Goal: Task Accomplishment & Management: Manage account settings

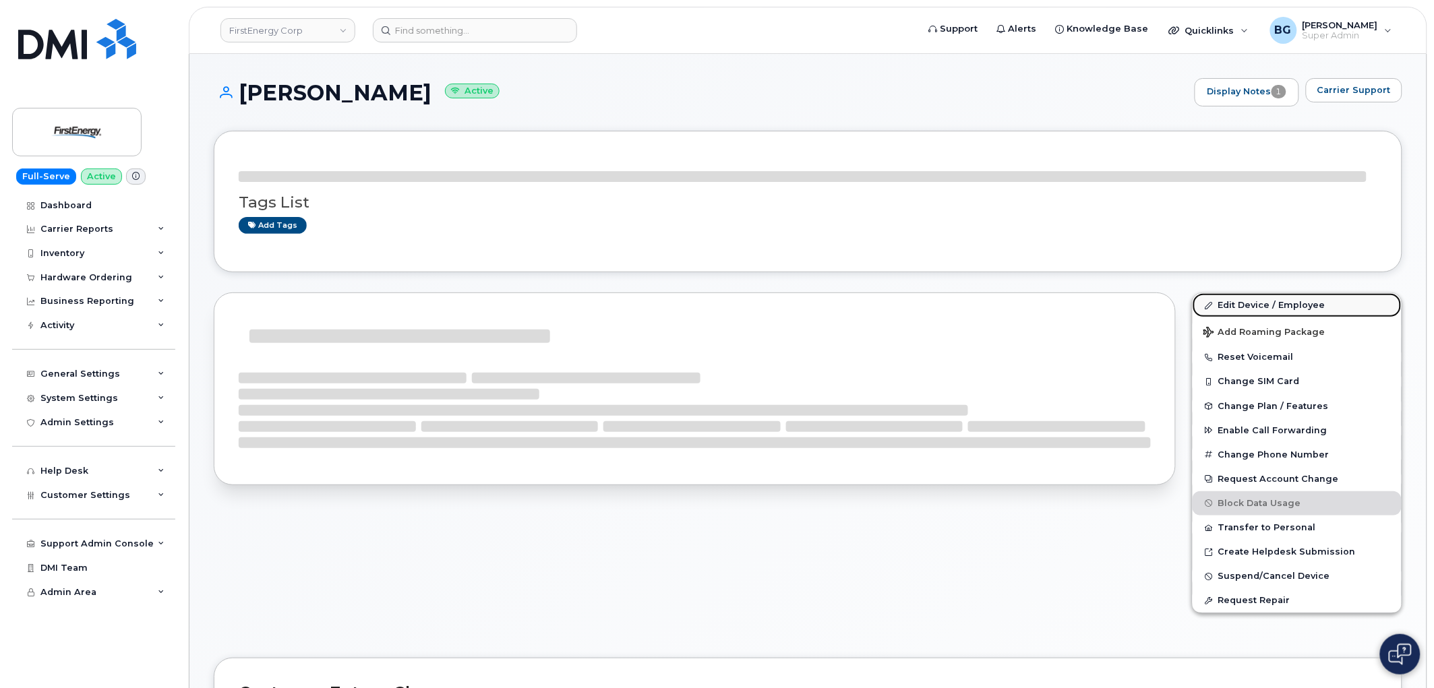
click at [1250, 302] on link "Edit Device / Employee" at bounding box center [1296, 305] width 209 height 24
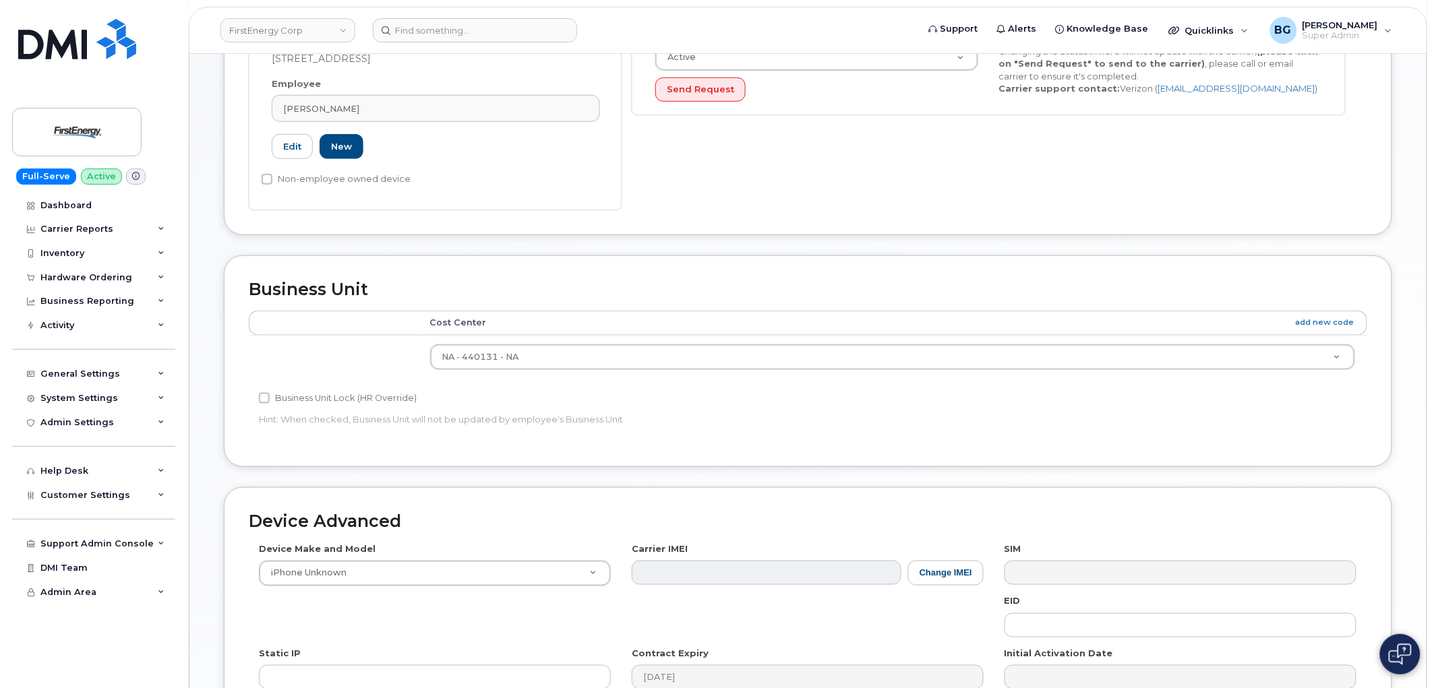
scroll to position [549, 0]
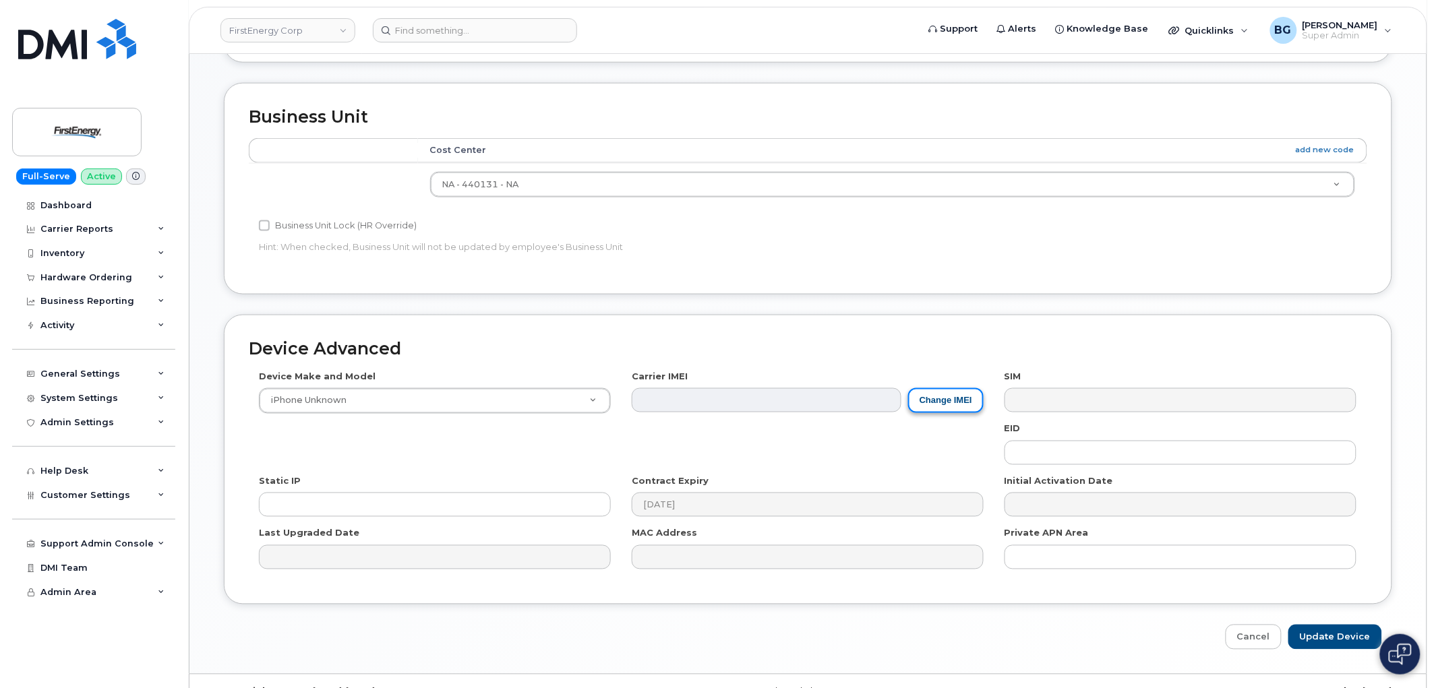
click at [955, 395] on button "Change IMEI" at bounding box center [945, 400] width 75 height 25
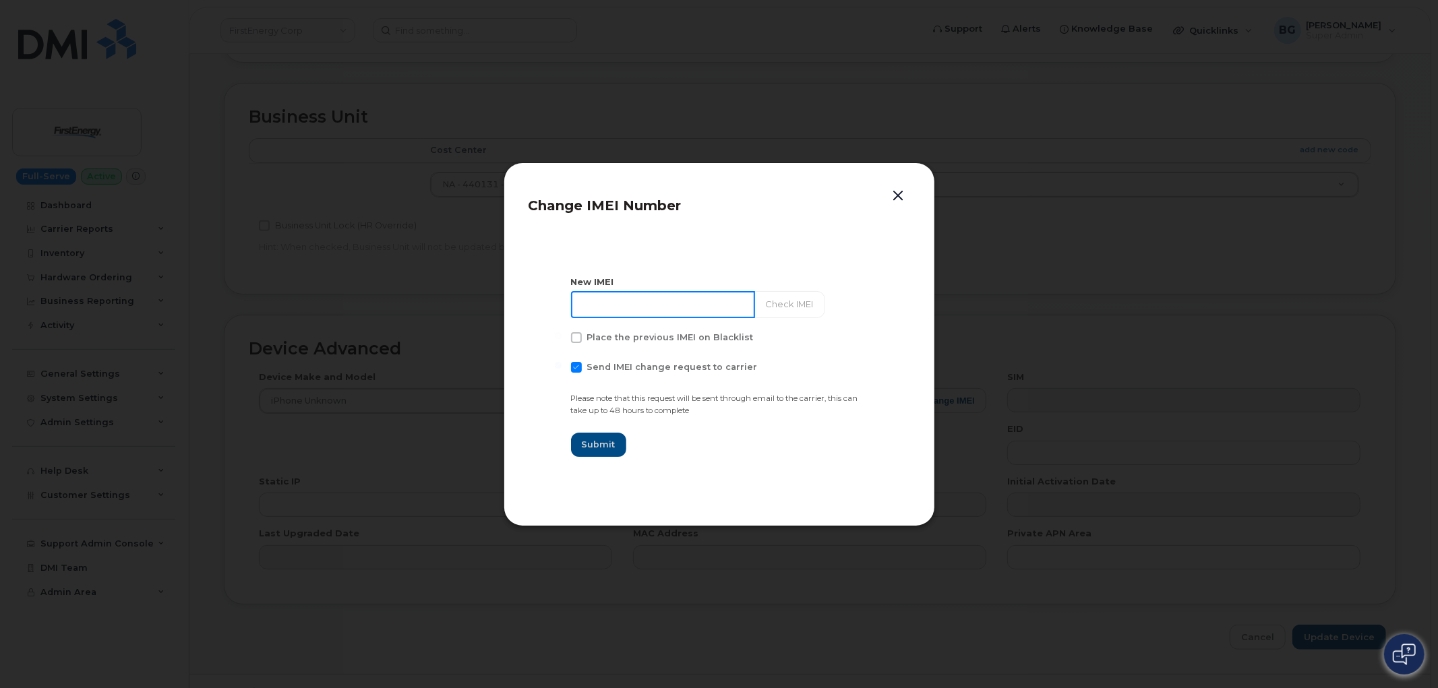
drag, startPoint x: 612, startPoint y: 300, endPoint x: 601, endPoint y: 307, distance: 13.3
click at [612, 300] on input at bounding box center [663, 304] width 184 height 27
paste input "358017327491058"
type input "358017327491058"
drag, startPoint x: 580, startPoint y: 366, endPoint x: 578, endPoint y: 392, distance: 25.7
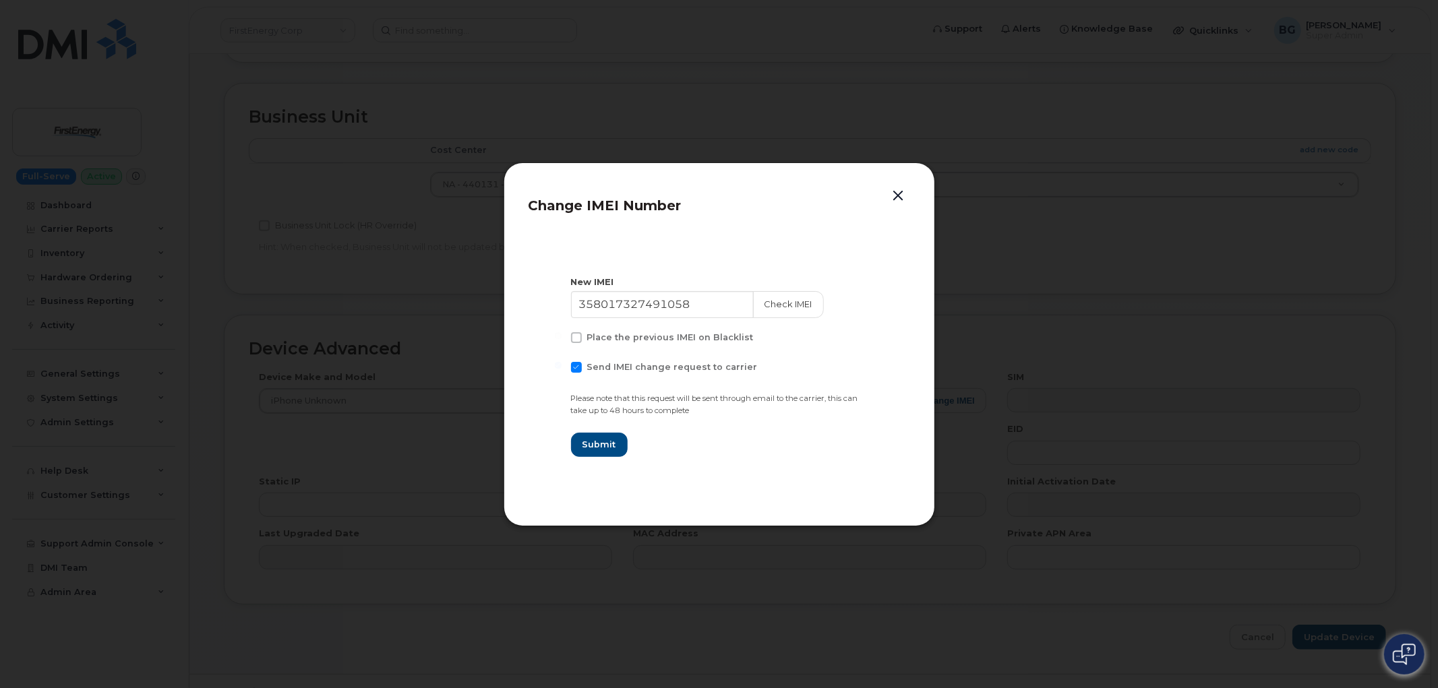
click at [578, 366] on span at bounding box center [576, 367] width 11 height 11
click at [562, 366] on input "Send IMEI change request to carrier" at bounding box center [558, 365] width 7 height 7
checkbox input "false"
click at [596, 440] on span "Submit" at bounding box center [599, 444] width 34 height 13
type input "358017327491058"
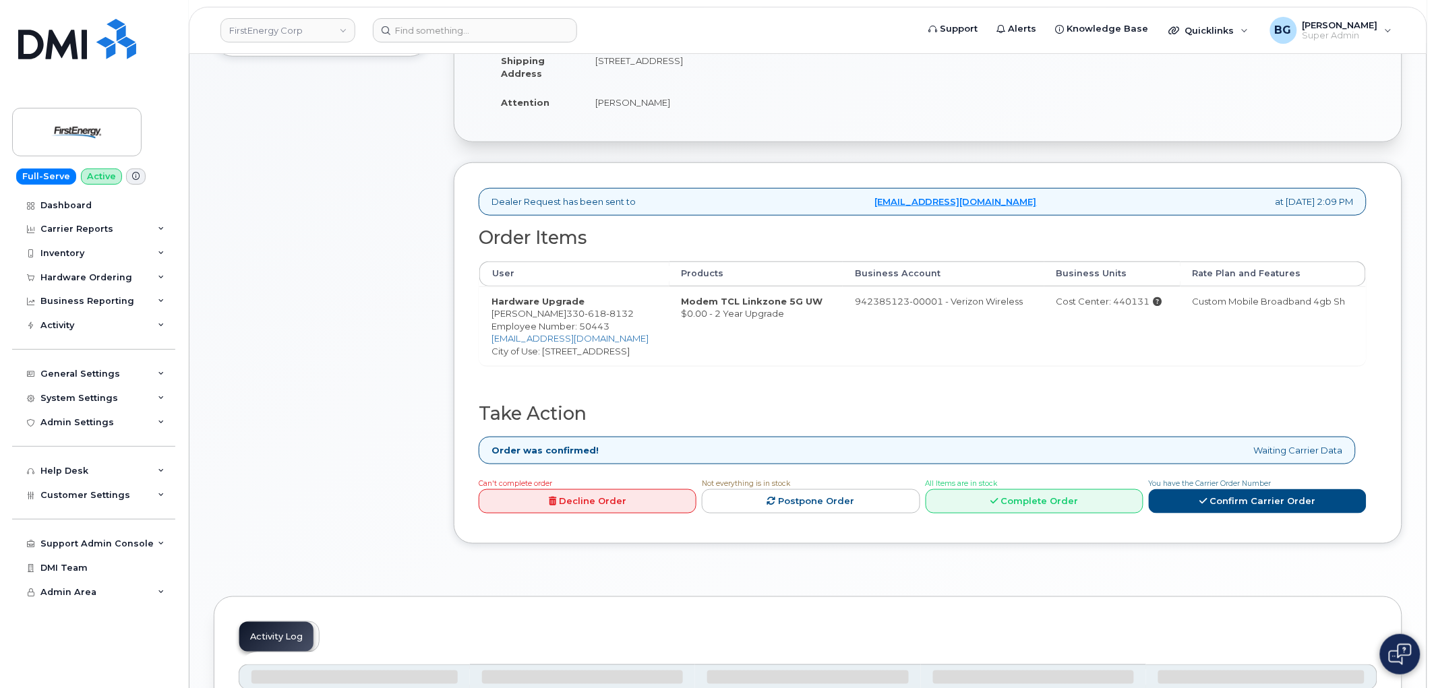
scroll to position [299, 0]
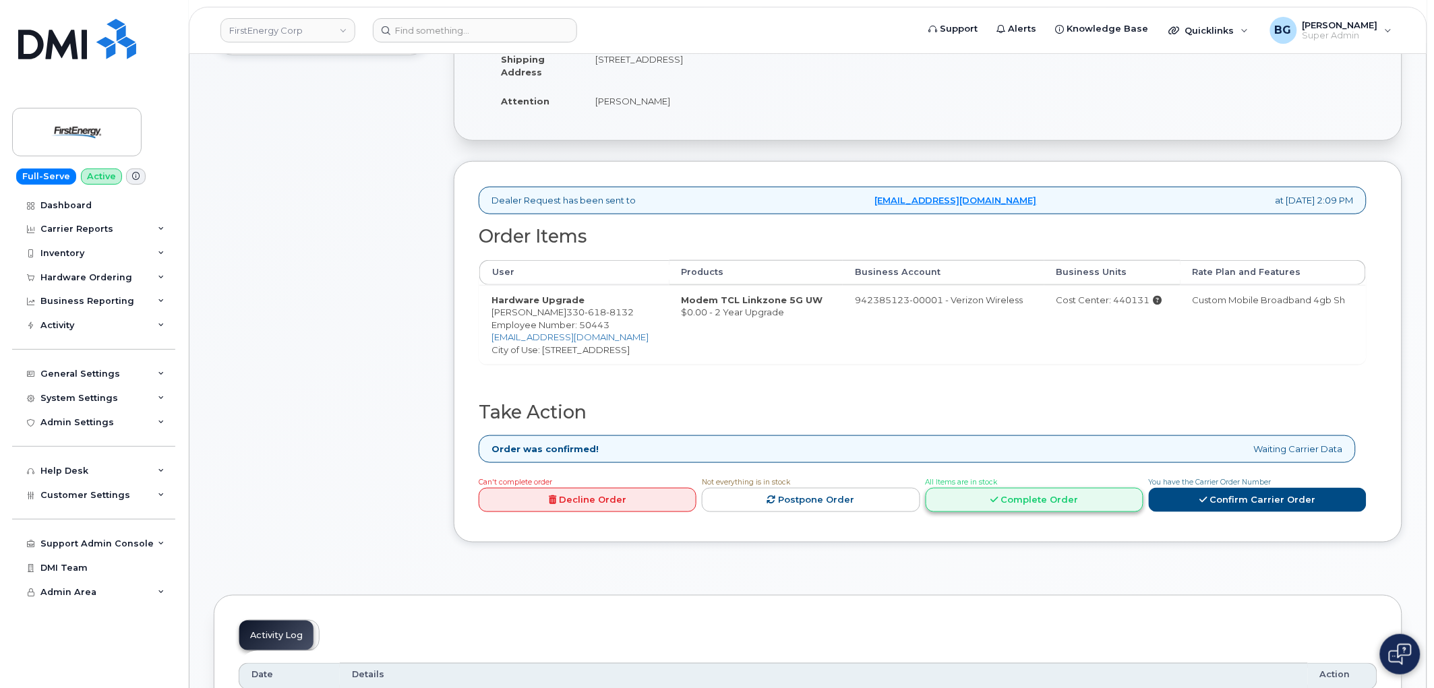
click at [1004, 507] on link "Complete Order" at bounding box center [1035, 500] width 218 height 25
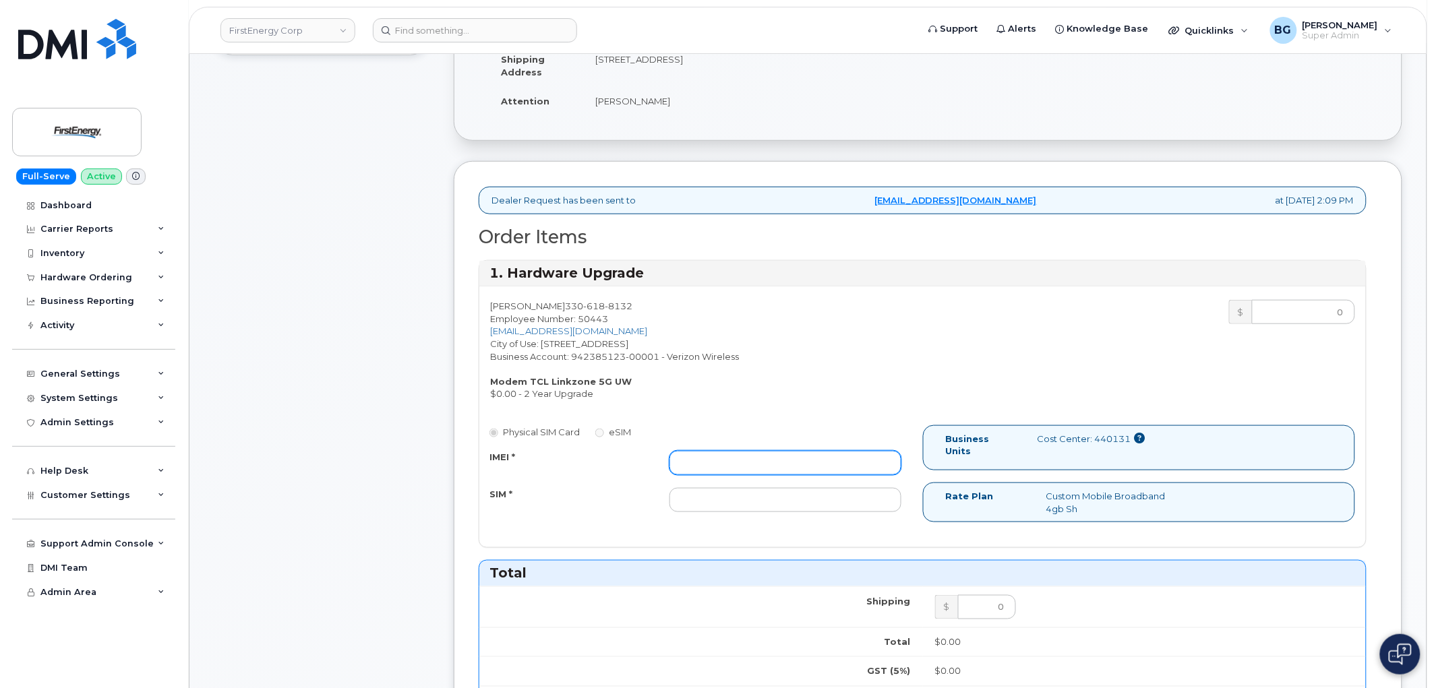
click at [764, 466] on input "IMEI *" at bounding box center [785, 463] width 232 height 24
paste input "352950942353384"
type input "352950942353384"
click at [764, 500] on input "SIM *" at bounding box center [785, 500] width 232 height 24
paste input "89148000010819586884"
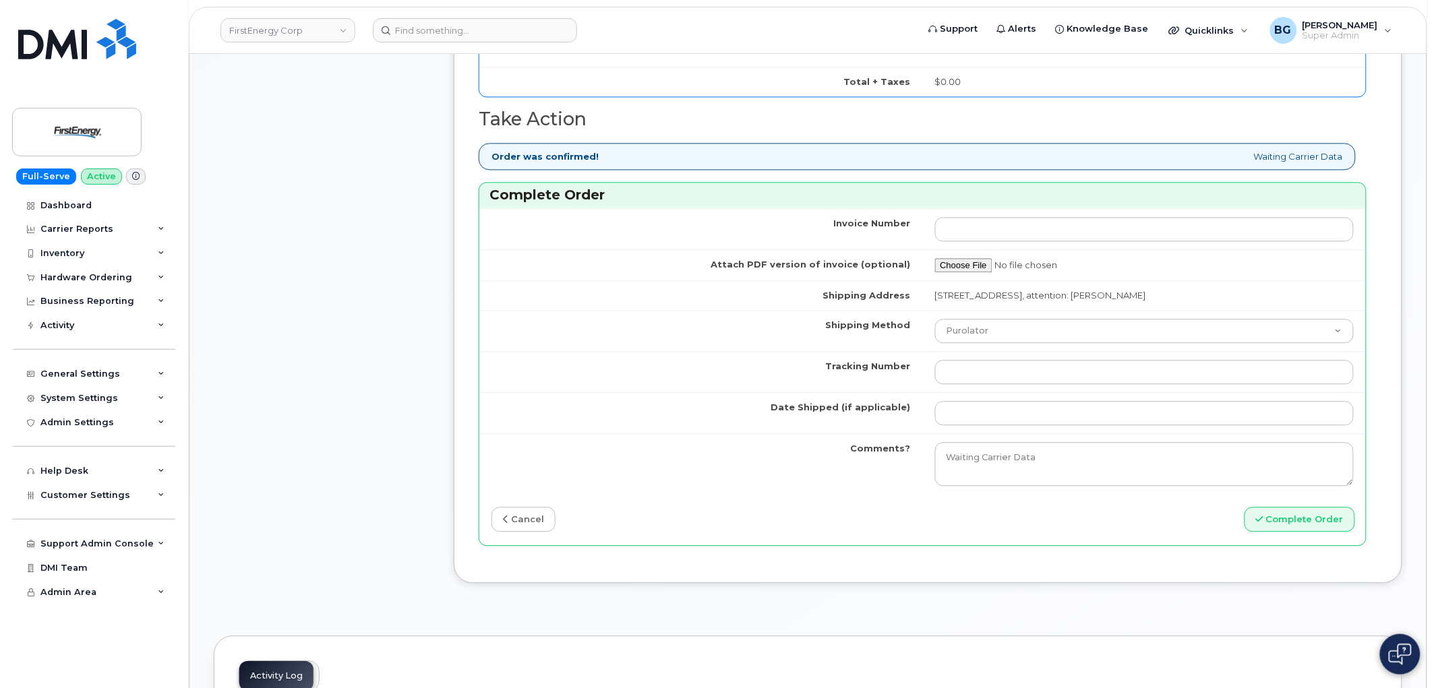
scroll to position [998, 0]
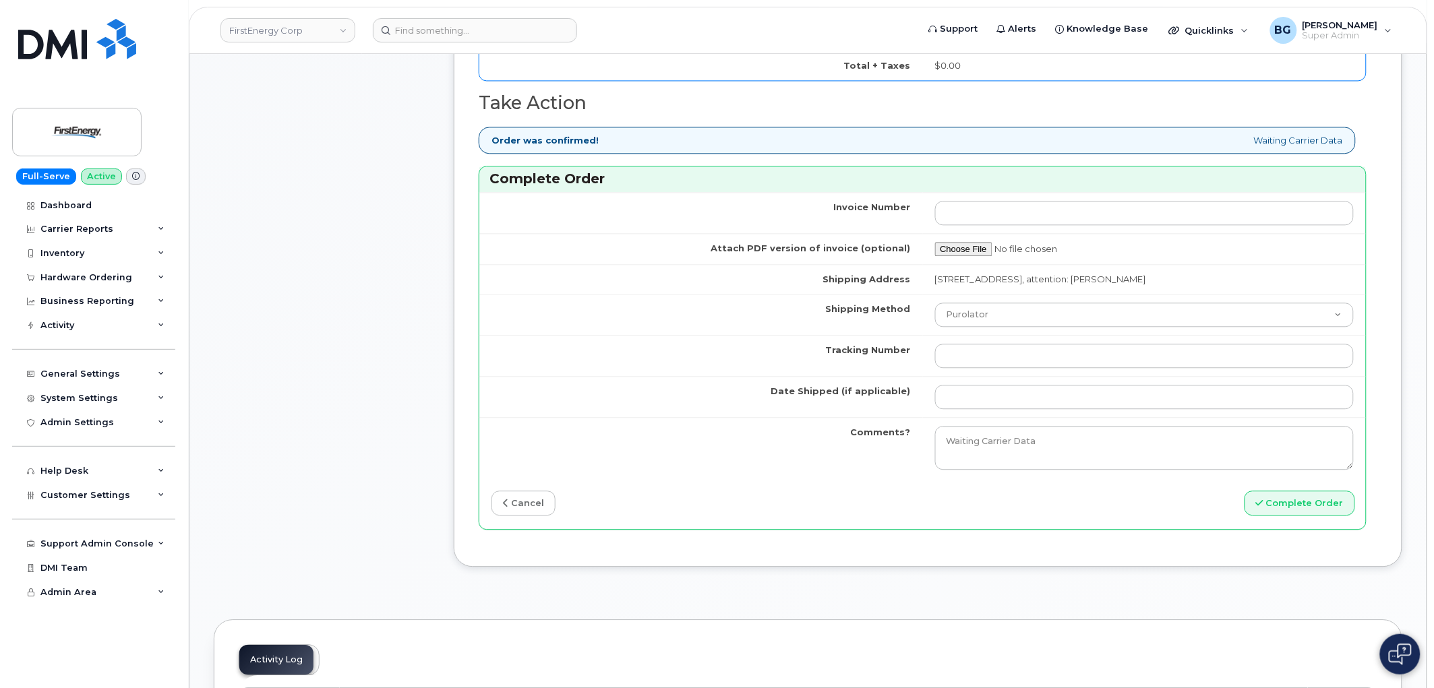
type input "89148000010819586884"
click at [995, 368] on input "Tracking Number" at bounding box center [1144, 356] width 419 height 24
paste input "1Z4367572431171831"
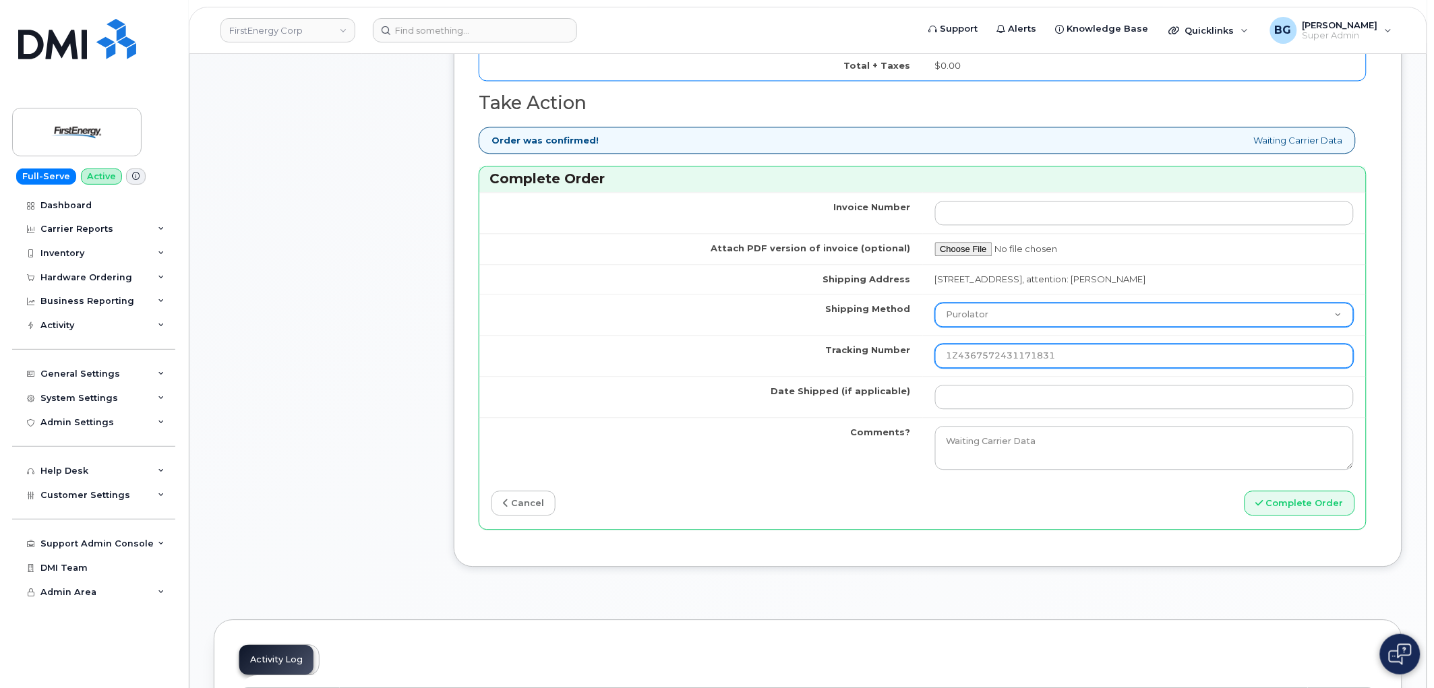
type input "1Z4367572431171831"
click at [994, 324] on select "Purolator UPS FedEx Canada Post Courier Other Drop Off Pick Up" at bounding box center [1144, 315] width 419 height 24
select select "UPS"
click at [935, 311] on select "Purolator UPS FedEx Canada Post Courier Other Drop Off Pick Up" at bounding box center [1144, 315] width 419 height 24
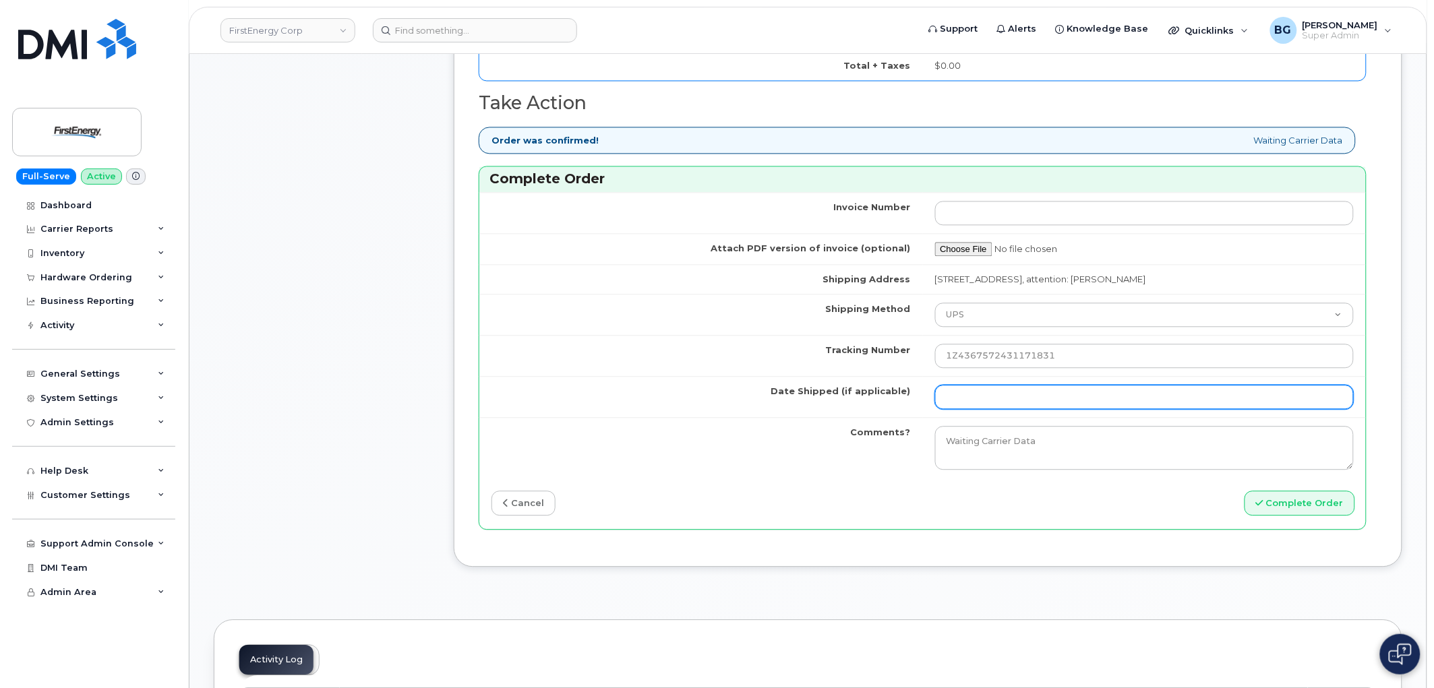
click at [1038, 395] on input "Date Shipped (if applicable)" at bounding box center [1144, 397] width 419 height 24
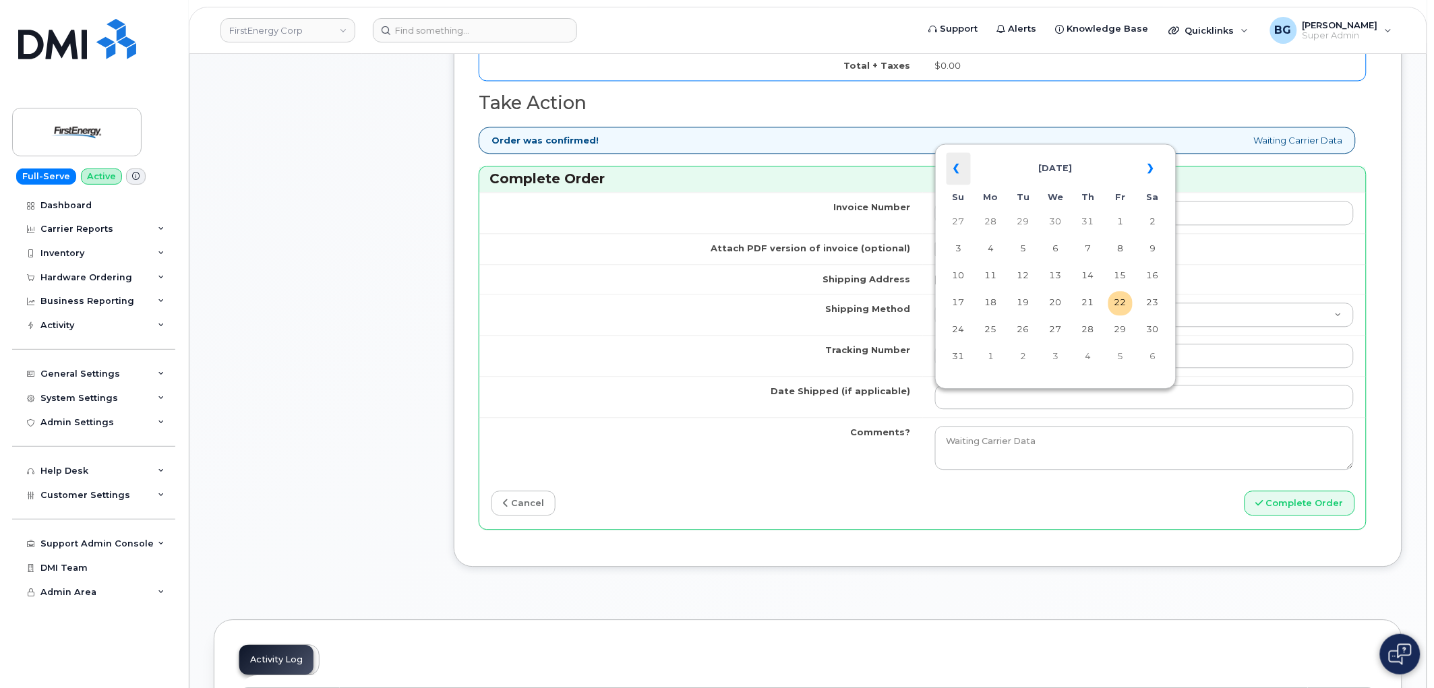
click at [950, 167] on th "«" at bounding box center [958, 168] width 24 height 32
click at [1048, 218] on td "2" at bounding box center [1056, 222] width 24 height 24
type input "[DATE]"
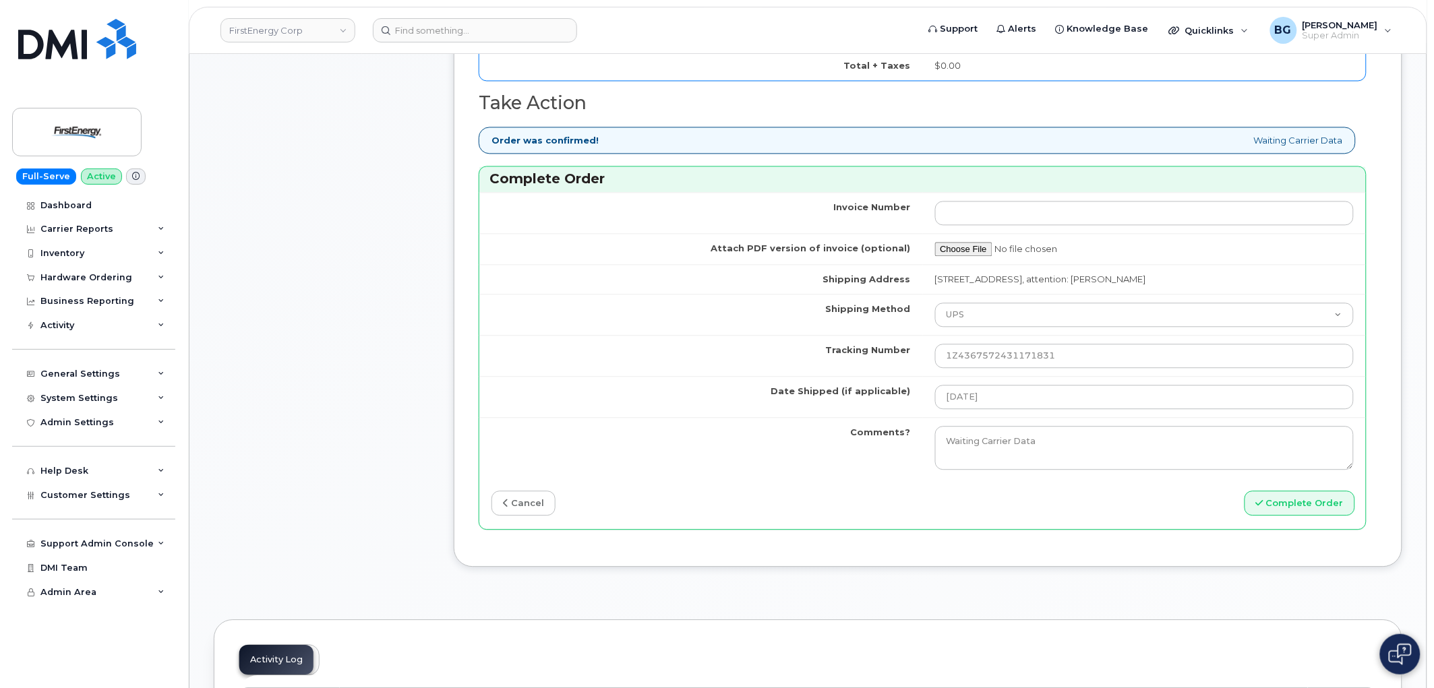
click at [1304, 524] on div "Invoice Number Attach PDF version of invoice (optional) Shipping Address 220 N …" at bounding box center [922, 360] width 886 height 336
drag, startPoint x: 1305, startPoint y: 510, endPoint x: 1414, endPoint y: 533, distance: 111.6
click at [1306, 510] on button "Complete Order" at bounding box center [1299, 503] width 111 height 25
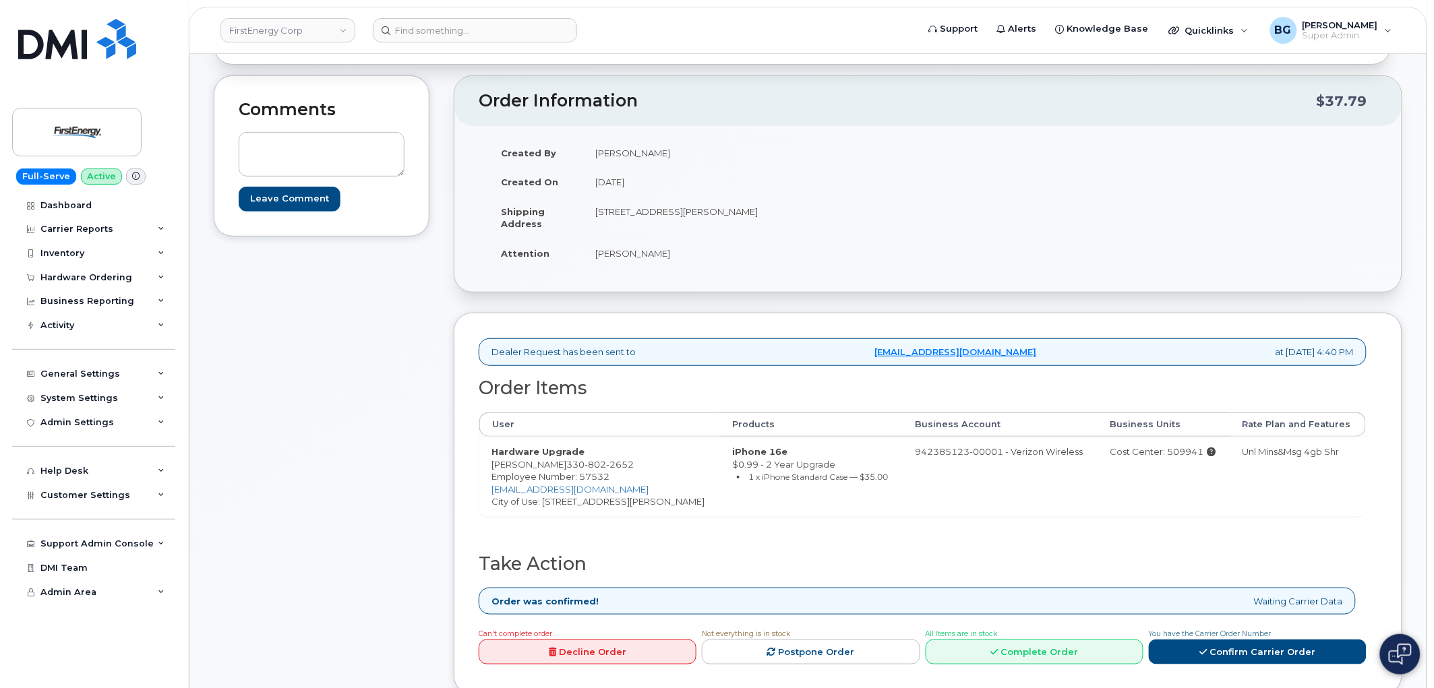
scroll to position [249, 0]
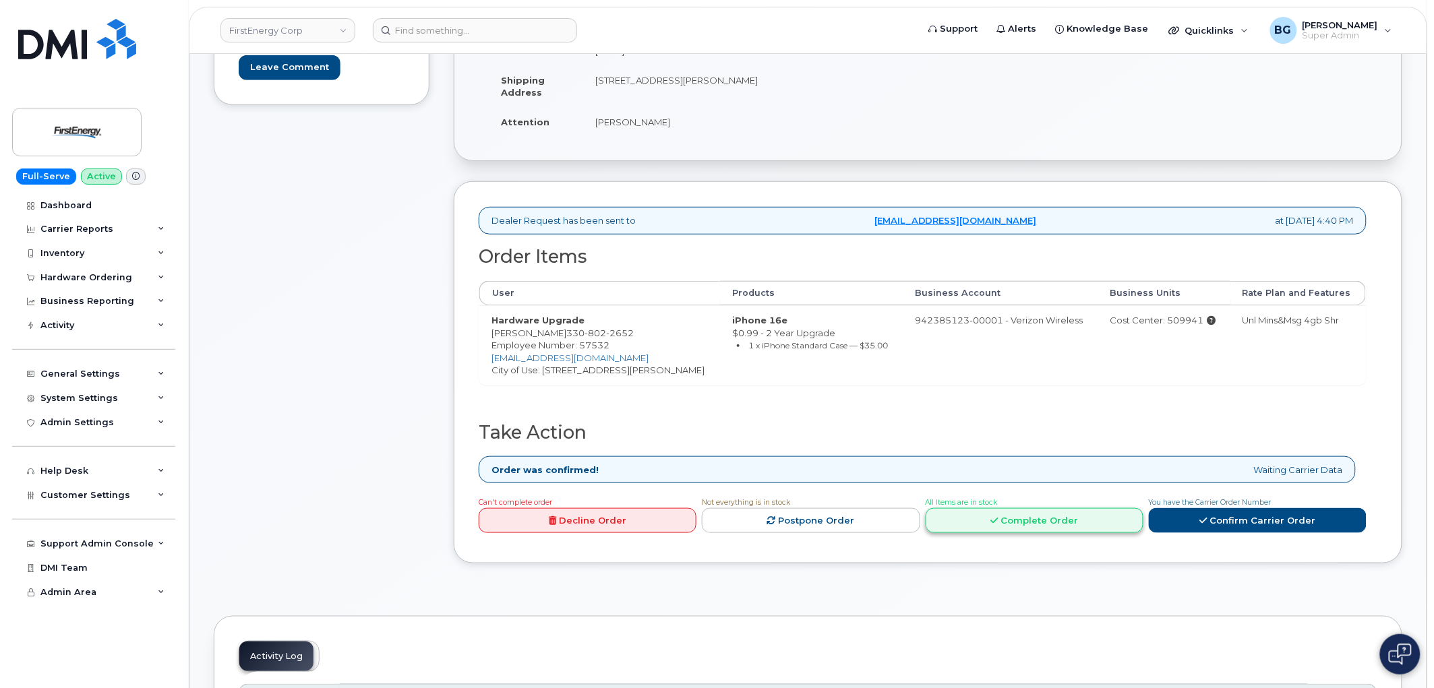
click at [1095, 522] on link "Complete Order" at bounding box center [1035, 520] width 218 height 25
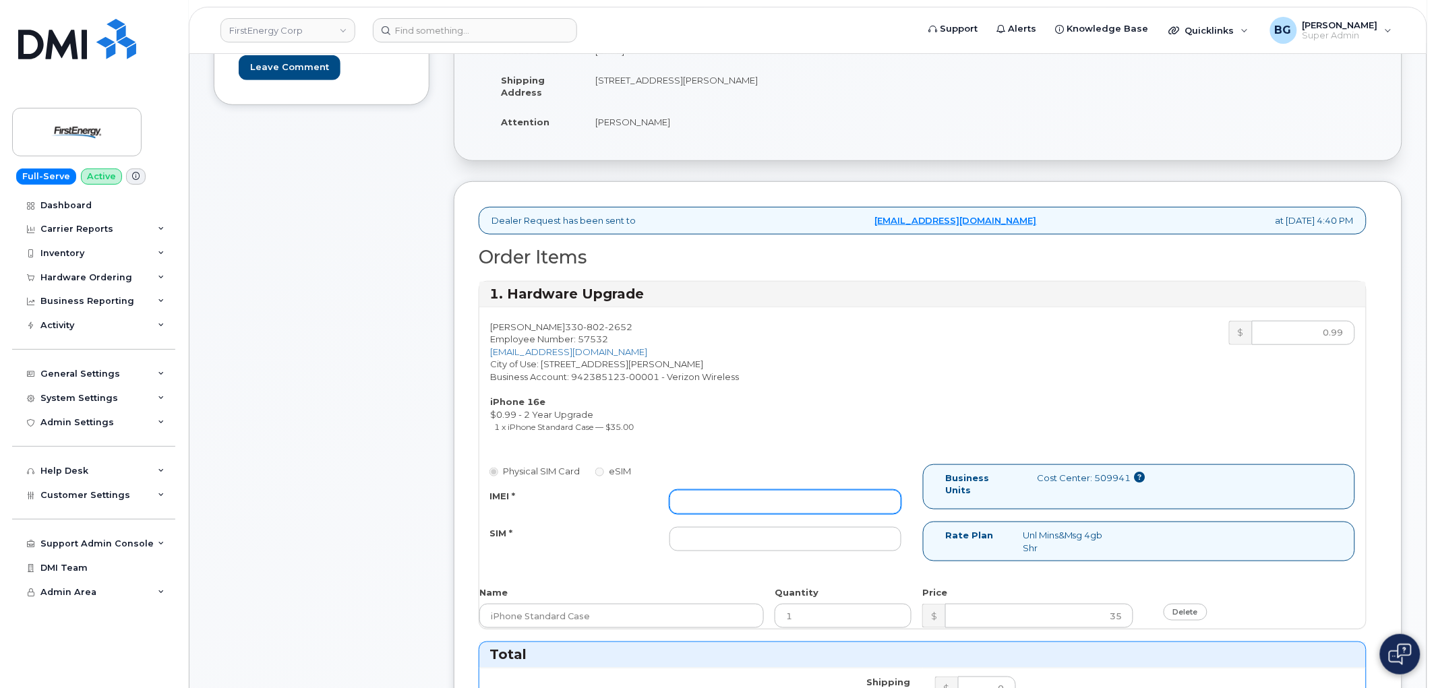
click at [826, 501] on input "IMEI *" at bounding box center [785, 502] width 232 height 24
paste input "354566763623008"
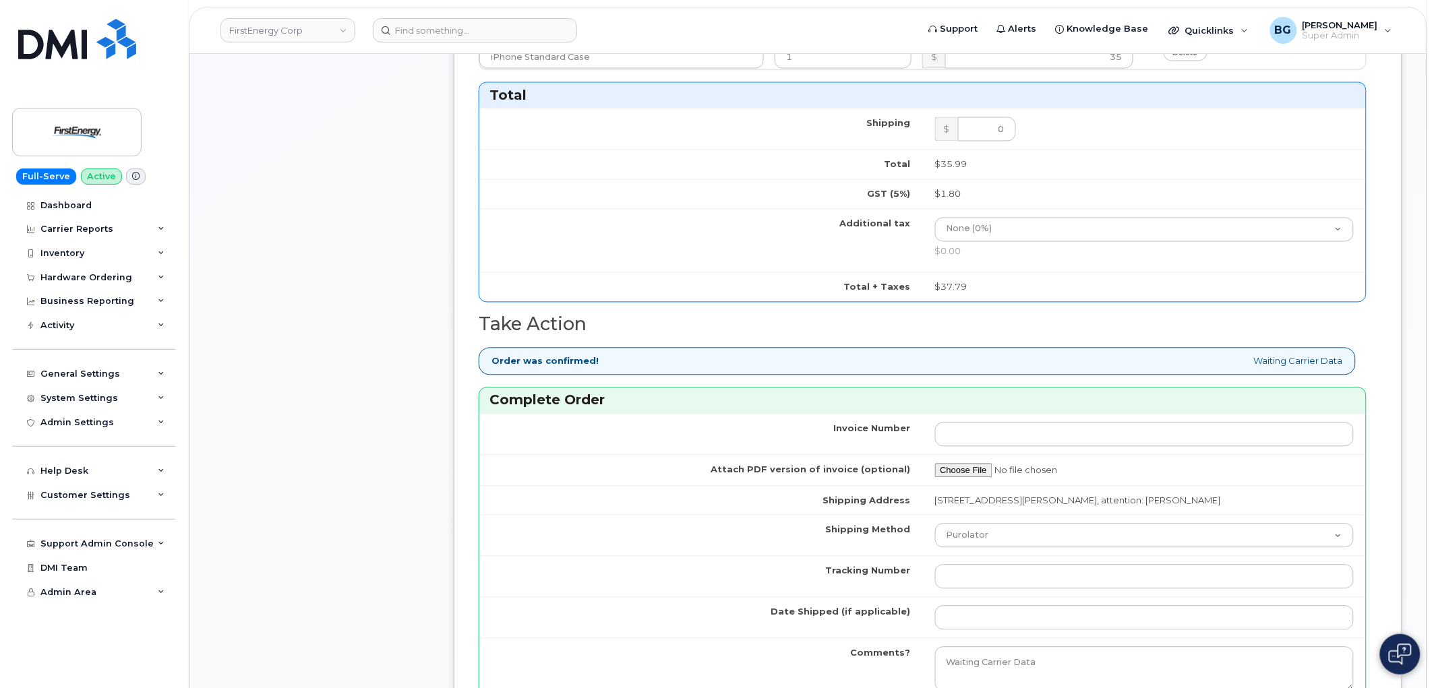
scroll to position [899, 0]
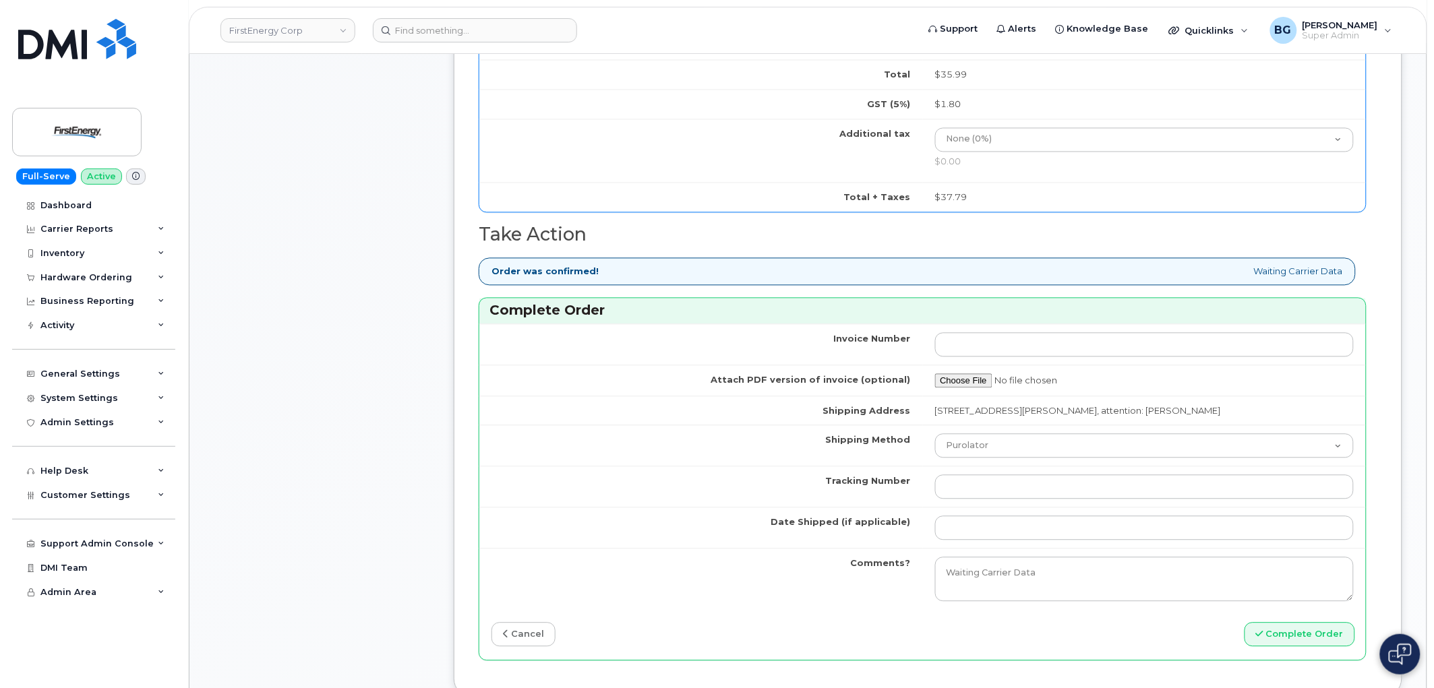
type input "354566763623008"
click at [1010, 499] on input "Tracking Number" at bounding box center [1144, 487] width 419 height 24
paste input "467026803252"
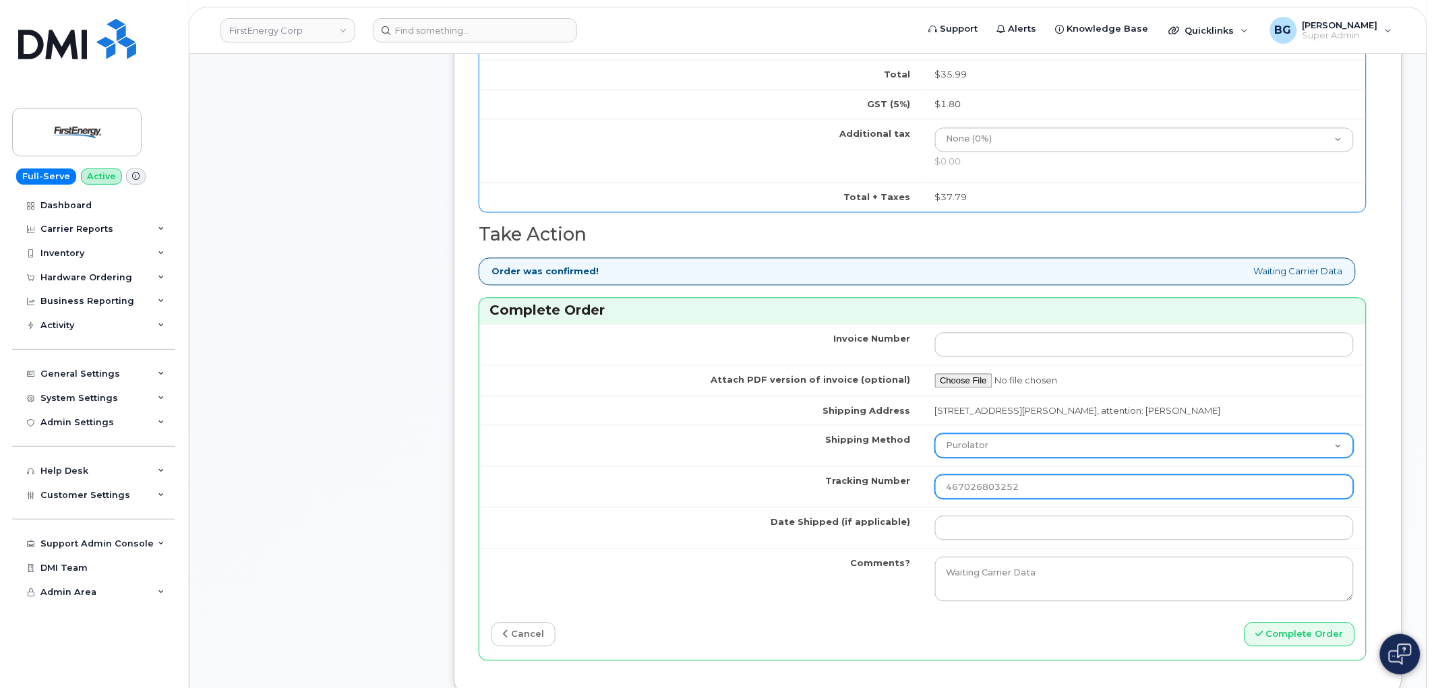
type input "467026803252"
click at [1021, 456] on select "Purolator UPS FedEx Canada Post Courier Other Drop Off Pick Up" at bounding box center [1144, 446] width 419 height 24
select select "FedEx"
click at [935, 443] on select "Purolator UPS FedEx Canada Post Courier Other Drop Off Pick Up" at bounding box center [1144, 446] width 419 height 24
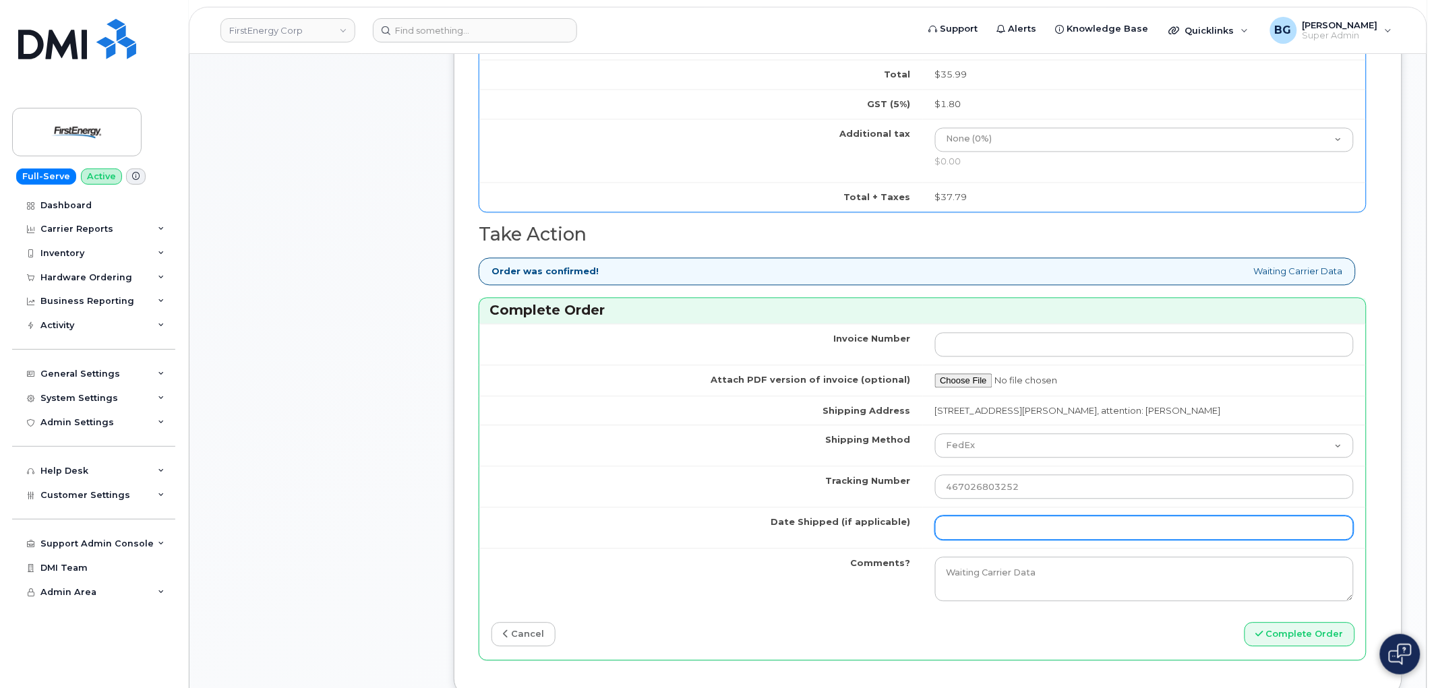
click at [981, 535] on input "Date Shipped (if applicable)" at bounding box center [1144, 528] width 419 height 24
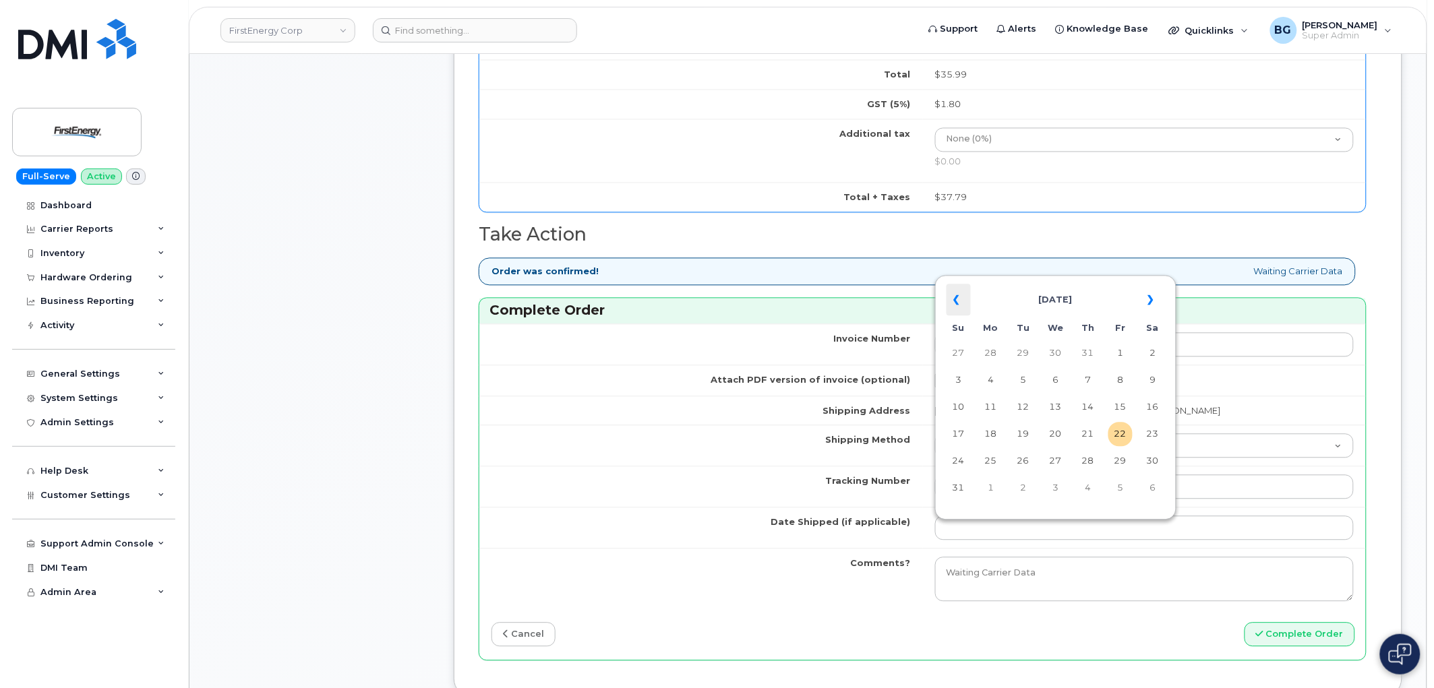
click at [955, 295] on th "«" at bounding box center [958, 300] width 24 height 32
click at [1088, 353] on td "3" at bounding box center [1088, 354] width 24 height 24
type input "[DATE]"
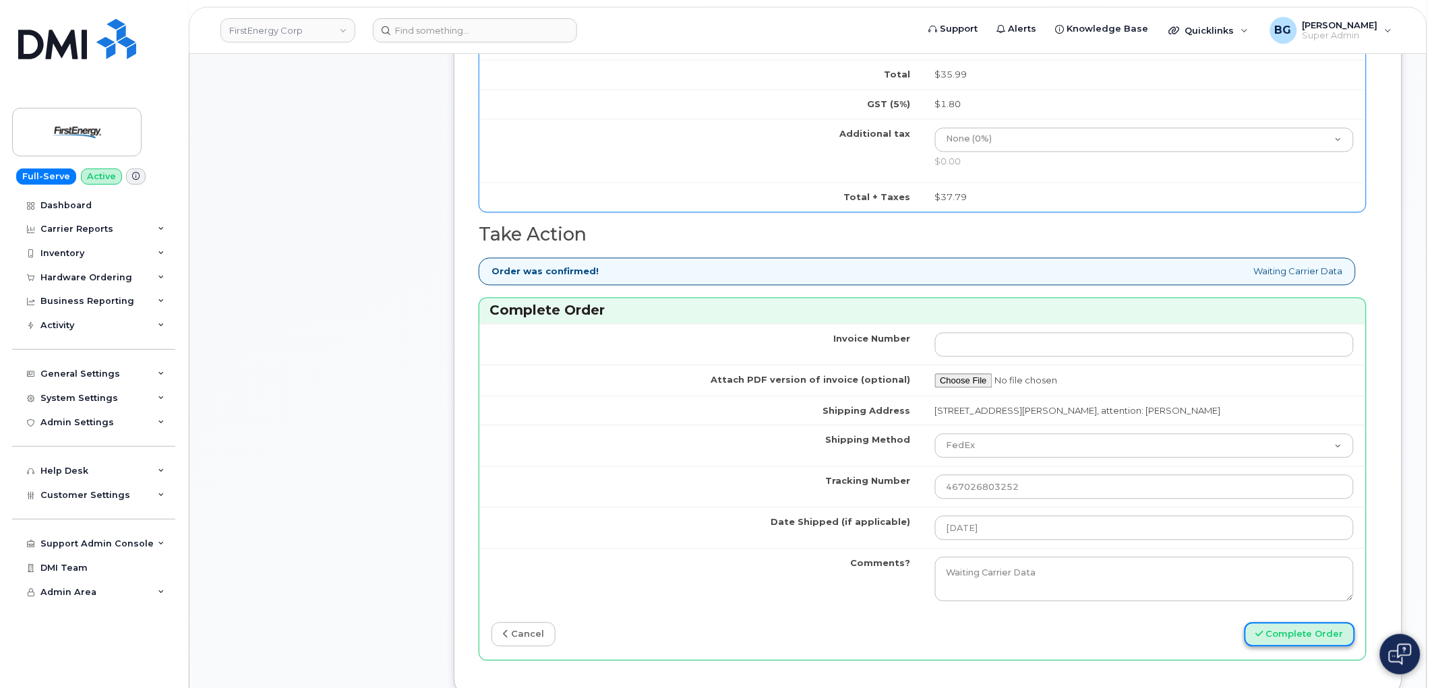
click at [1288, 640] on button "Complete Order" at bounding box center [1299, 635] width 111 height 25
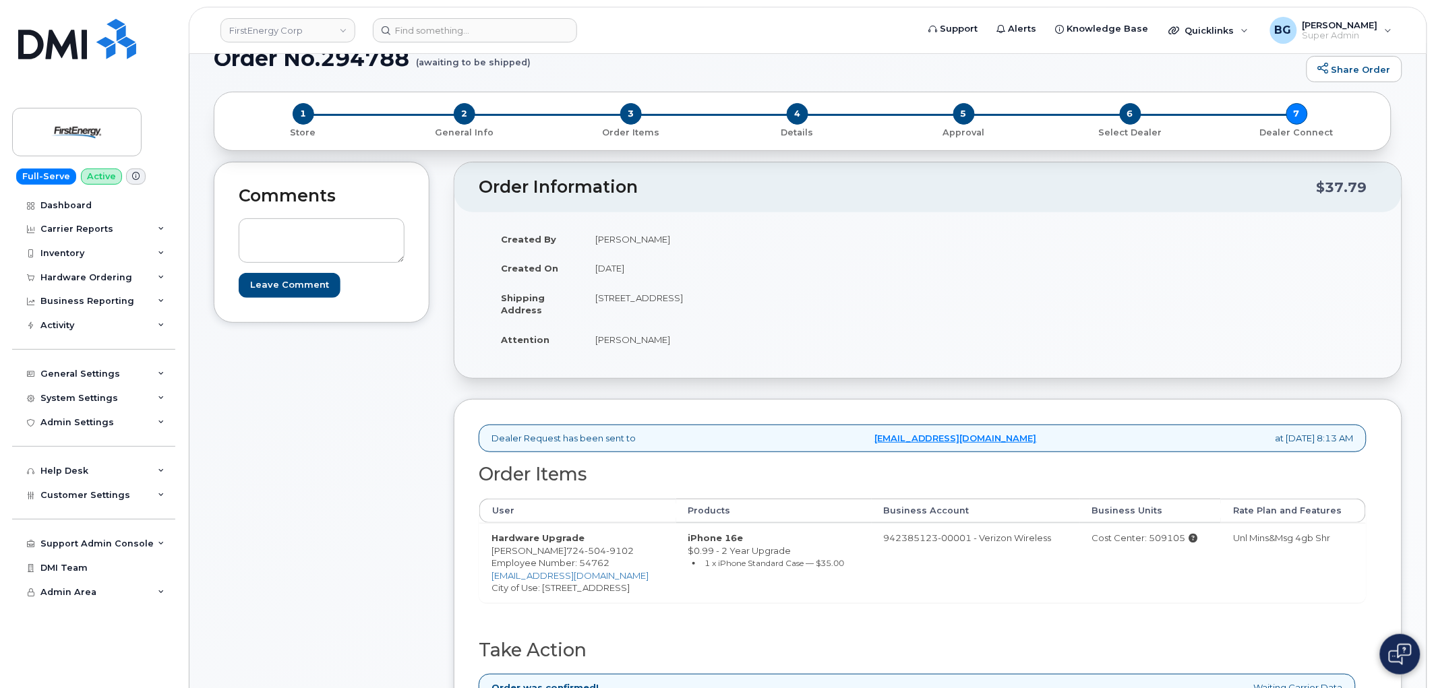
scroll to position [299, 0]
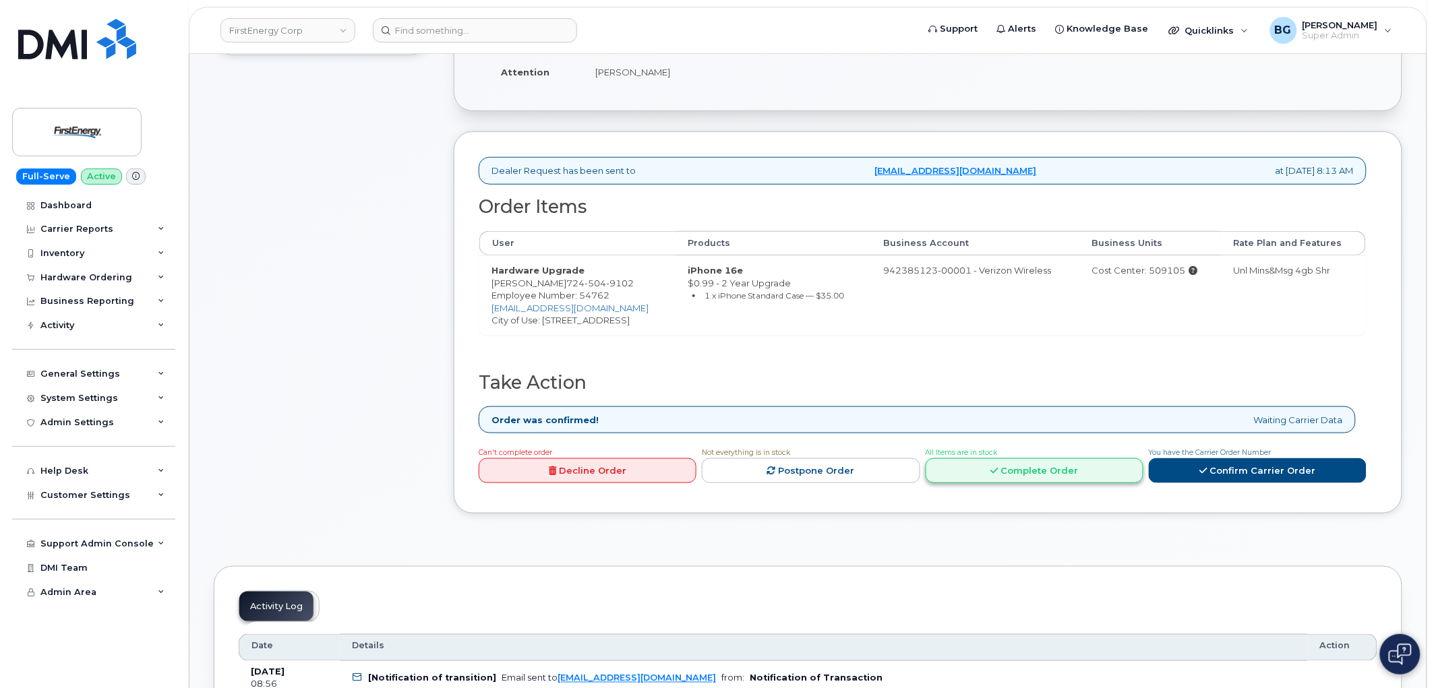
click at [979, 470] on link "Complete Order" at bounding box center [1035, 470] width 218 height 25
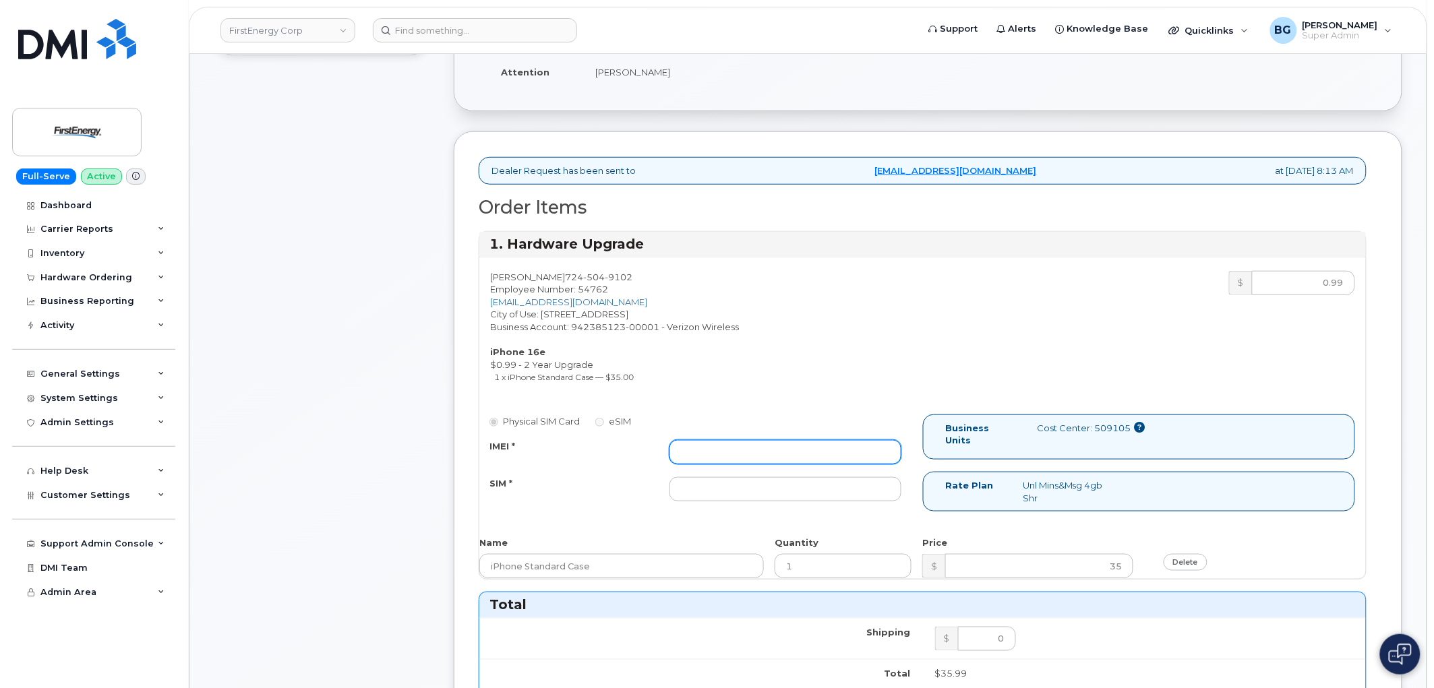
click at [790, 456] on input "IMEI *" at bounding box center [785, 452] width 232 height 24
paste input "354566763736461"
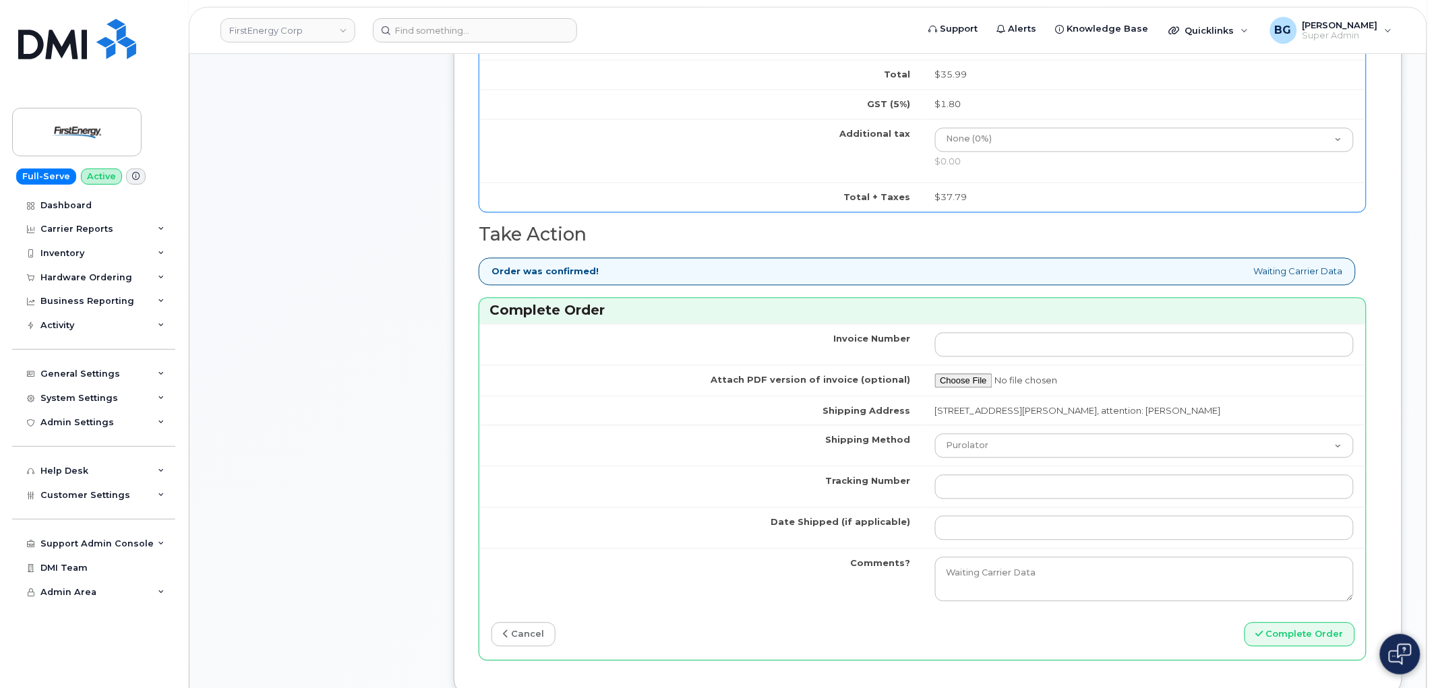
scroll to position [1048, 0]
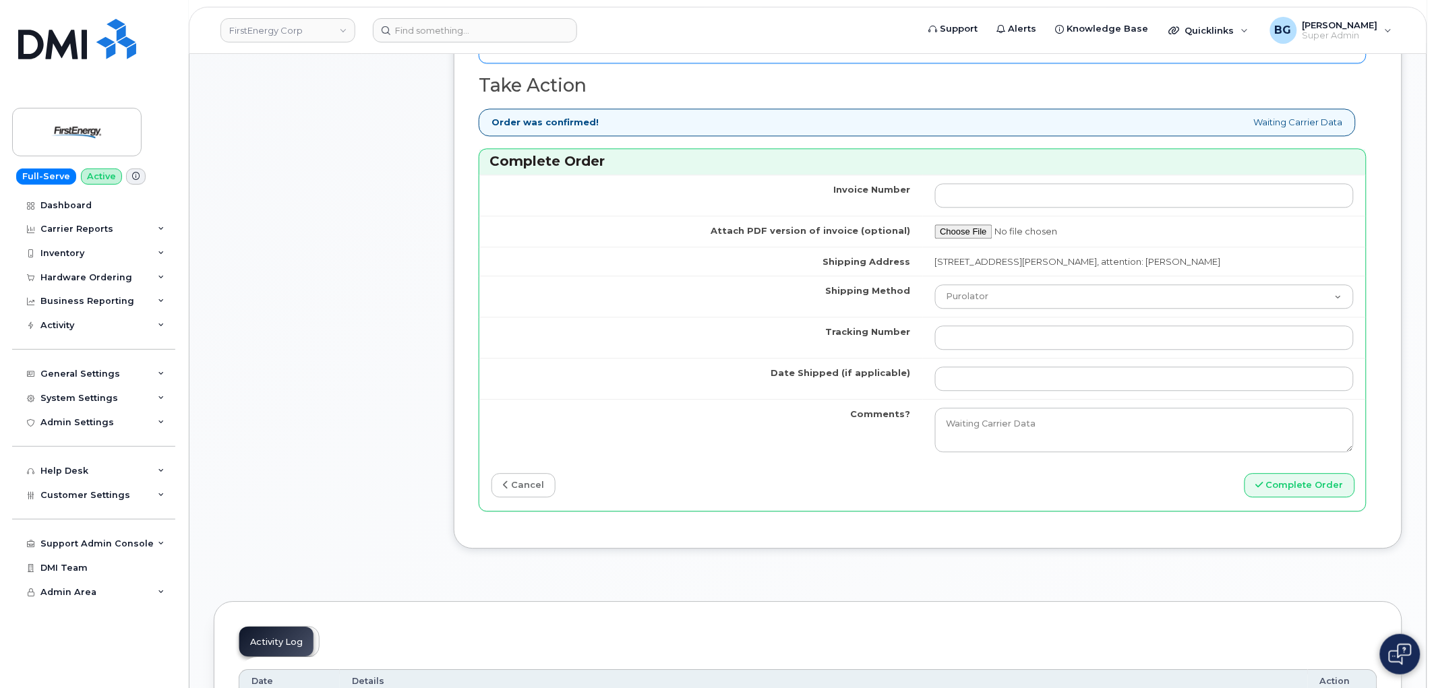
type input "354566763736461"
click at [1033, 334] on input "Tracking Number" at bounding box center [1144, 338] width 419 height 24
paste input "1ZHF12012913173201"
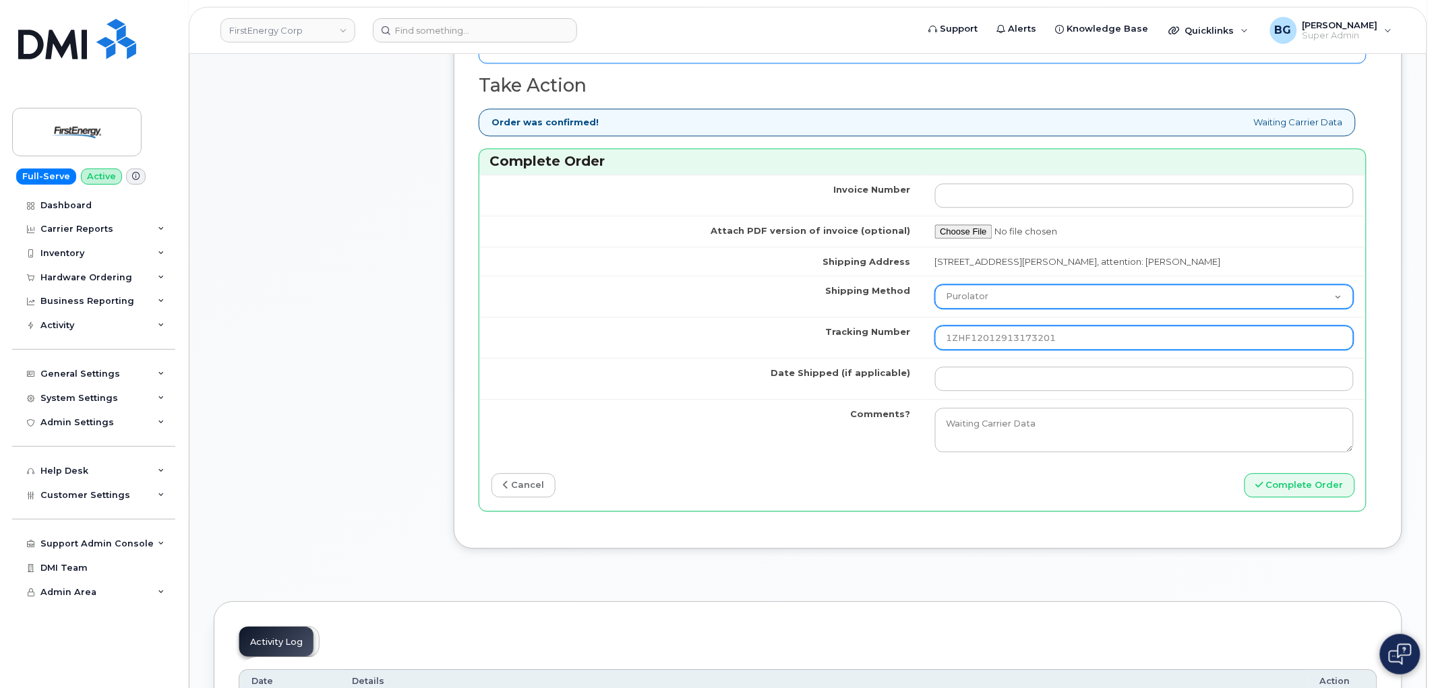
type input "1ZHF12012913173201"
click at [996, 295] on select "Purolator UPS FedEx Canada Post Courier Other Drop Off Pick Up" at bounding box center [1144, 296] width 419 height 24
select select "UPS"
click at [935, 284] on select "Purolator UPS FedEx Canada Post Courier Other Drop Off Pick Up" at bounding box center [1144, 296] width 419 height 24
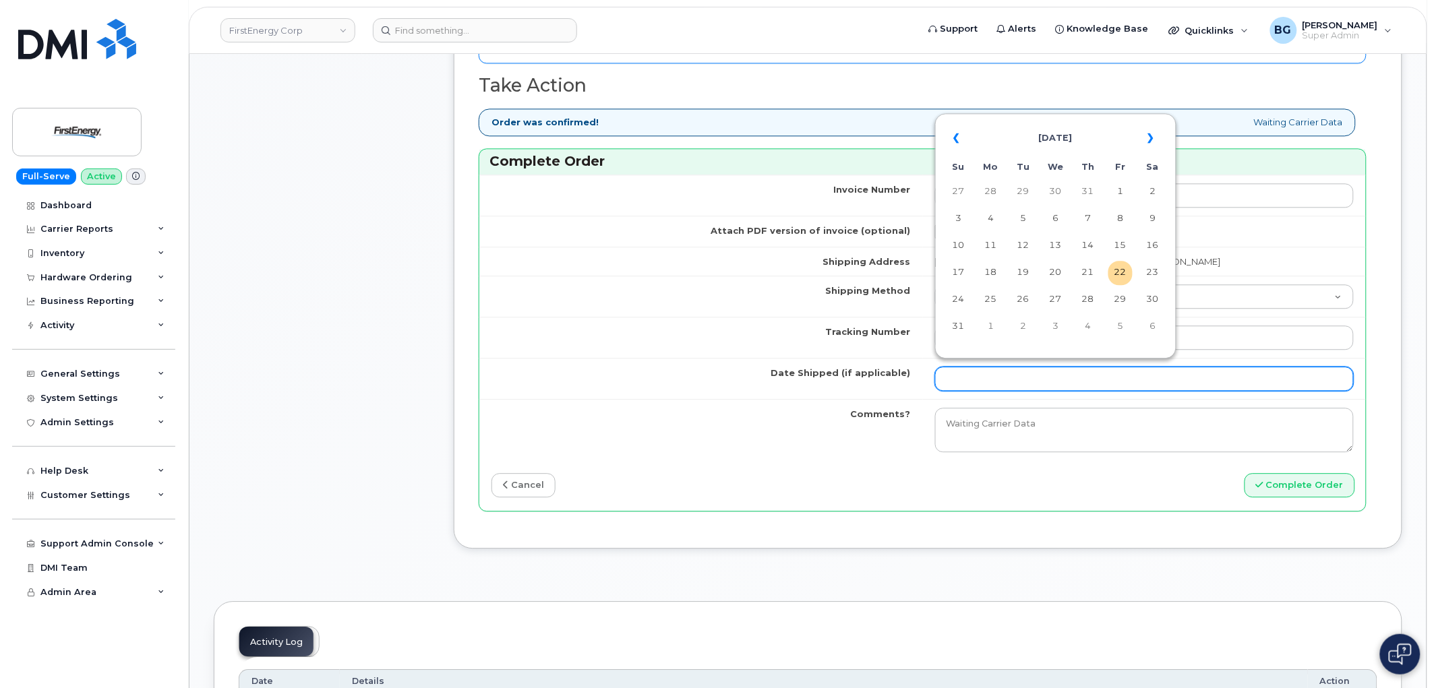
click at [971, 372] on input "Date Shipped (if applicable)" at bounding box center [1144, 379] width 419 height 24
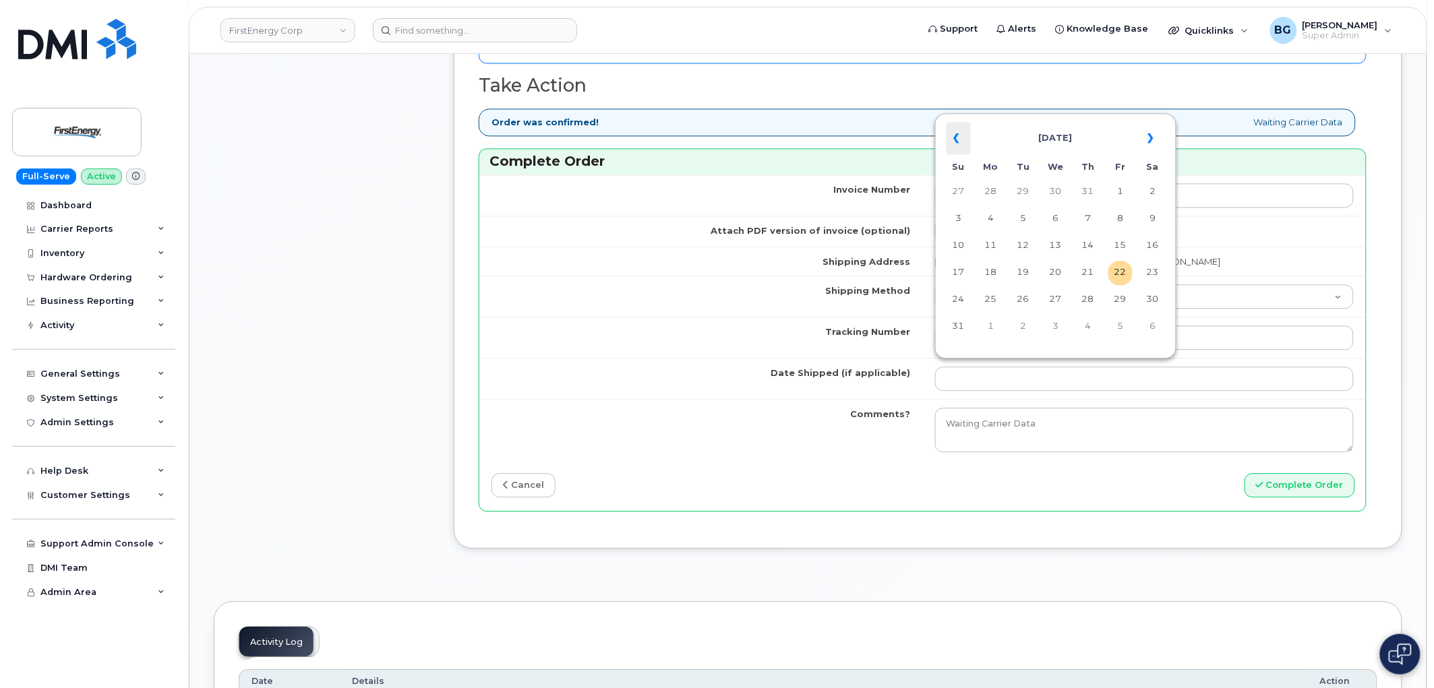
click at [957, 135] on th "«" at bounding box center [958, 138] width 24 height 32
click at [1088, 194] on td "3" at bounding box center [1088, 192] width 24 height 24
type input "[DATE]"
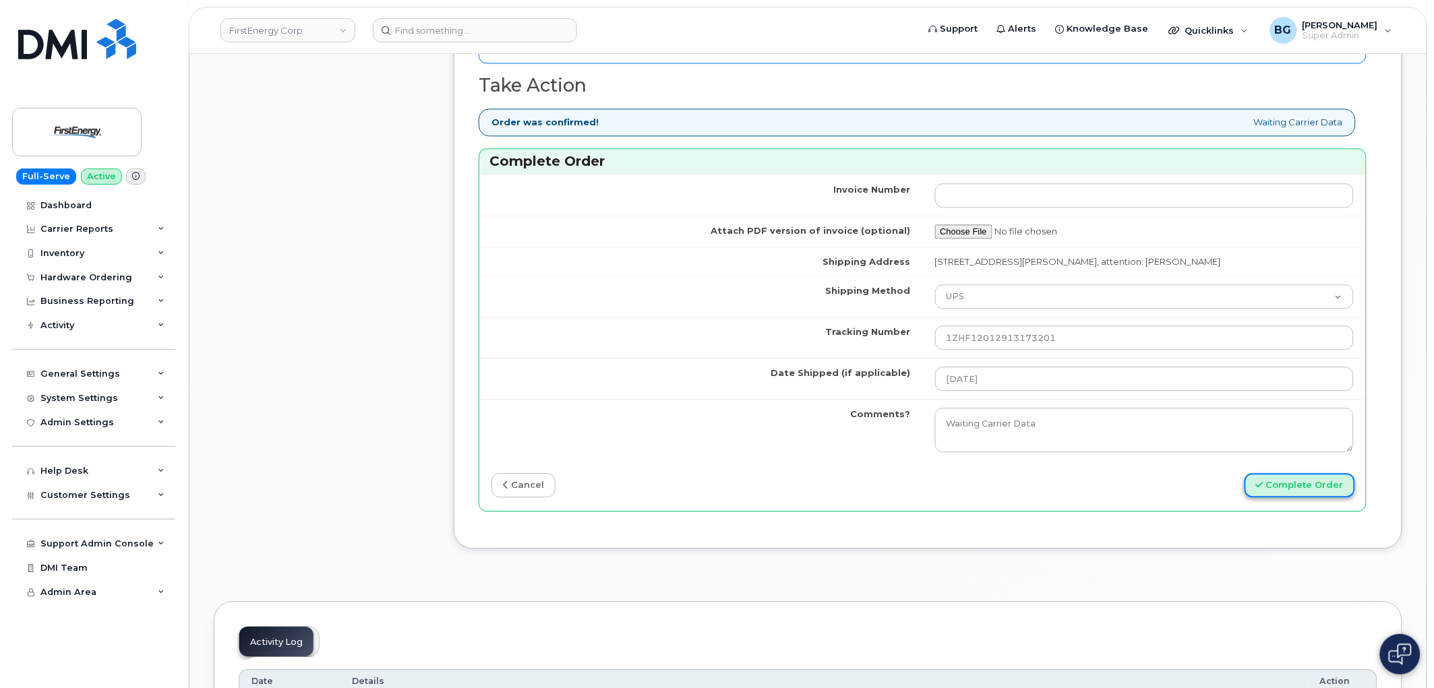
click at [1289, 481] on button "Complete Order" at bounding box center [1299, 485] width 111 height 25
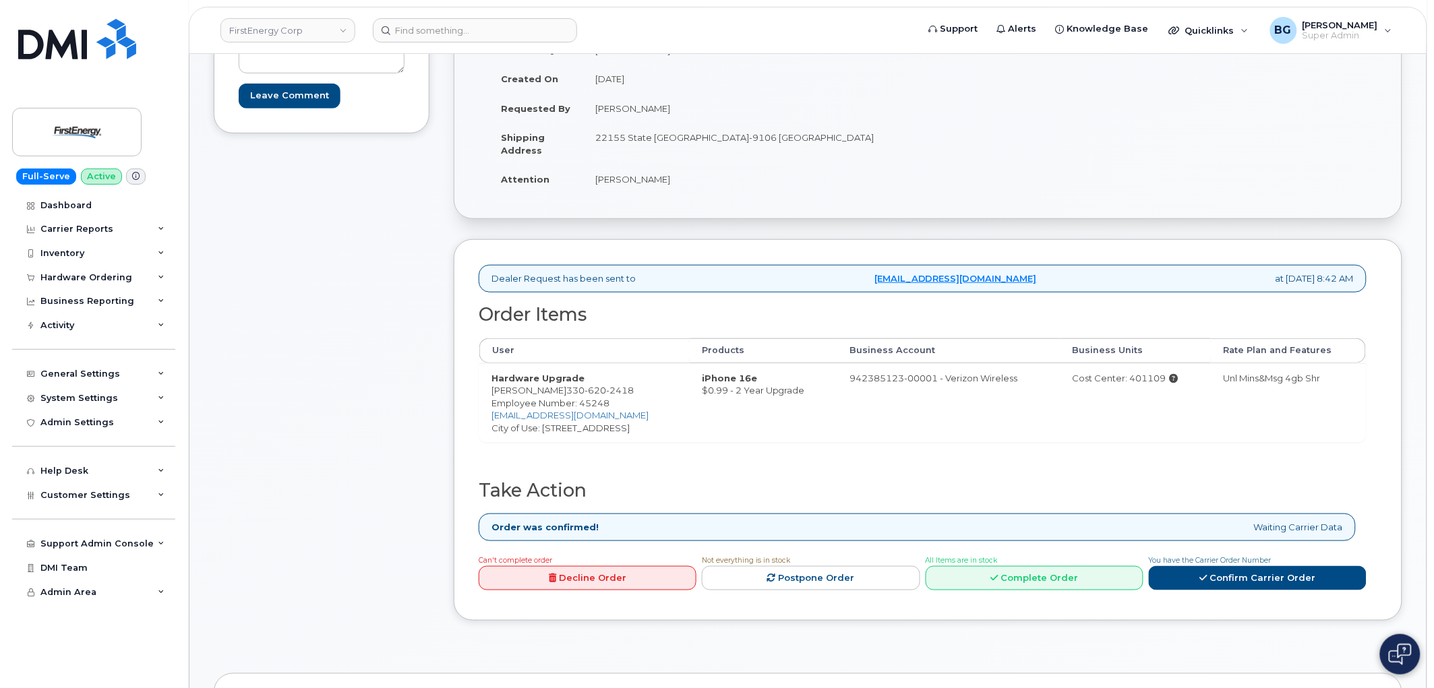
scroll to position [299, 0]
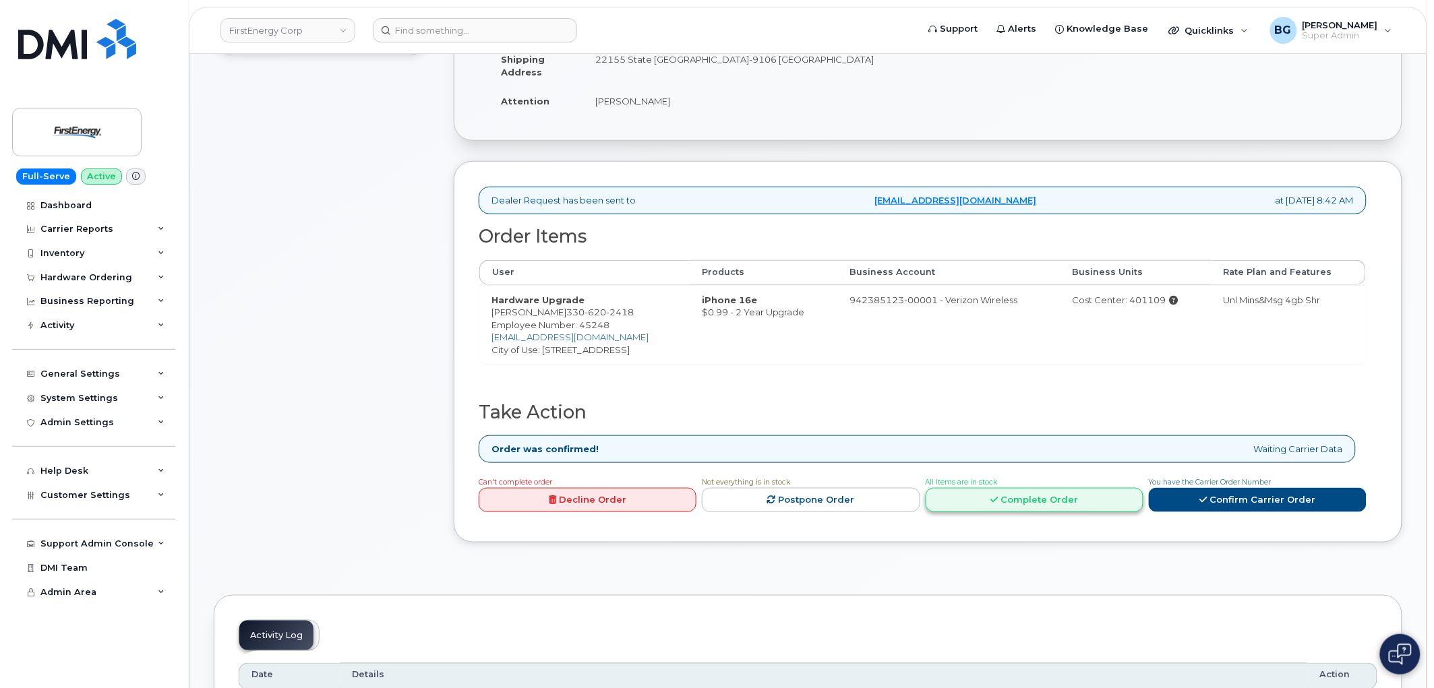
click at [1012, 489] on link "Complete Order" at bounding box center [1035, 500] width 218 height 25
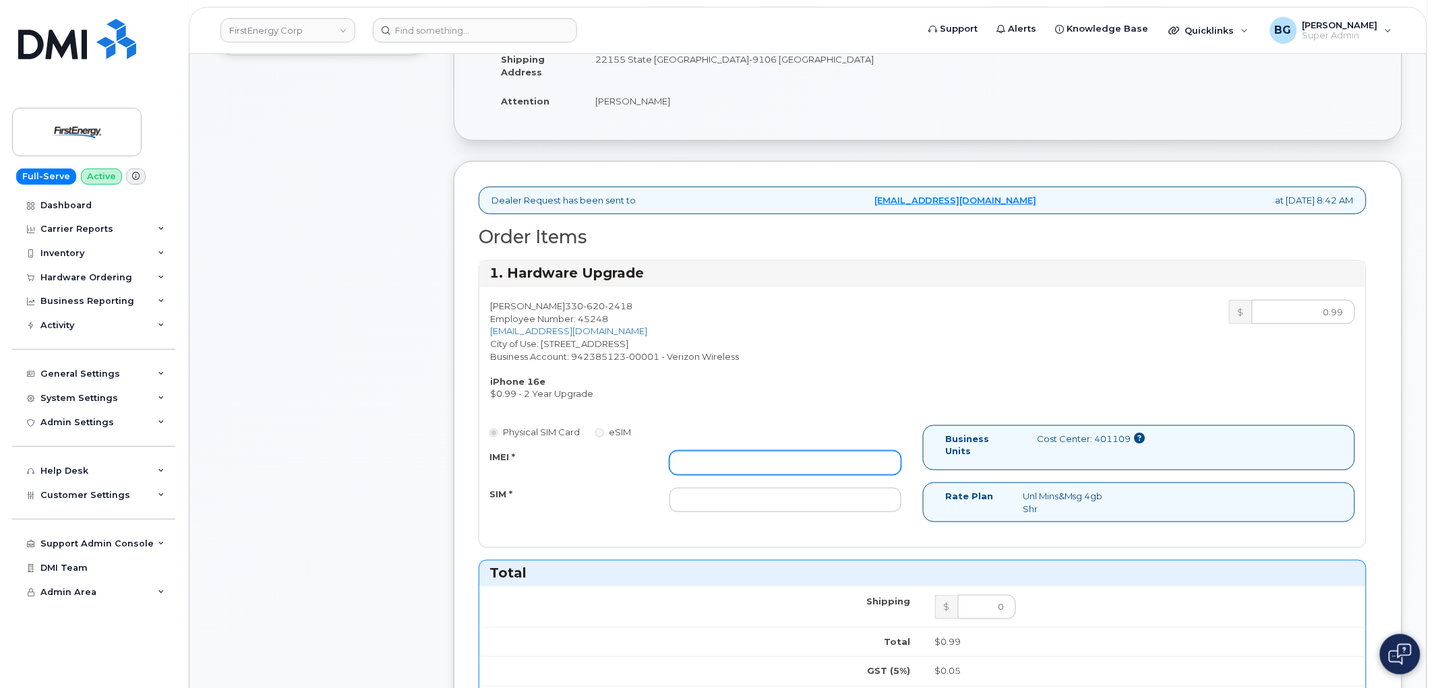
click at [814, 456] on input "IMEI *" at bounding box center [785, 463] width 232 height 24
paste input "354566763617174"
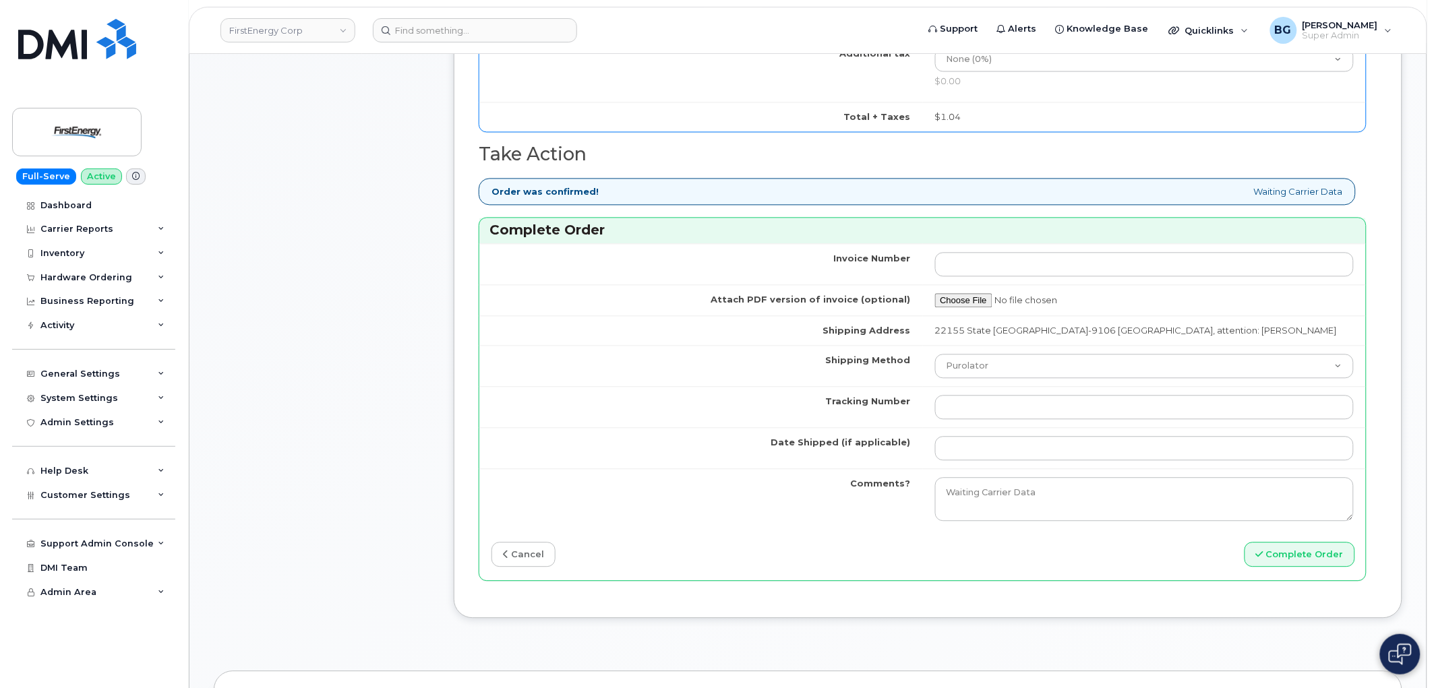
scroll to position [948, 0]
type input "354566763617174"
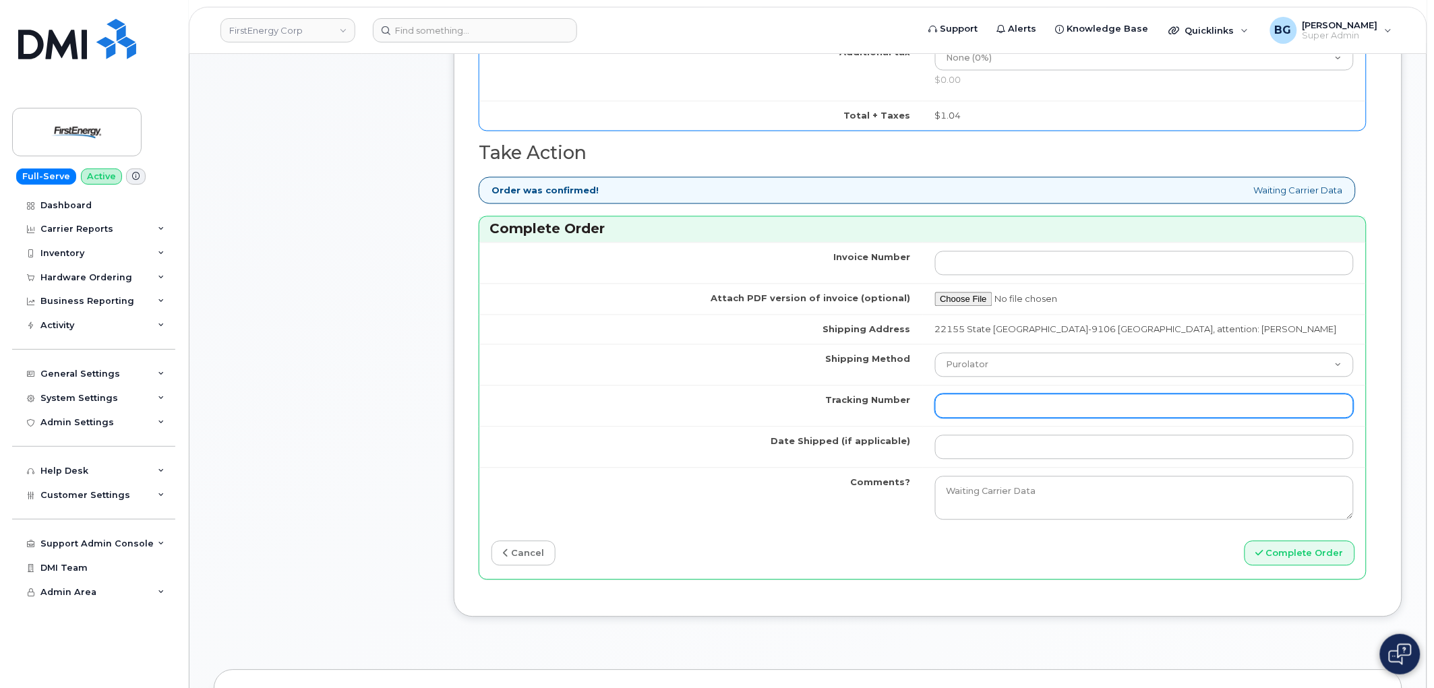
click at [975, 394] on input "Tracking Number" at bounding box center [1144, 406] width 419 height 24
paste input "1ZHF11964220639173"
type input "1ZHF11964220639173"
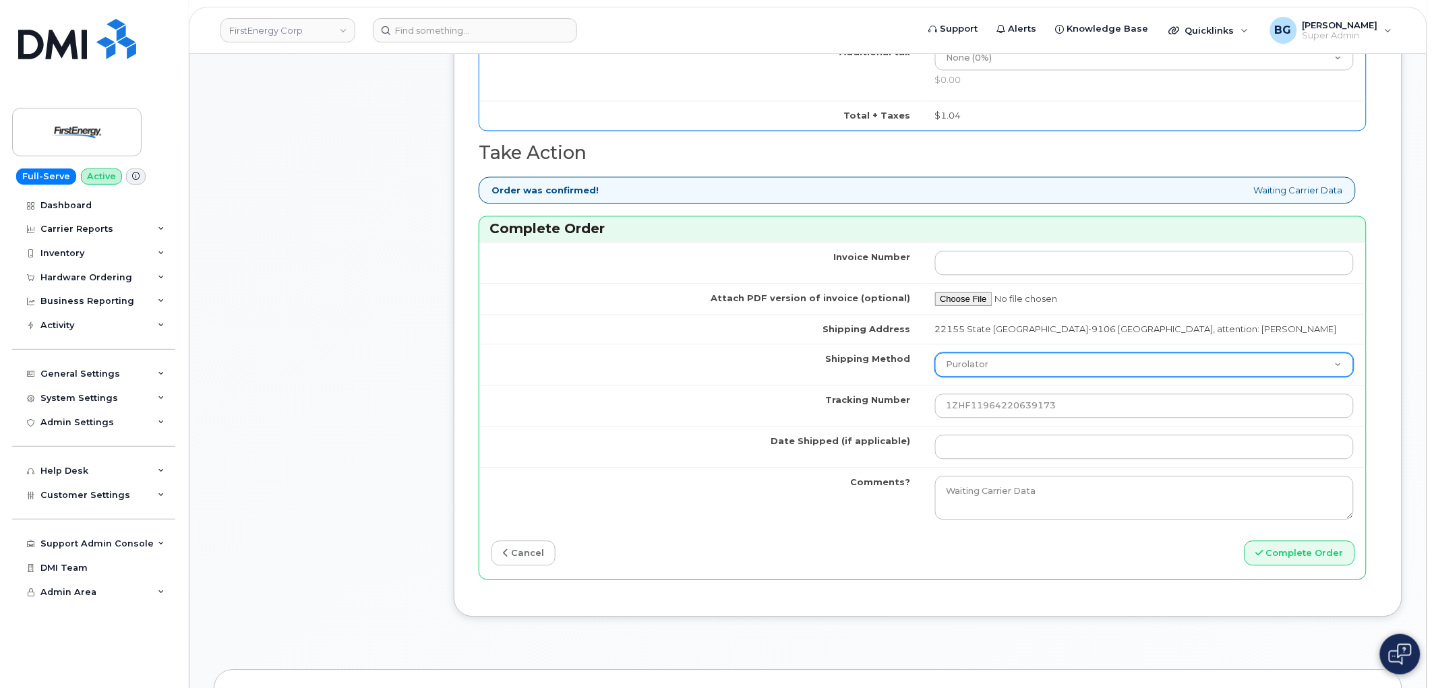
click at [984, 365] on select "Purolator UPS FedEx Canada Post Courier Other Drop Off Pick Up" at bounding box center [1144, 365] width 419 height 24
select select "UPS"
click at [935, 353] on select "Purolator UPS FedEx Canada Post Courier Other Drop Off Pick Up" at bounding box center [1144, 365] width 419 height 24
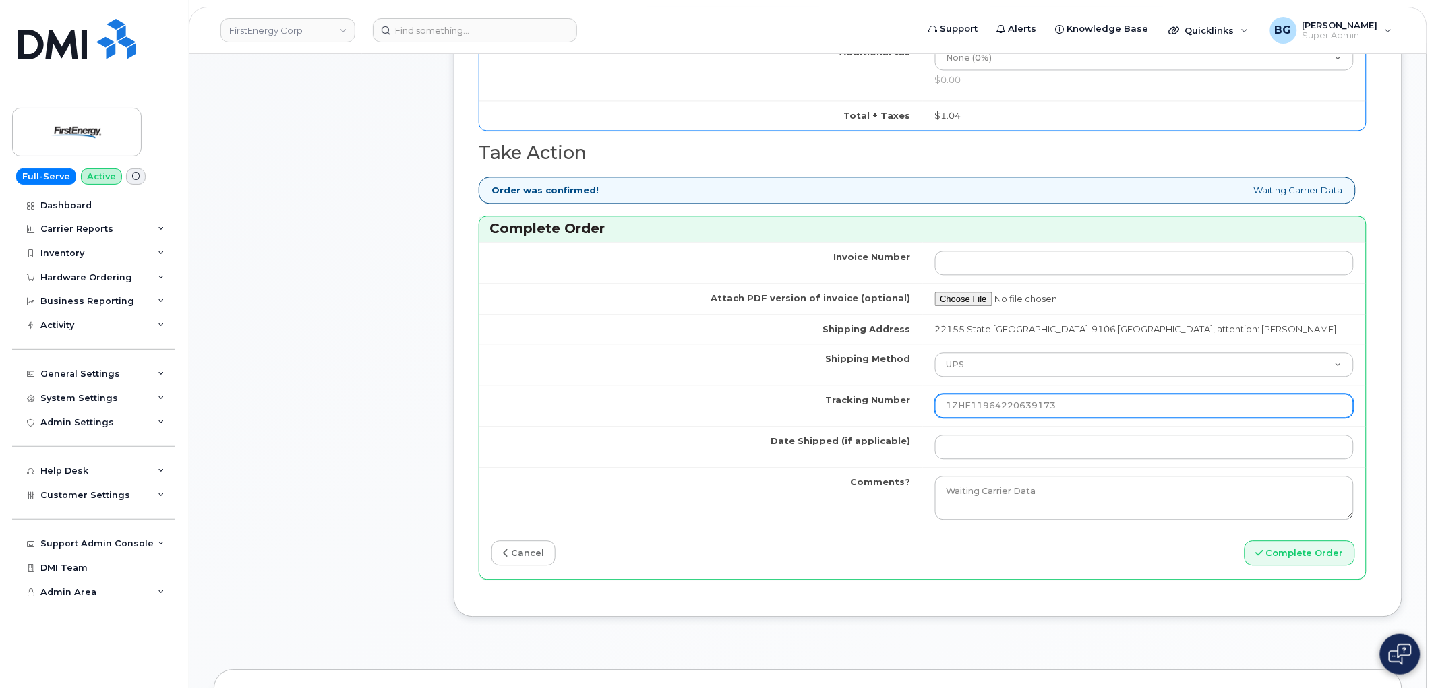
click at [964, 398] on input "1ZHF11964220639173" at bounding box center [1144, 406] width 419 height 24
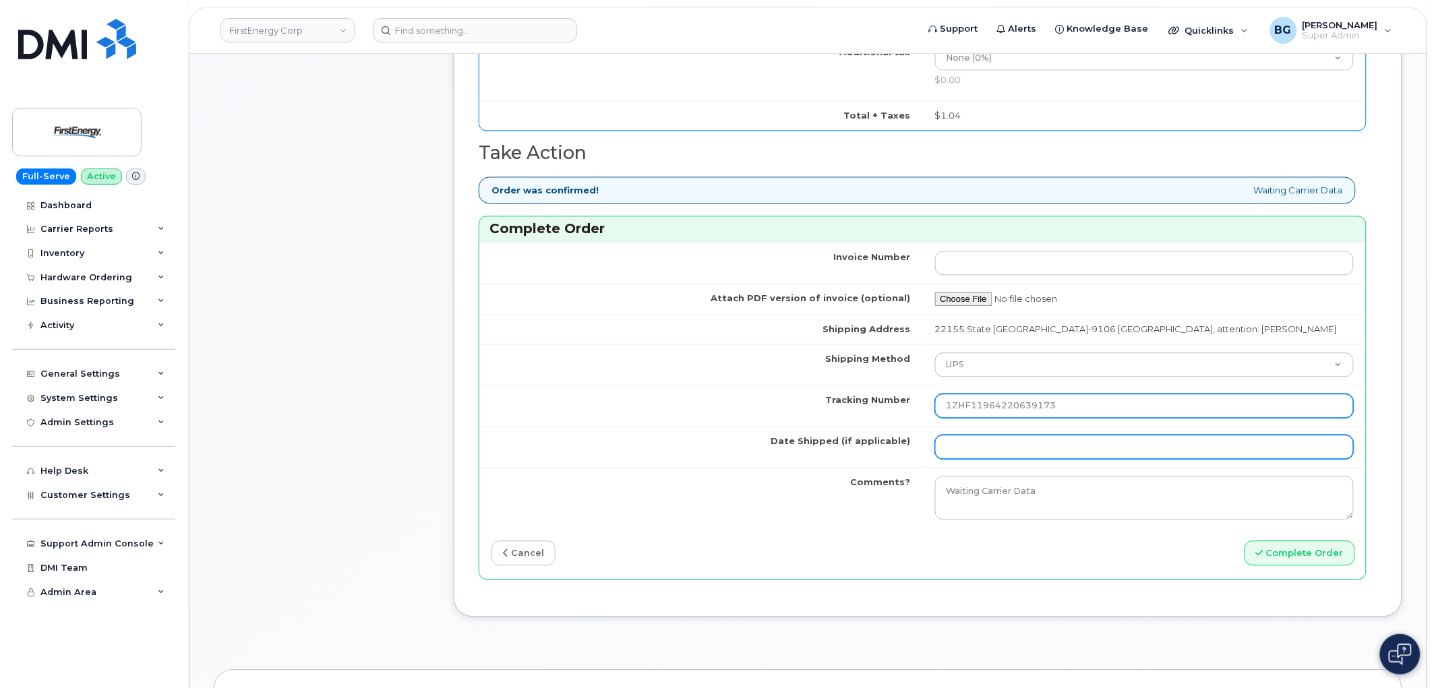
type input "1ZHF11964220639173"
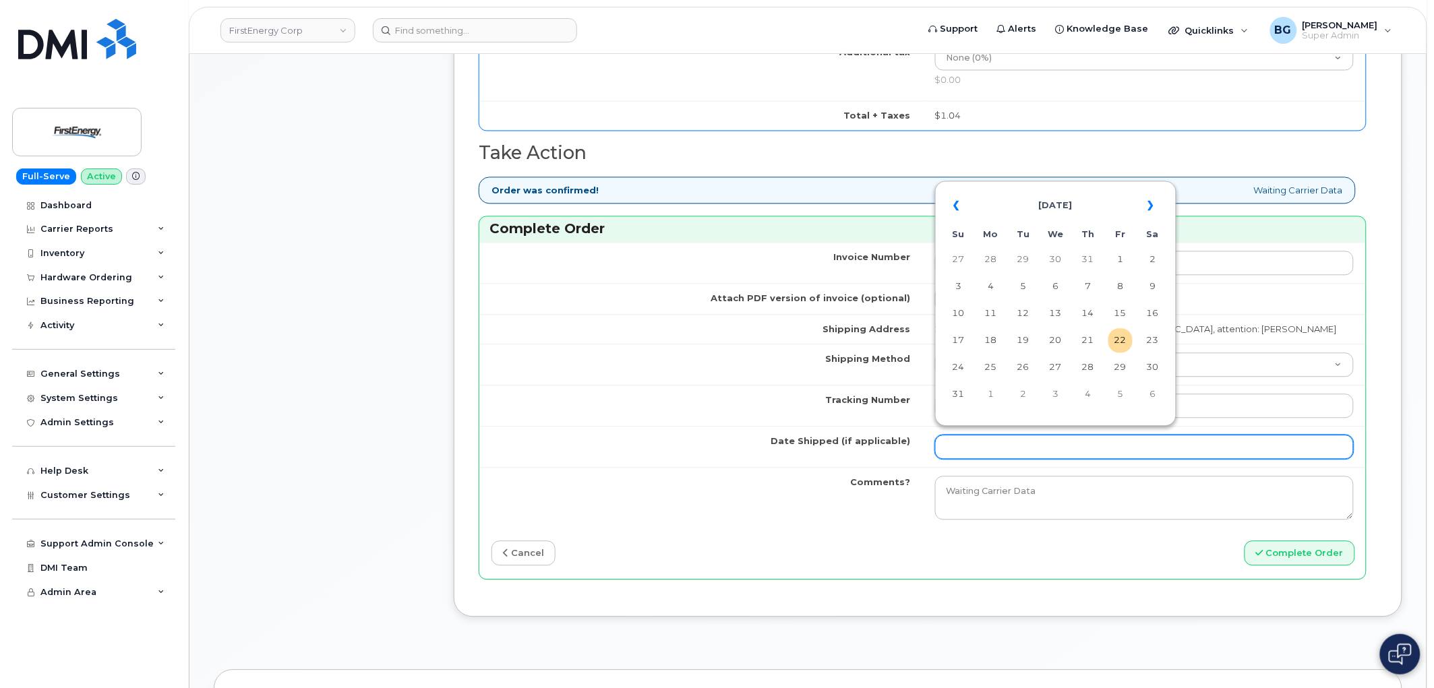
click at [1079, 435] on input "Date Shipped (if applicable)" at bounding box center [1144, 447] width 419 height 24
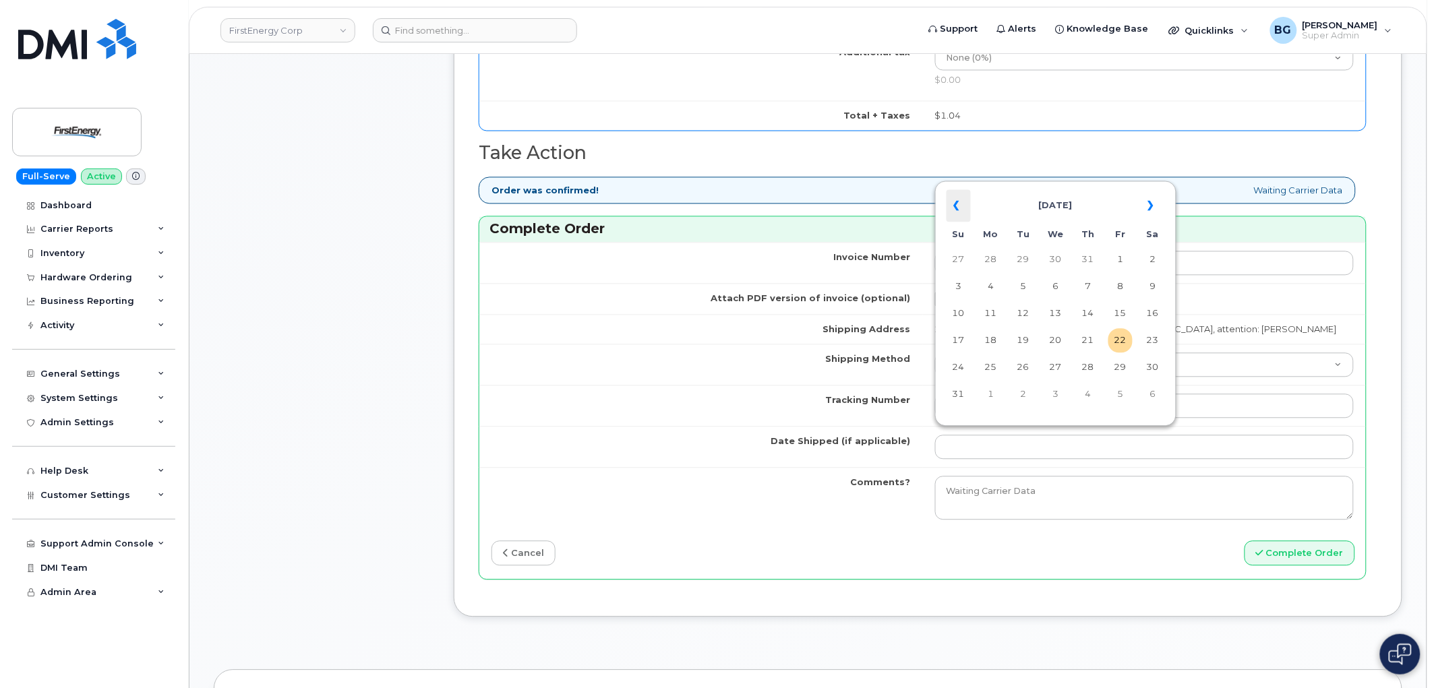
click at [963, 197] on th "«" at bounding box center [958, 205] width 24 height 32
click at [1092, 258] on td "3" at bounding box center [1088, 259] width 24 height 24
type input "[DATE]"
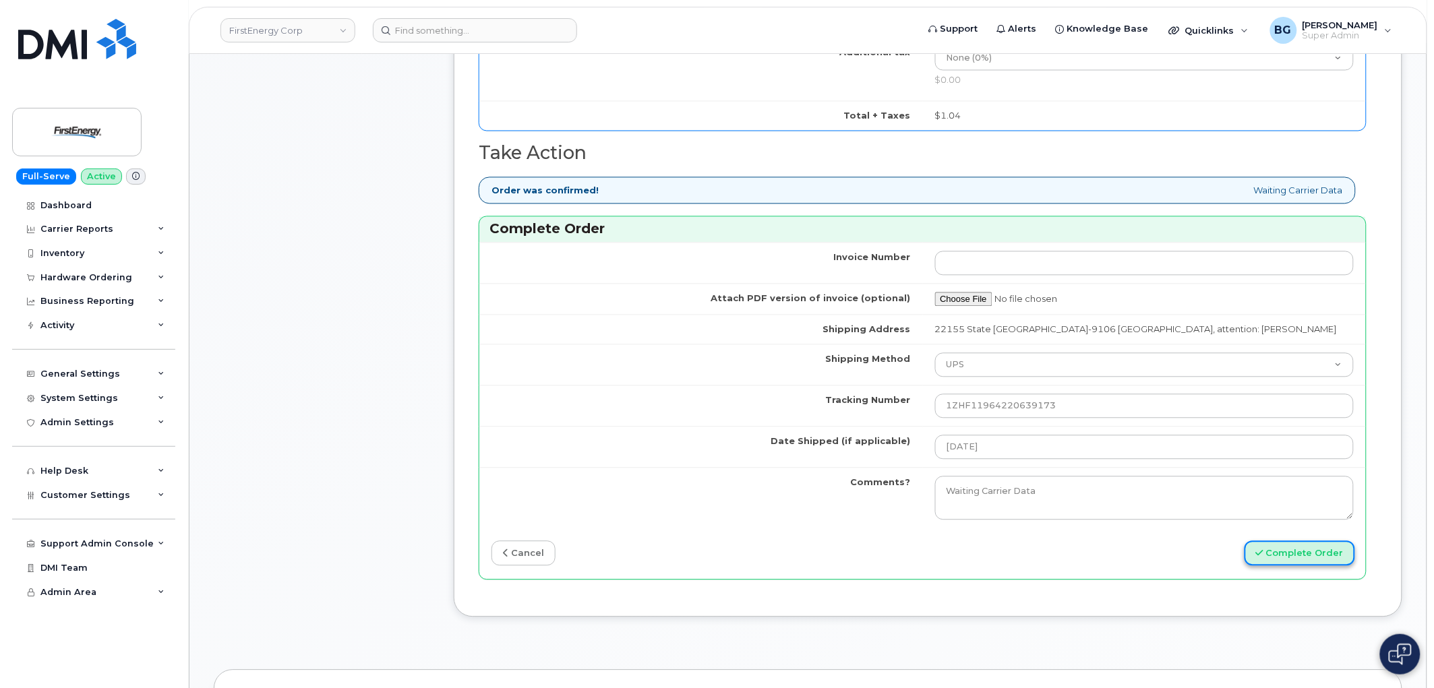
click at [1269, 550] on button "Complete Order" at bounding box center [1299, 553] width 111 height 25
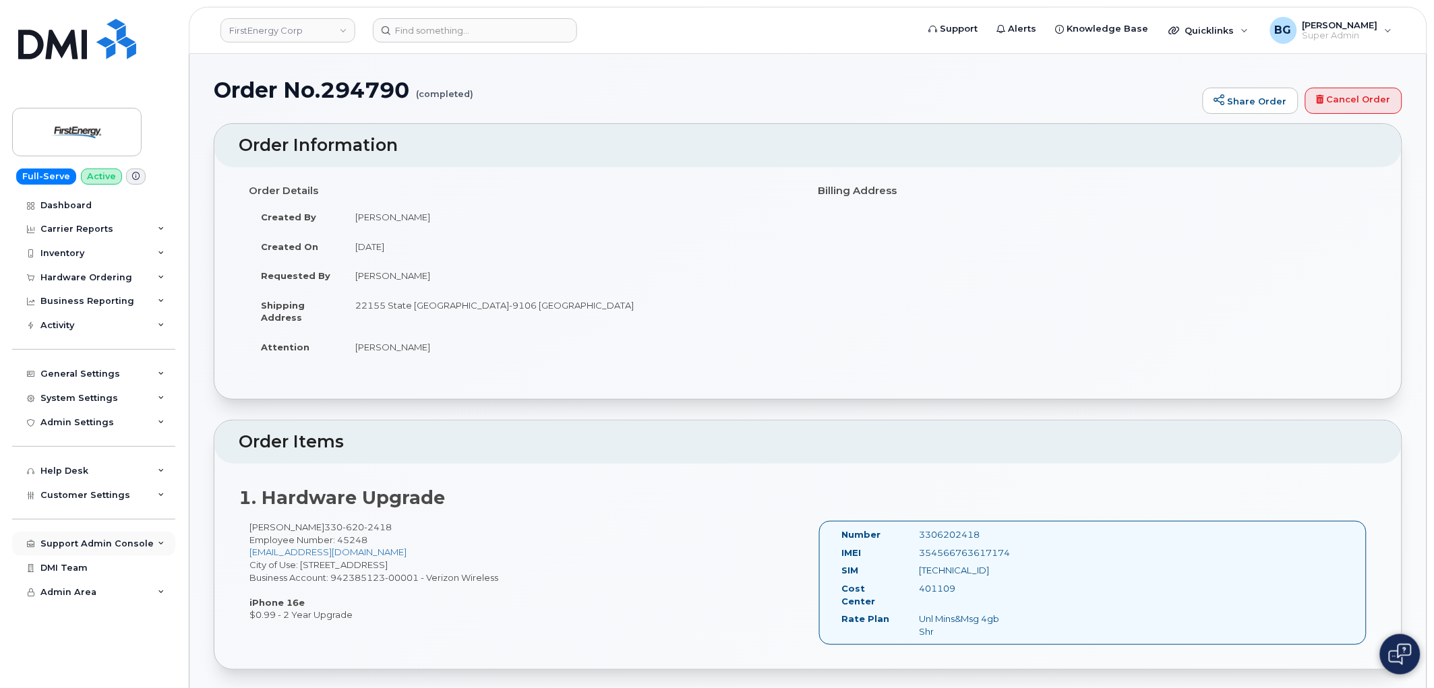
click at [89, 542] on div "Support Admin Console" at bounding box center [96, 544] width 113 height 11
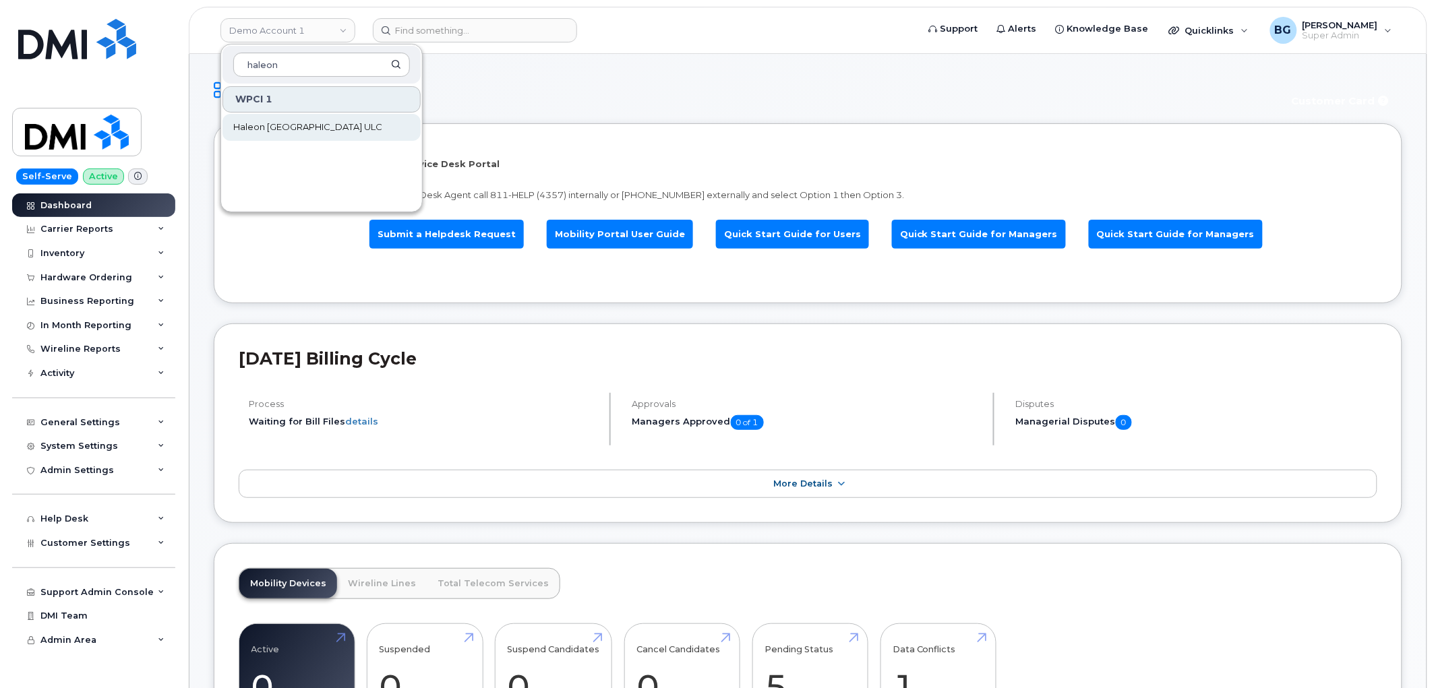
type input "haleon"
click at [280, 126] on span "Haleon Canada ULC" at bounding box center [307, 127] width 149 height 13
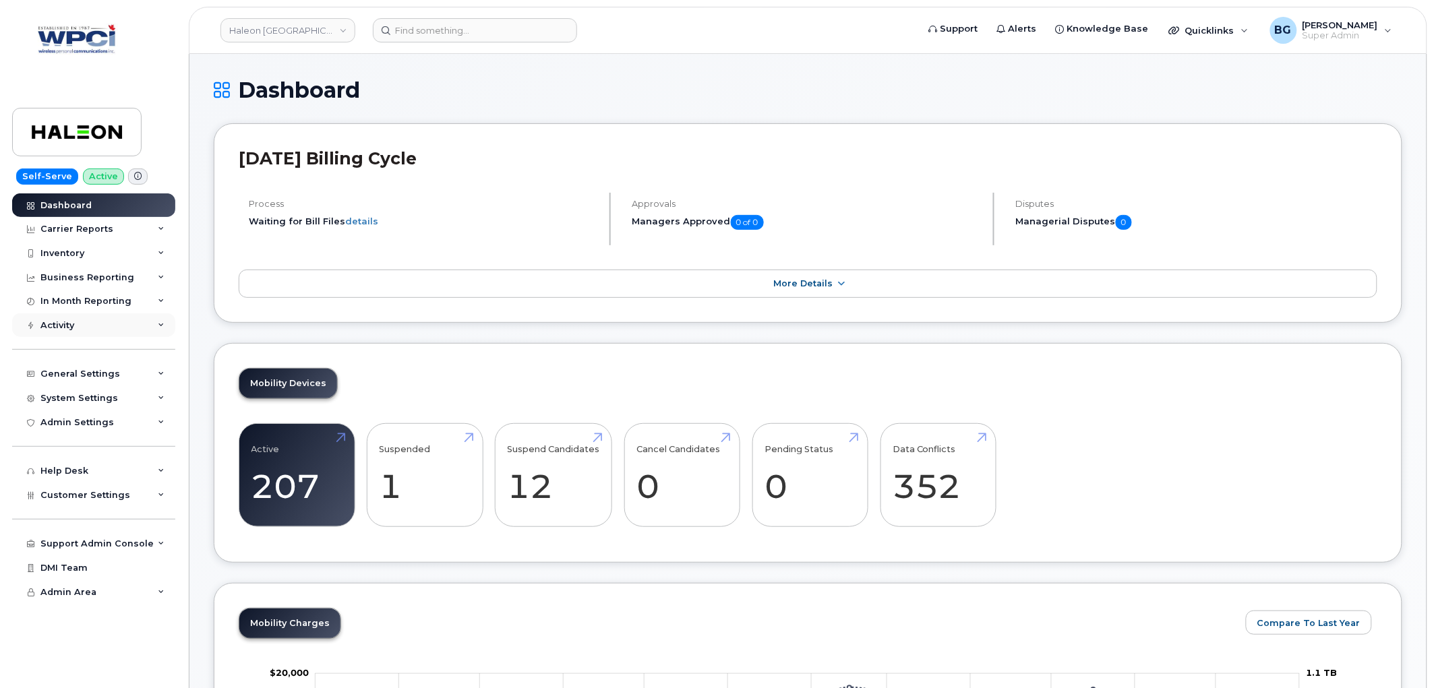
click at [61, 328] on div "Activity" at bounding box center [57, 325] width 34 height 11
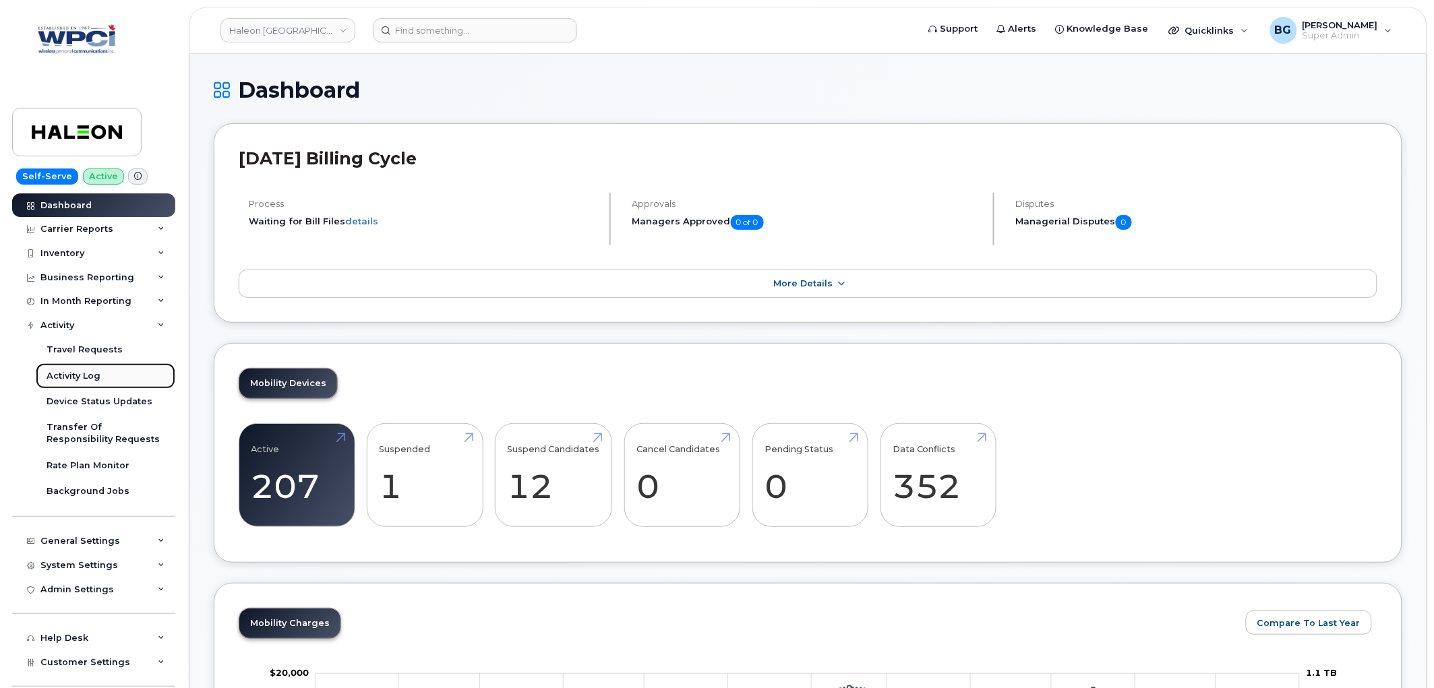
click at [61, 368] on link "Activity Log" at bounding box center [106, 376] width 140 height 26
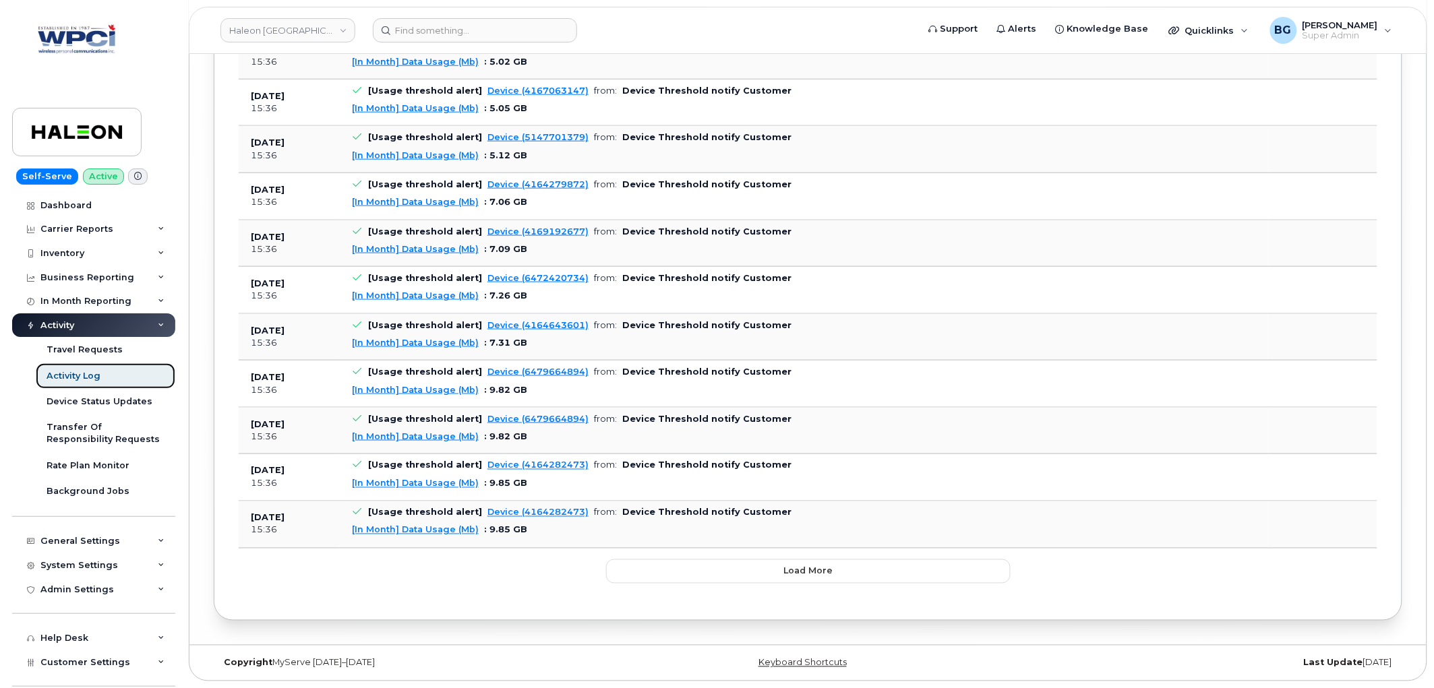
scroll to position [7860, 0]
click at [816, 573] on span "Load more" at bounding box center [807, 571] width 49 height 13
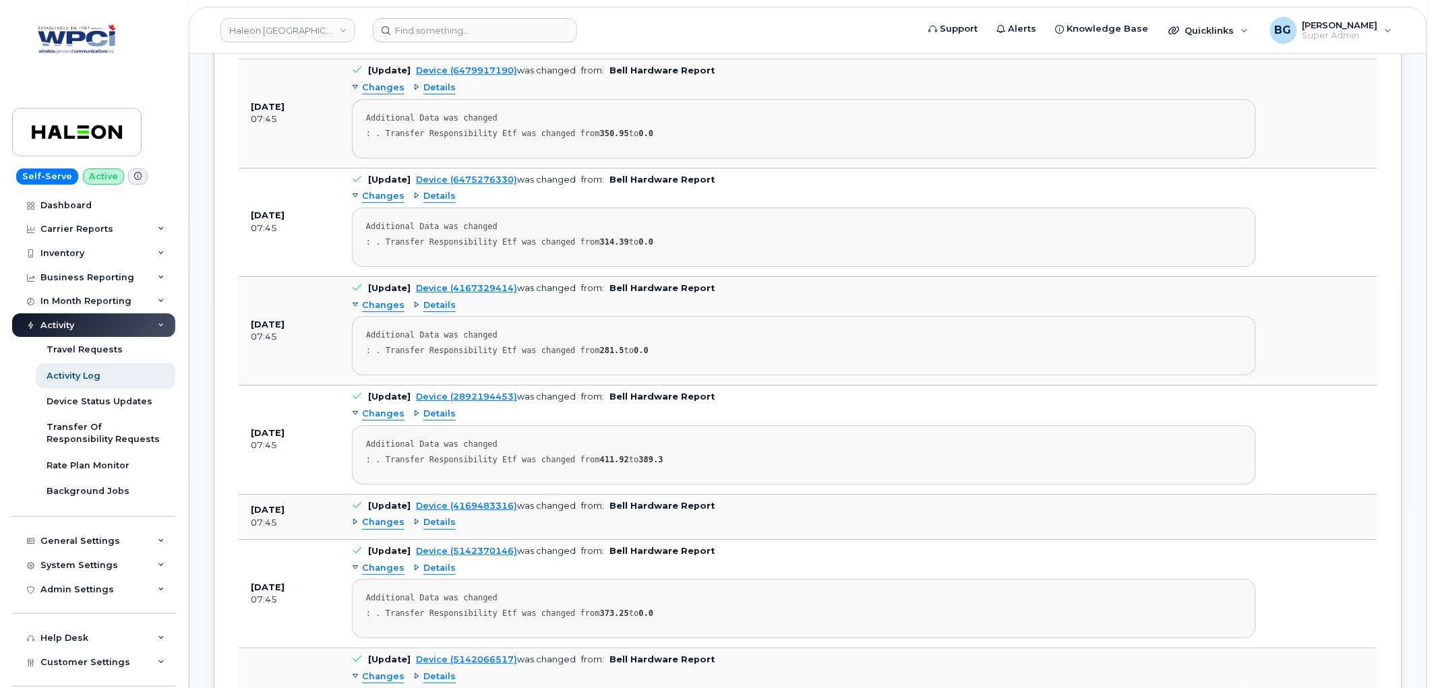
scroll to position [0, 0]
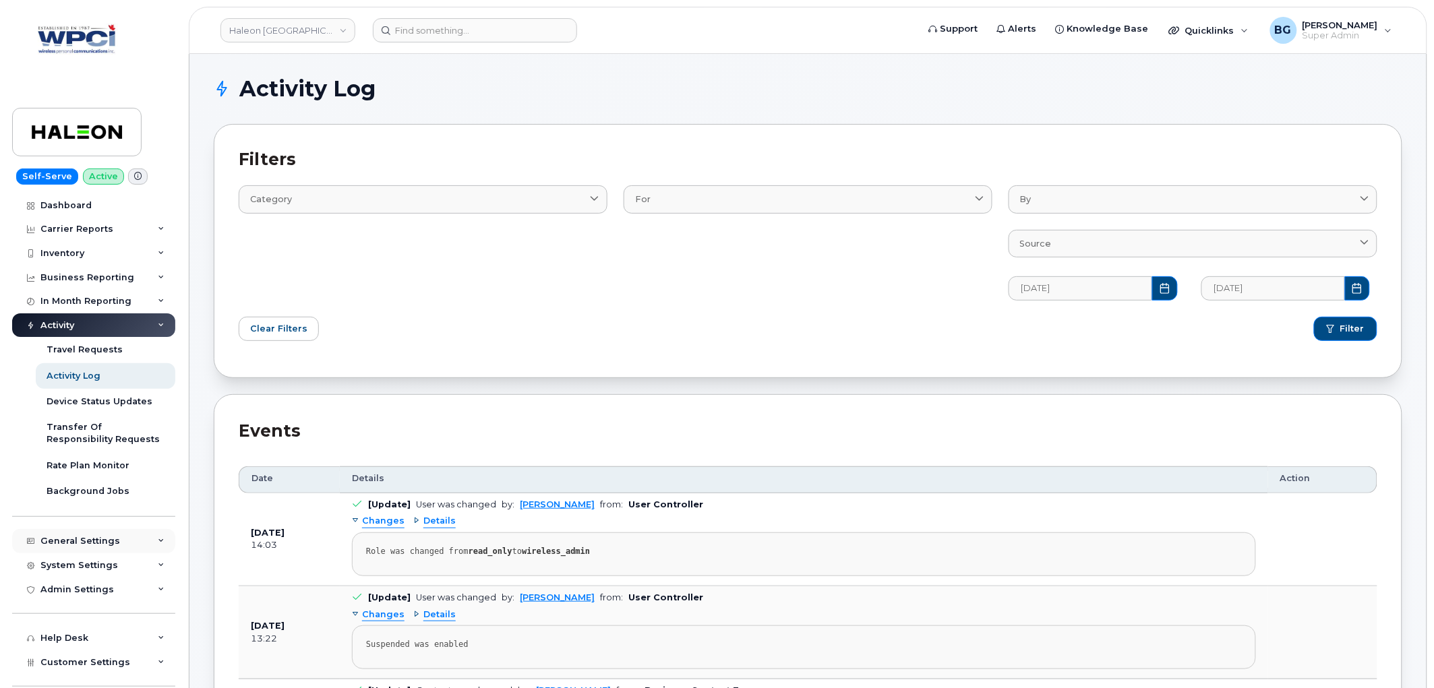
click at [107, 538] on div "General Settings" at bounding box center [80, 541] width 80 height 11
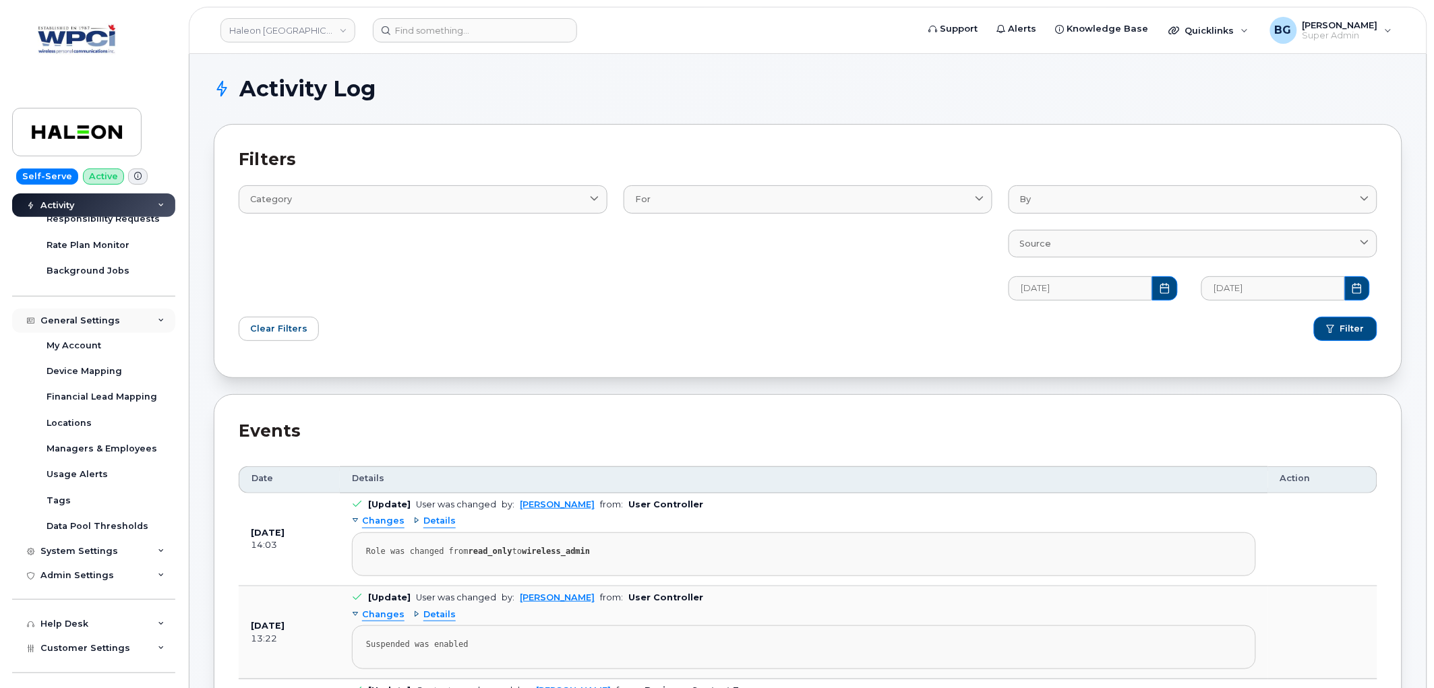
scroll to position [249, 0]
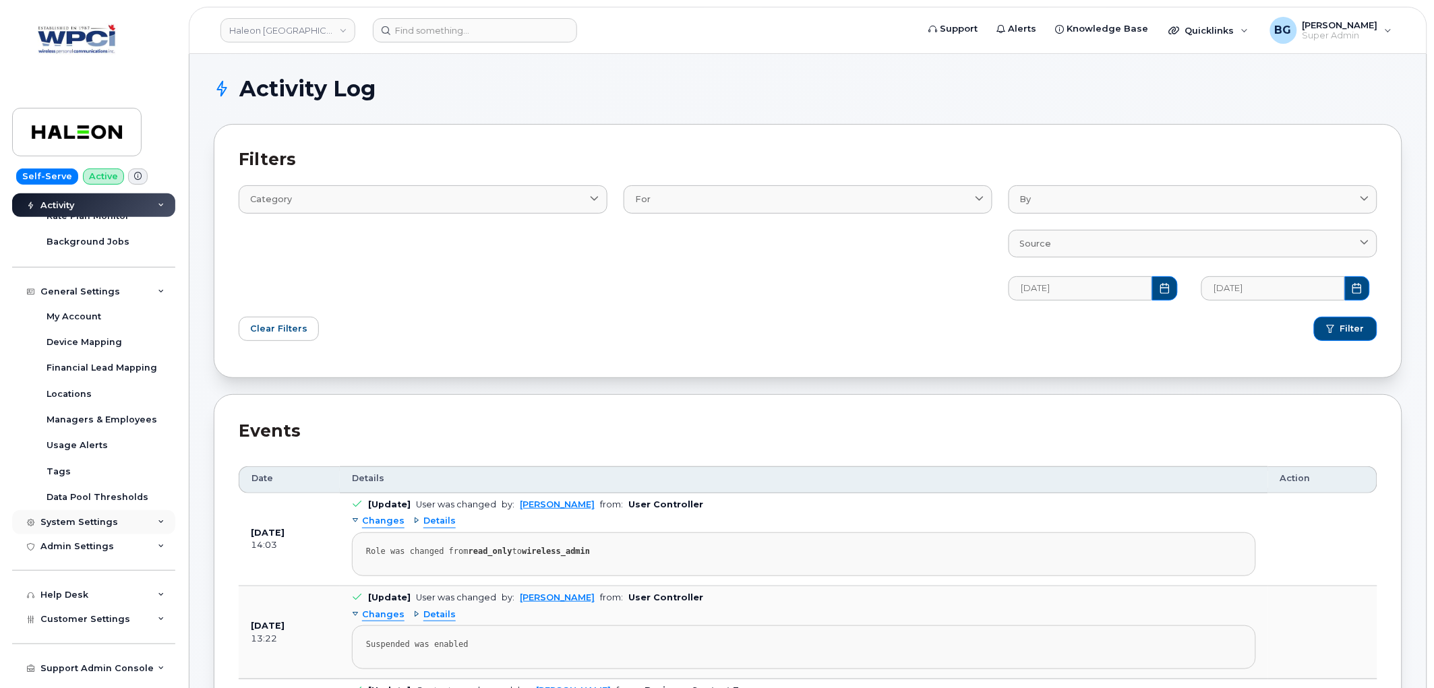
click at [65, 526] on div "System Settings" at bounding box center [79, 522] width 78 height 11
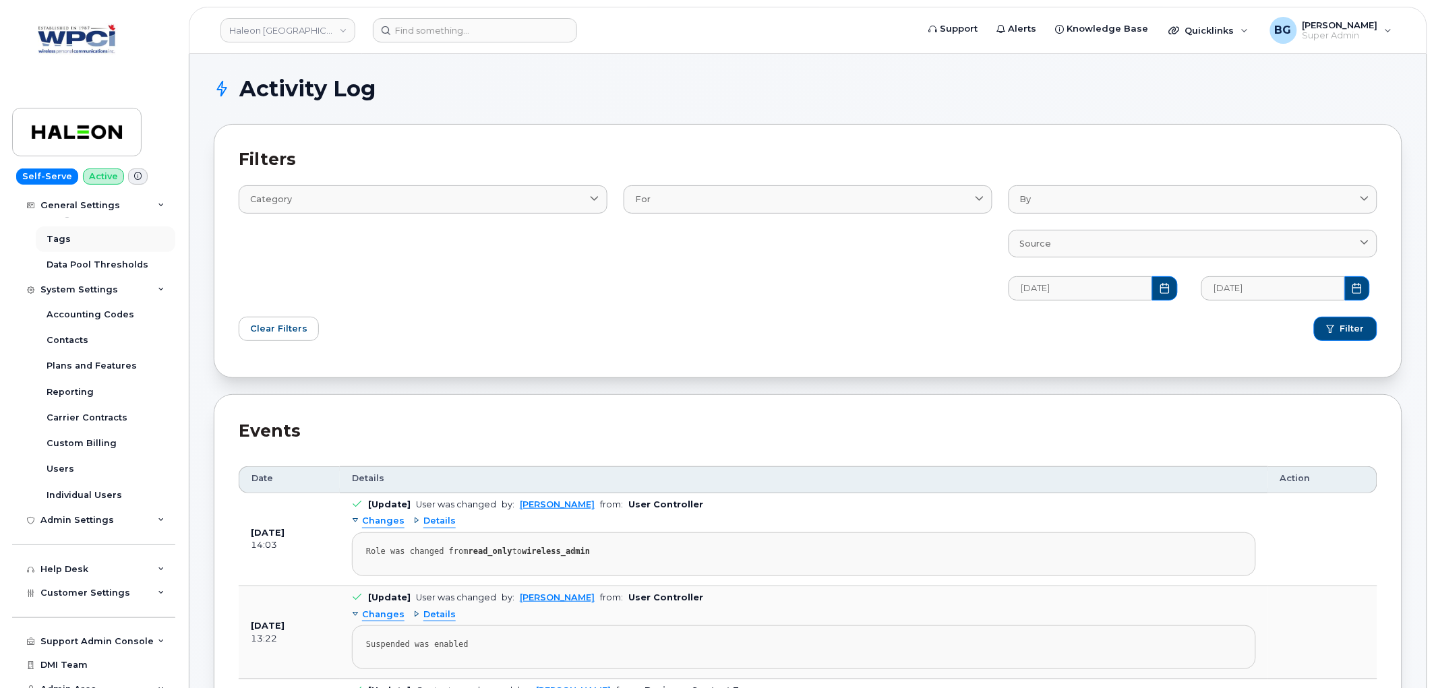
scroll to position [495, 0]
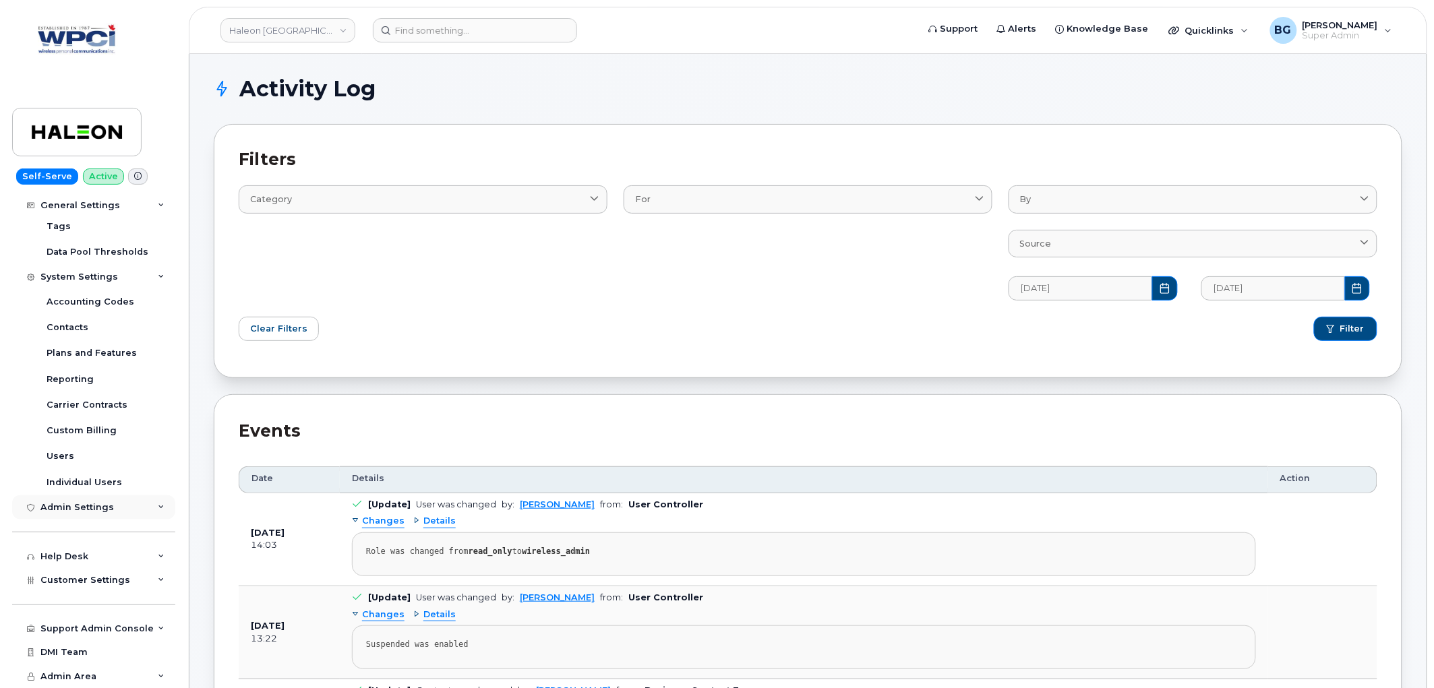
click at [93, 506] on div "Admin Settings" at bounding box center [76, 507] width 73 height 11
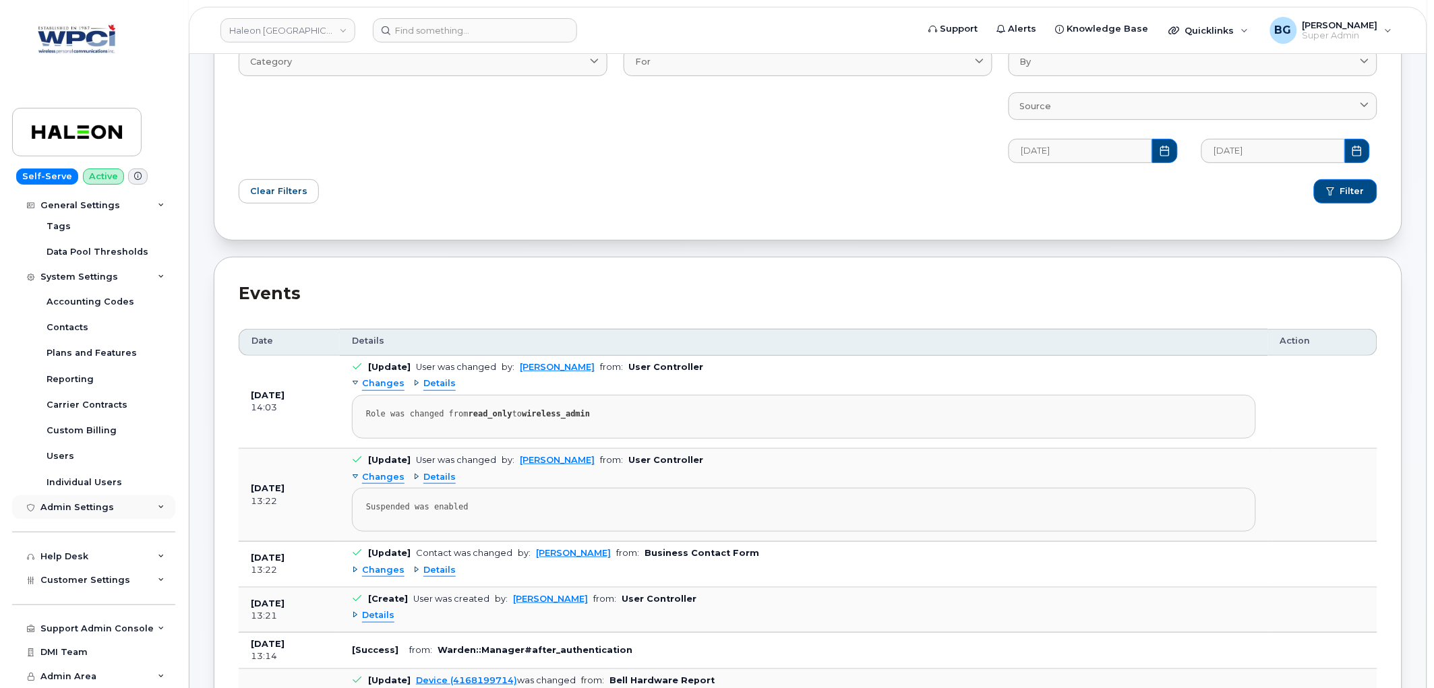
scroll to position [150, 0]
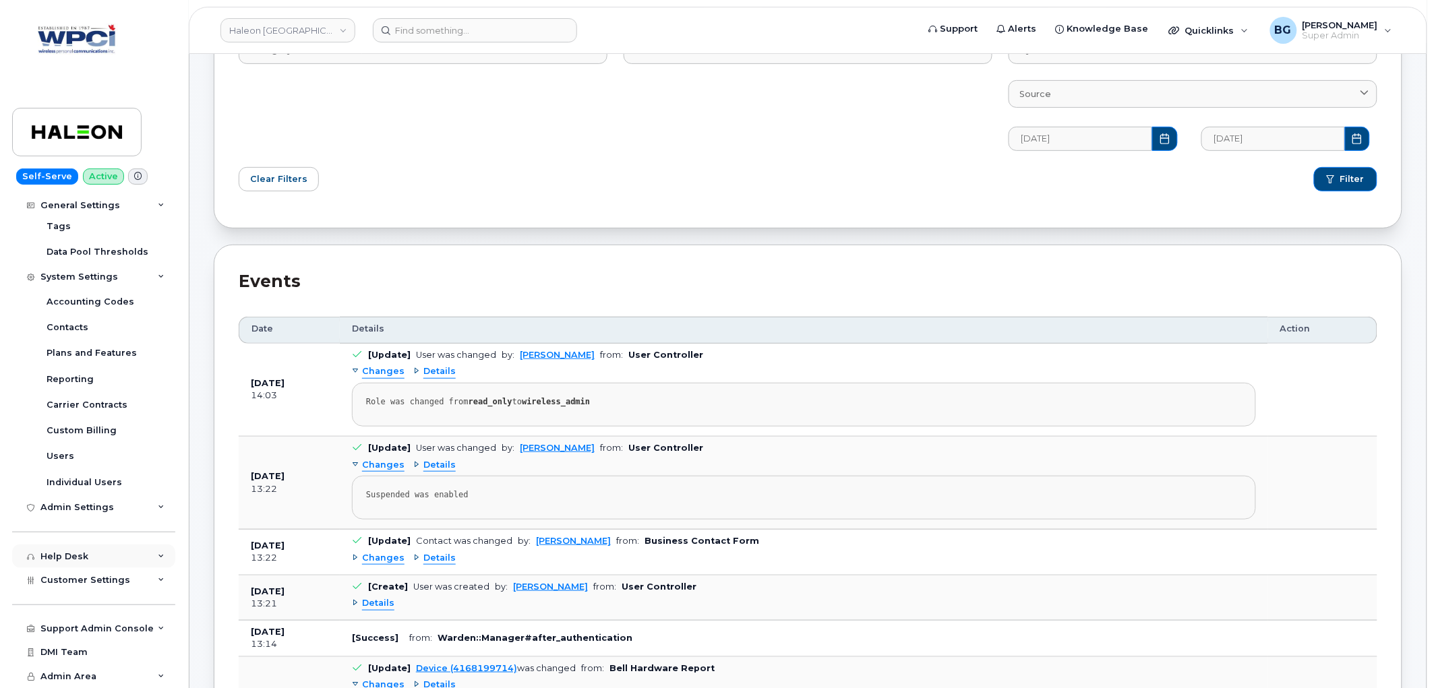
click at [88, 565] on div "Help Desk" at bounding box center [93, 557] width 163 height 24
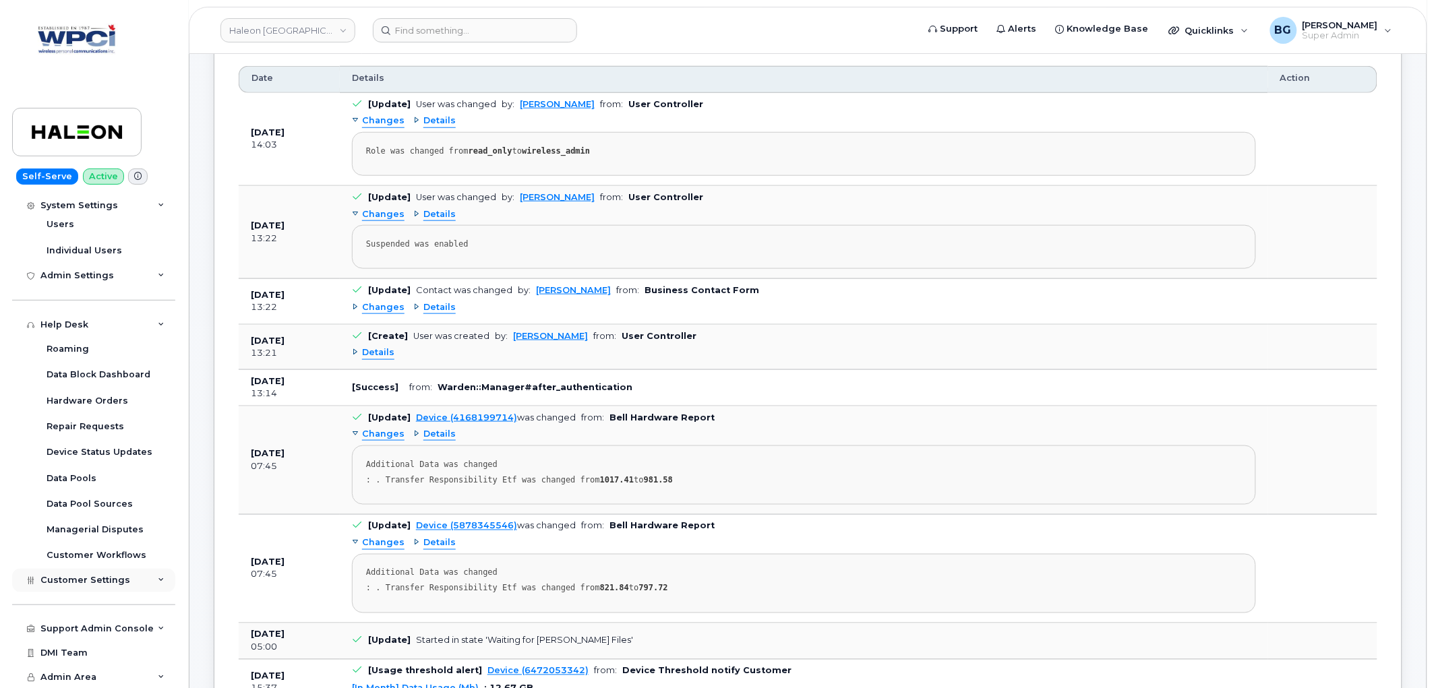
scroll to position [449, 0]
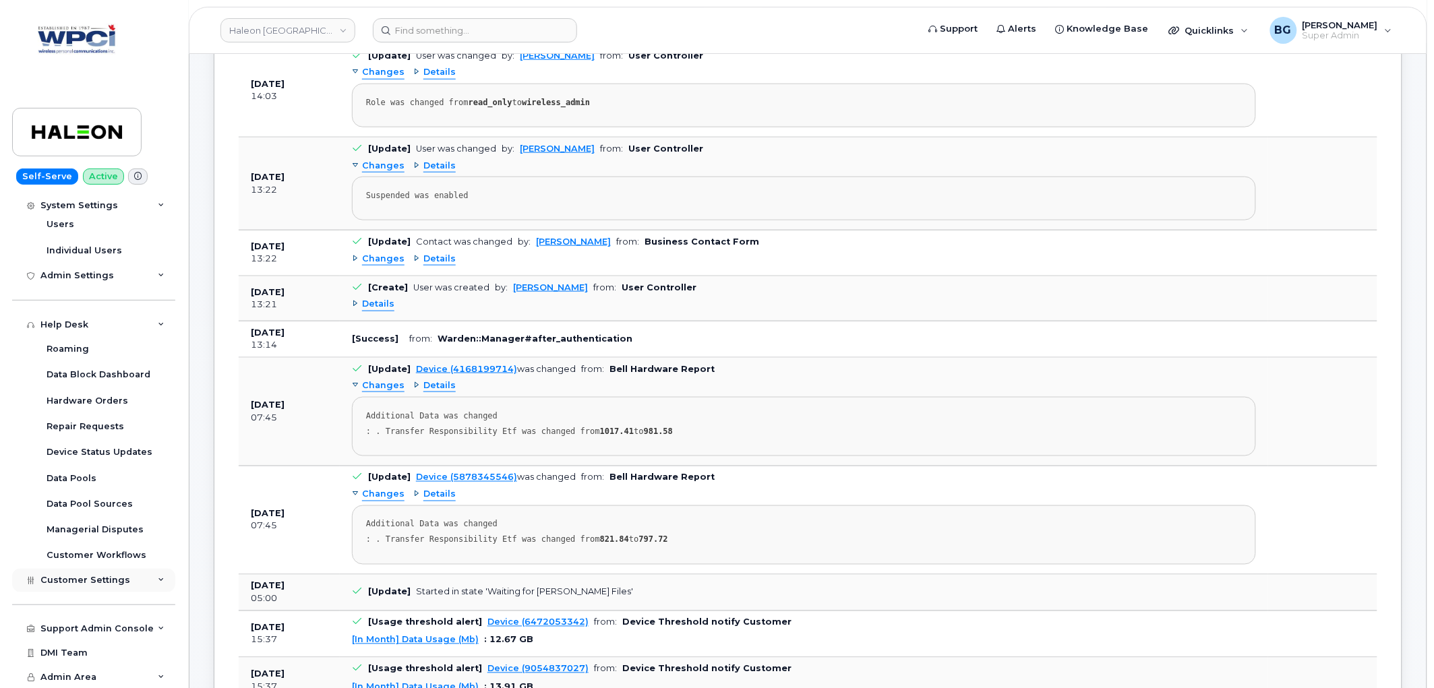
click at [94, 587] on div "Customer Settings" at bounding box center [93, 581] width 163 height 24
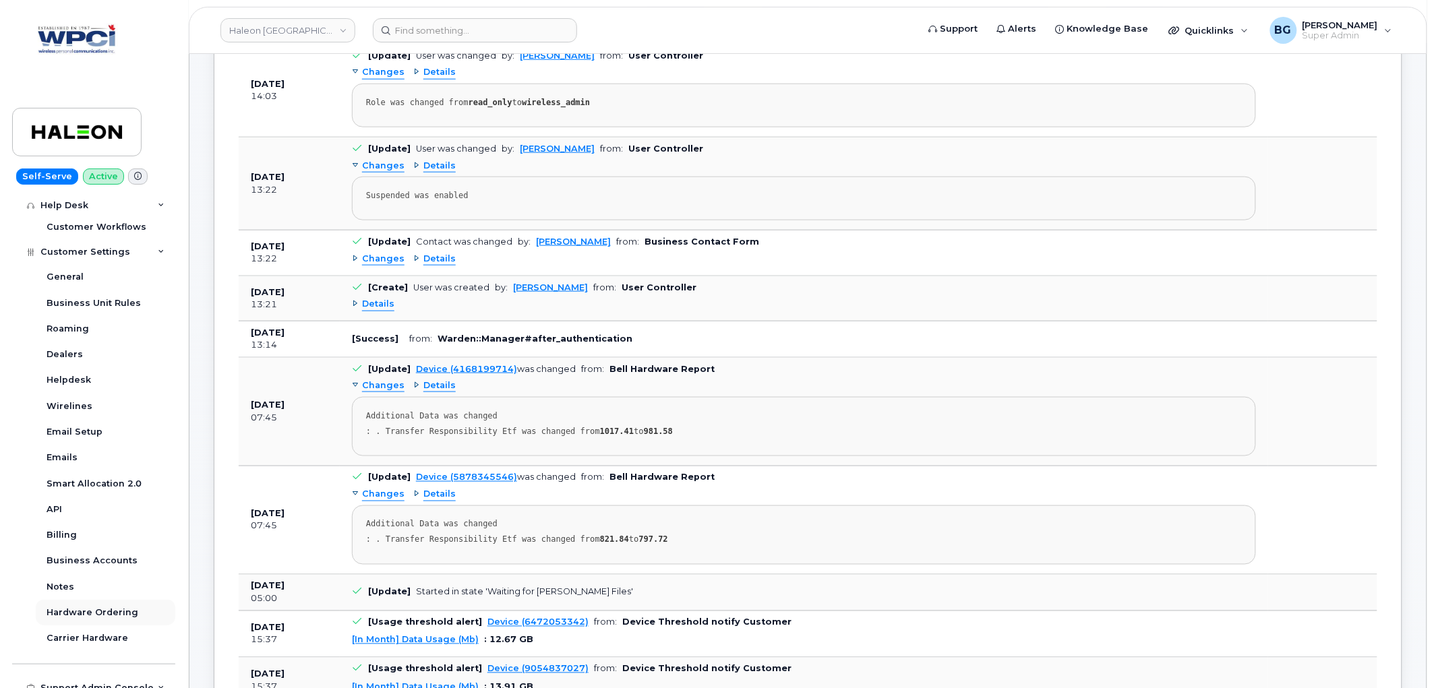
scroll to position [1077, 0]
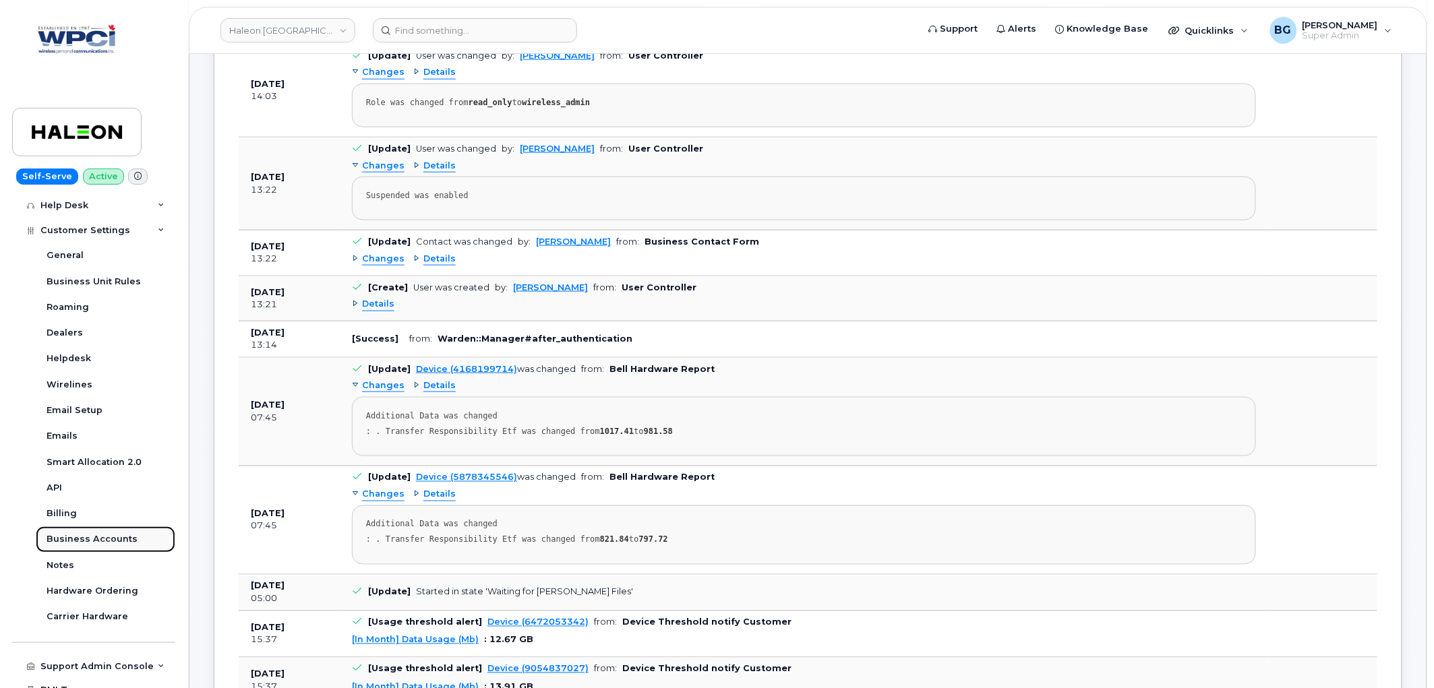
click at [90, 541] on div "Business Accounts" at bounding box center [92, 539] width 91 height 12
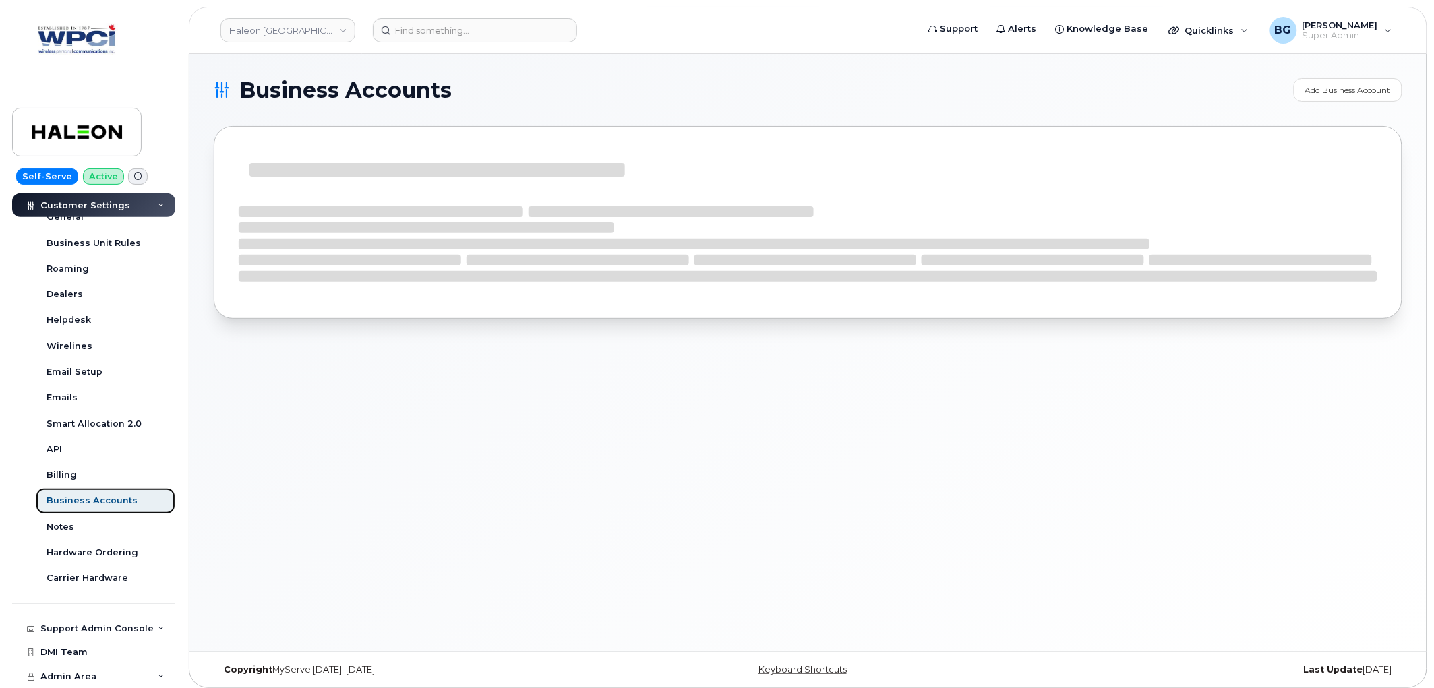
scroll to position [301, 0]
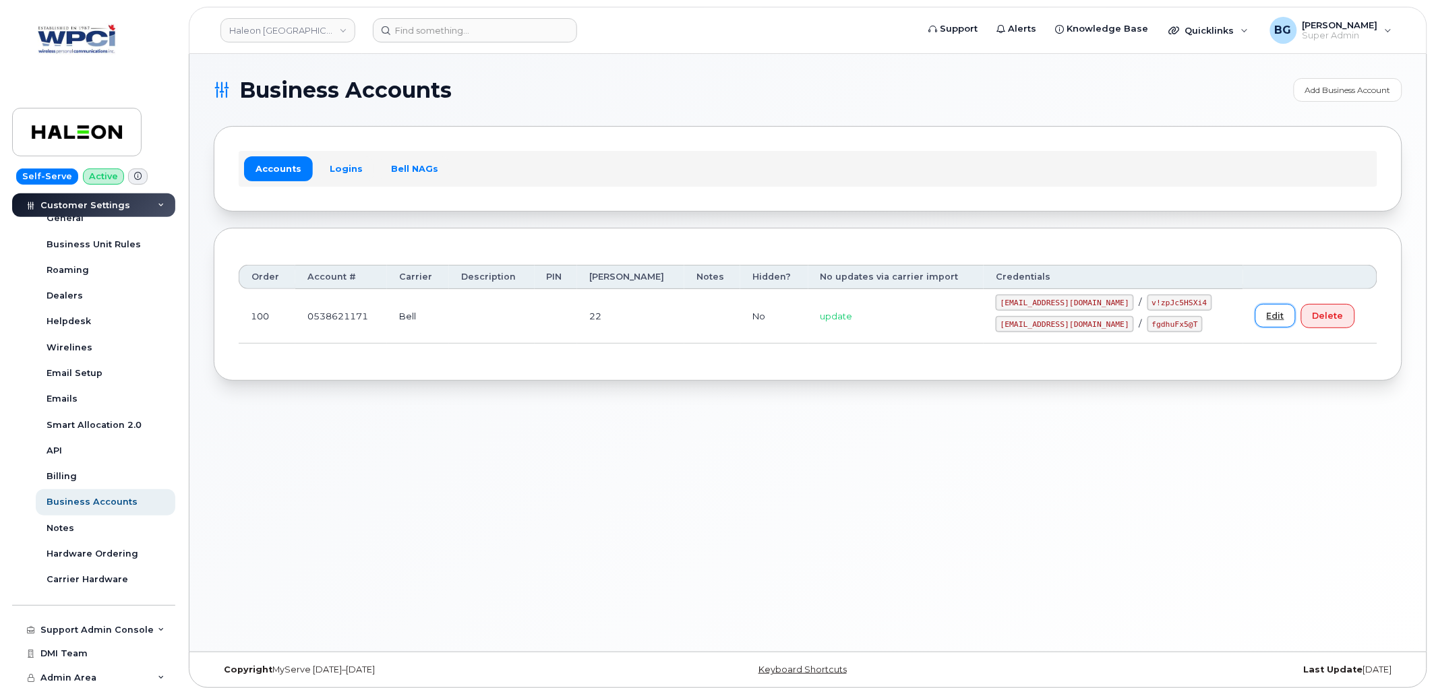
click at [1255, 314] on link "Edit" at bounding box center [1275, 316] width 40 height 24
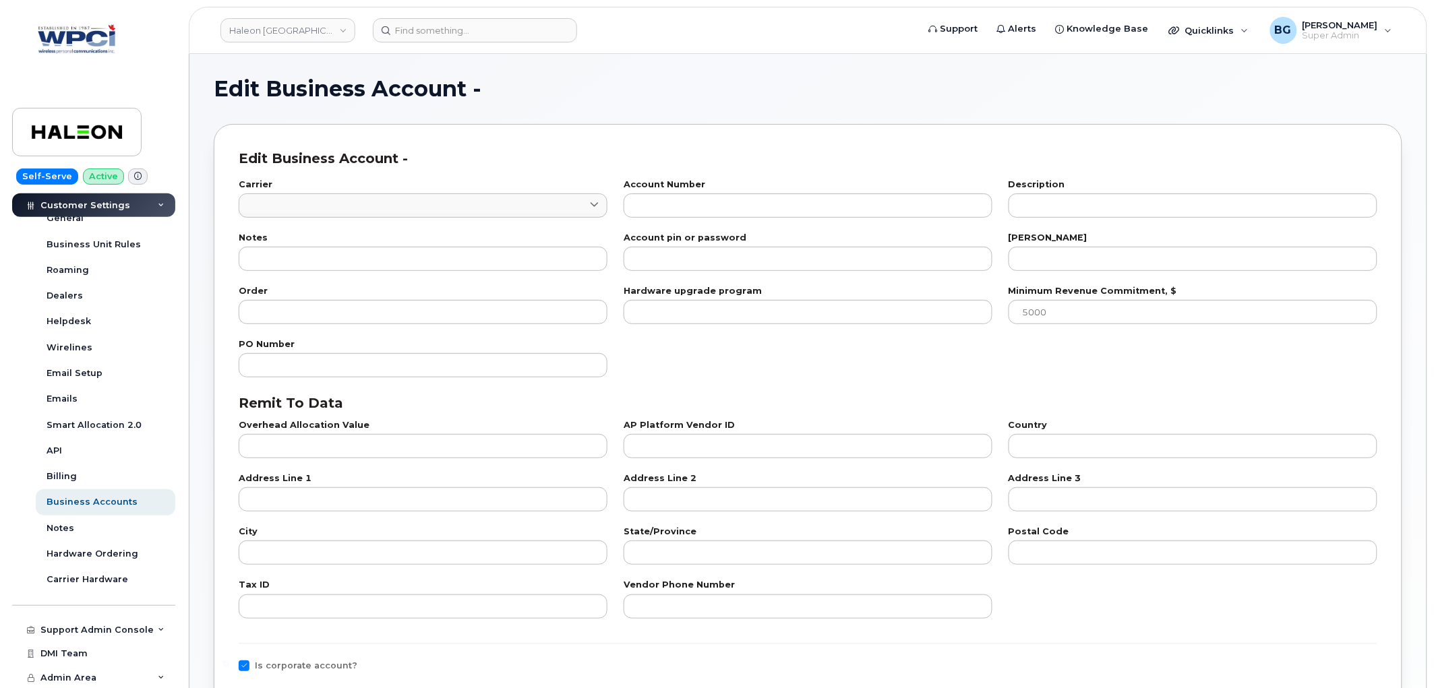
type input "1"
type input "0538621171"
type input "22"
type input "100"
checkbox input "true"
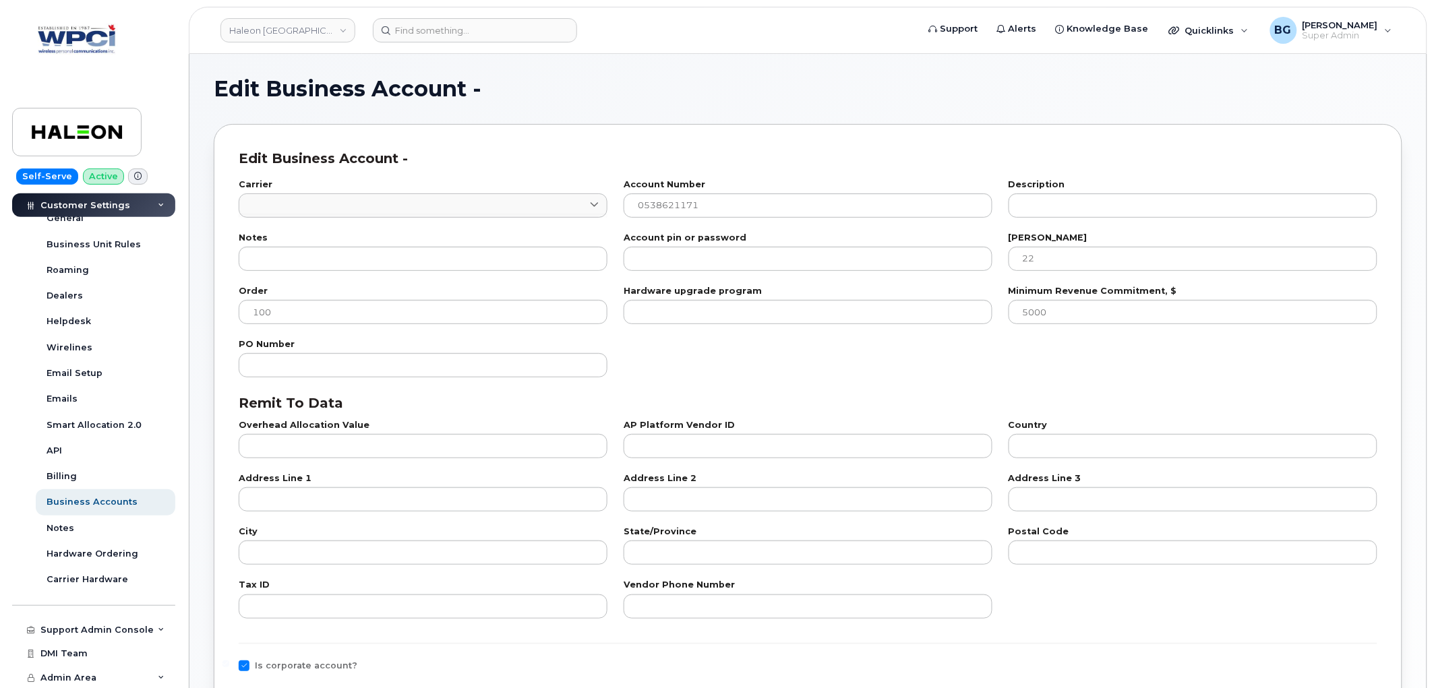
select select "180"
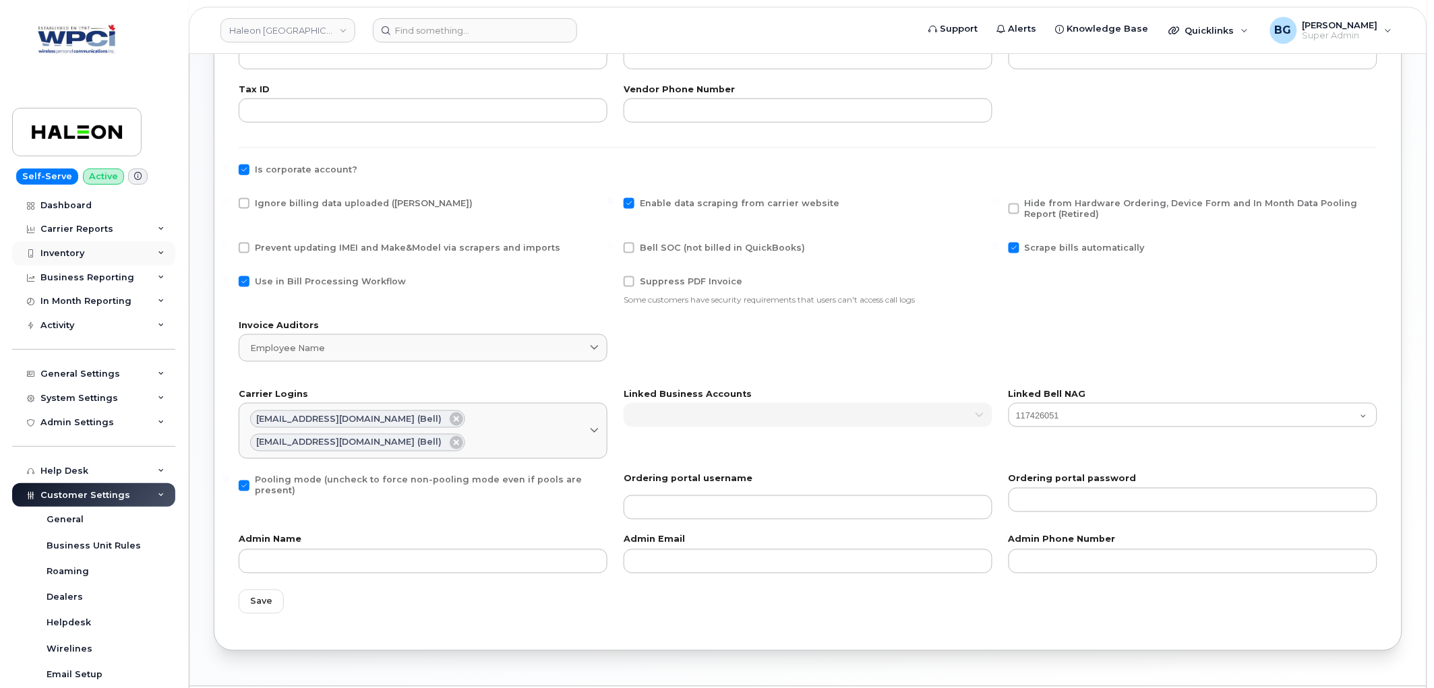
click at [59, 251] on div "Inventory" at bounding box center [62, 253] width 44 height 11
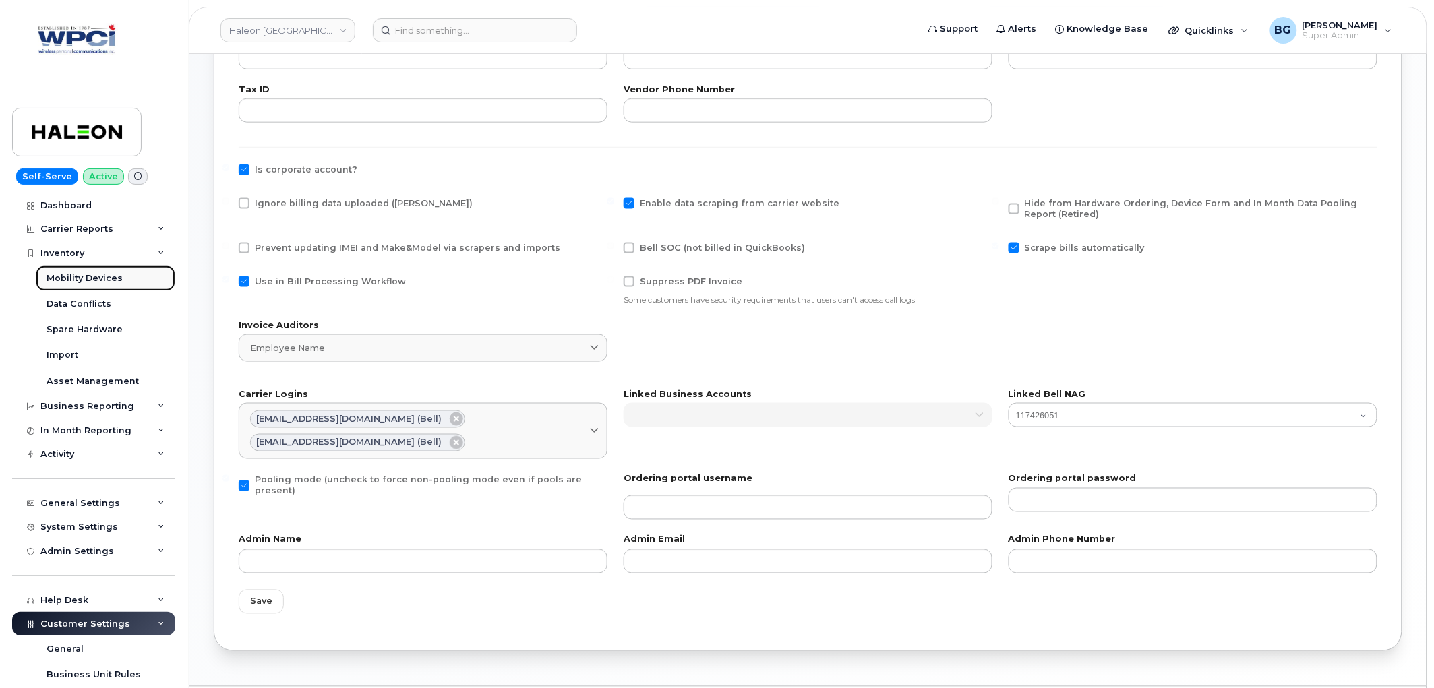
click at [67, 276] on div "Mobility Devices" at bounding box center [85, 278] width 76 height 12
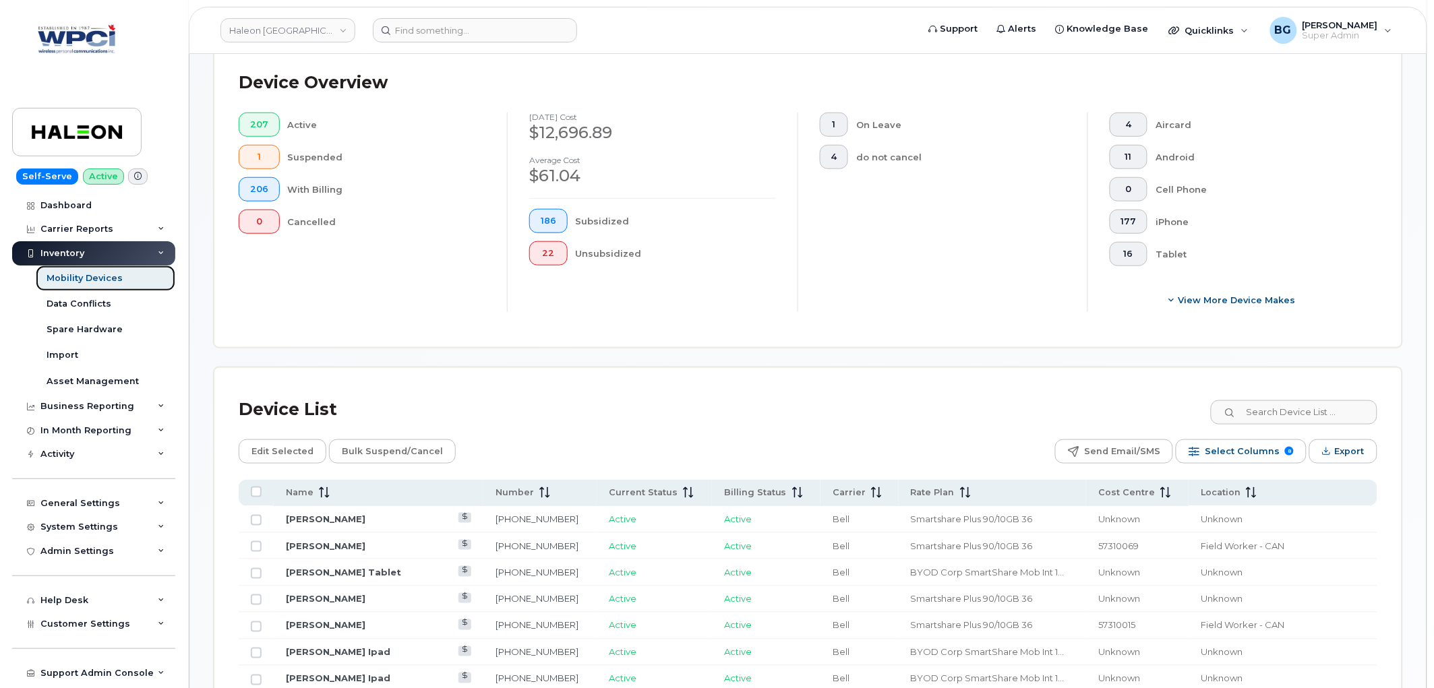
scroll to position [500, 0]
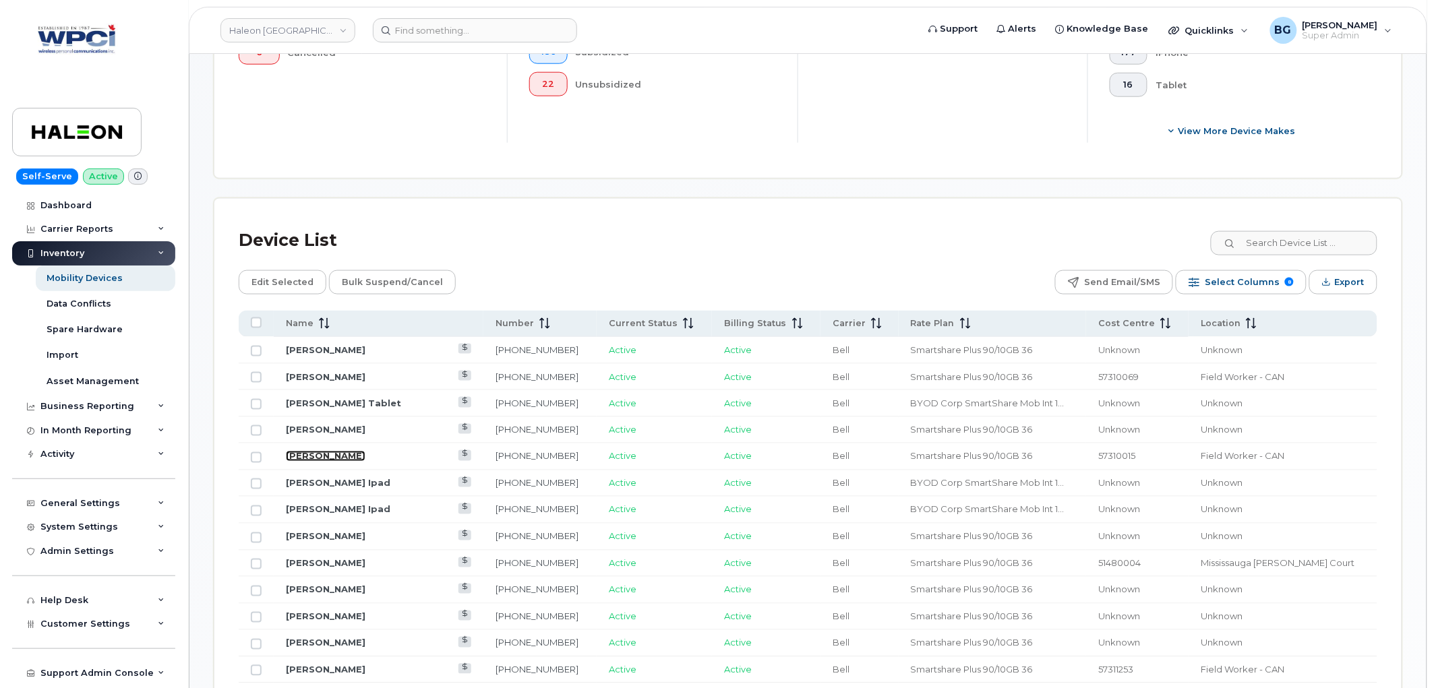
click at [321, 455] on link "Andrea Fox" at bounding box center [326, 456] width 80 height 11
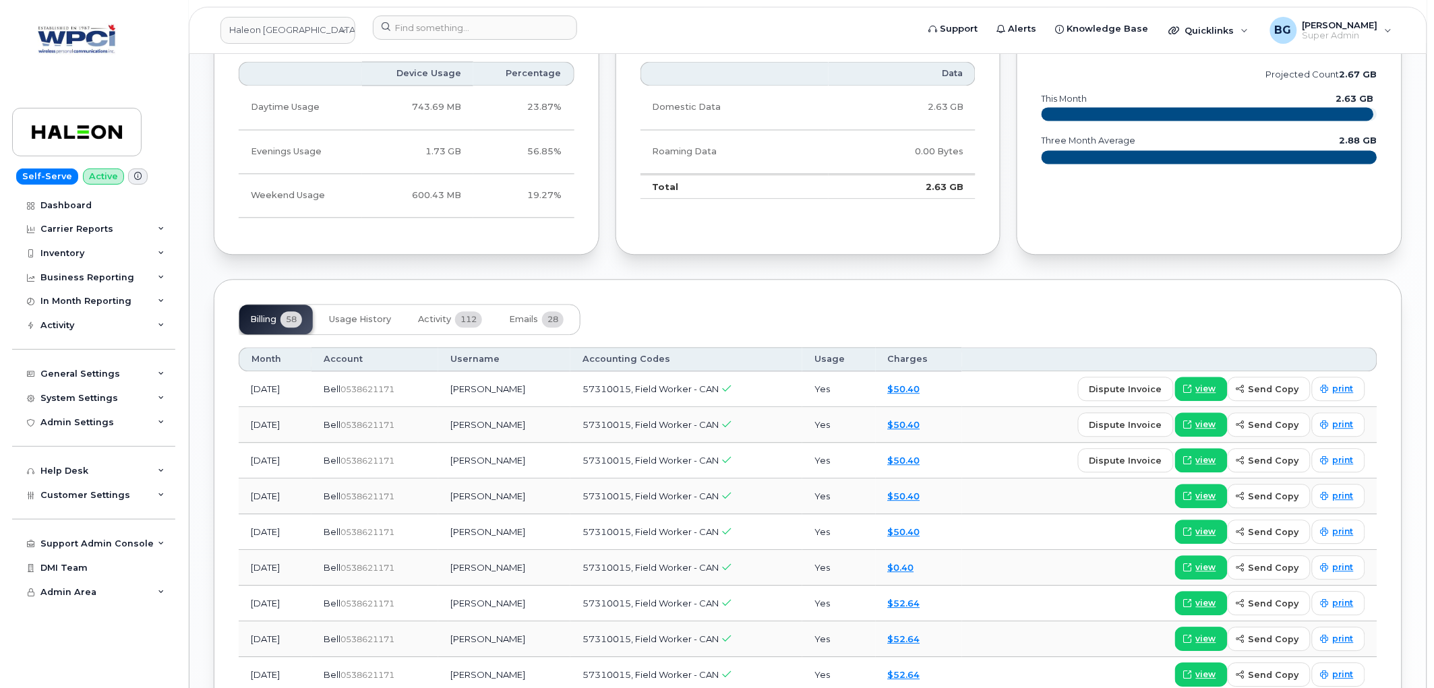
scroll to position [998, 0]
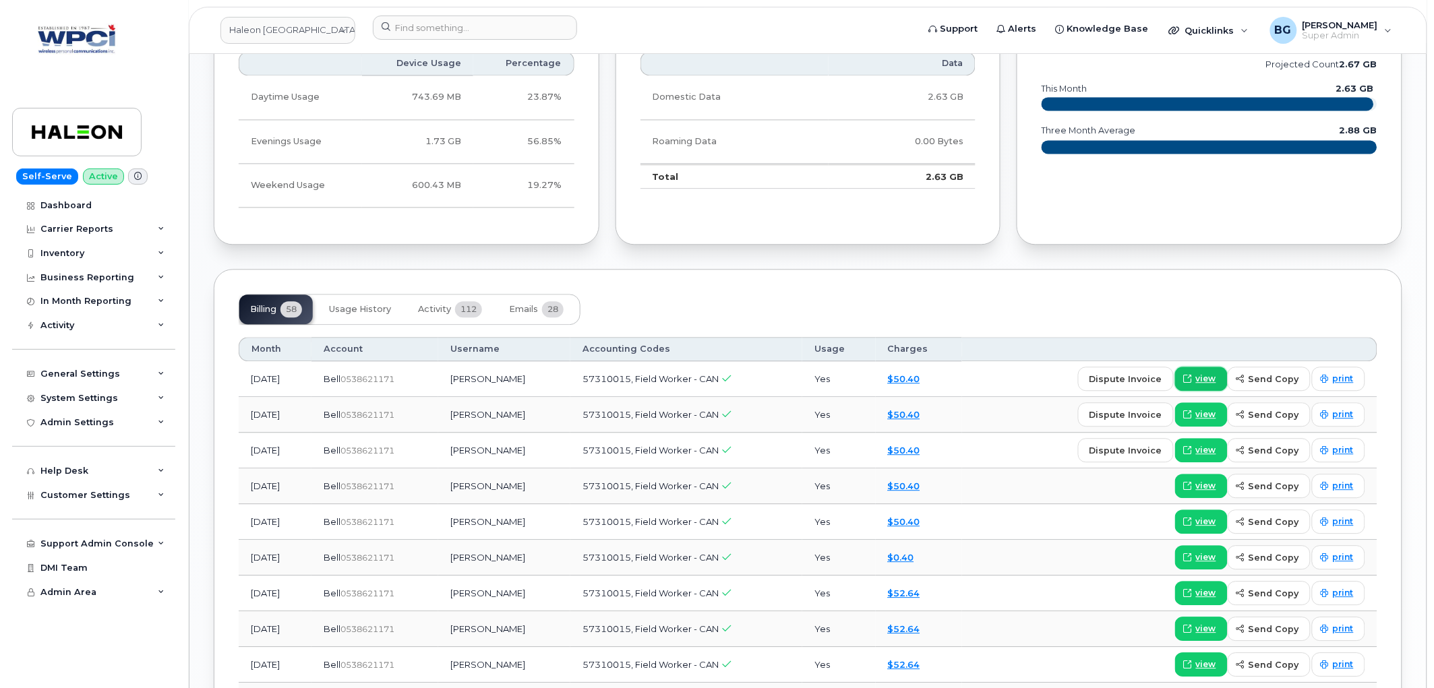
click at [1203, 373] on span "view" at bounding box center [1206, 379] width 20 height 12
click at [115, 494] on span "Customer Settings" at bounding box center [85, 495] width 90 height 10
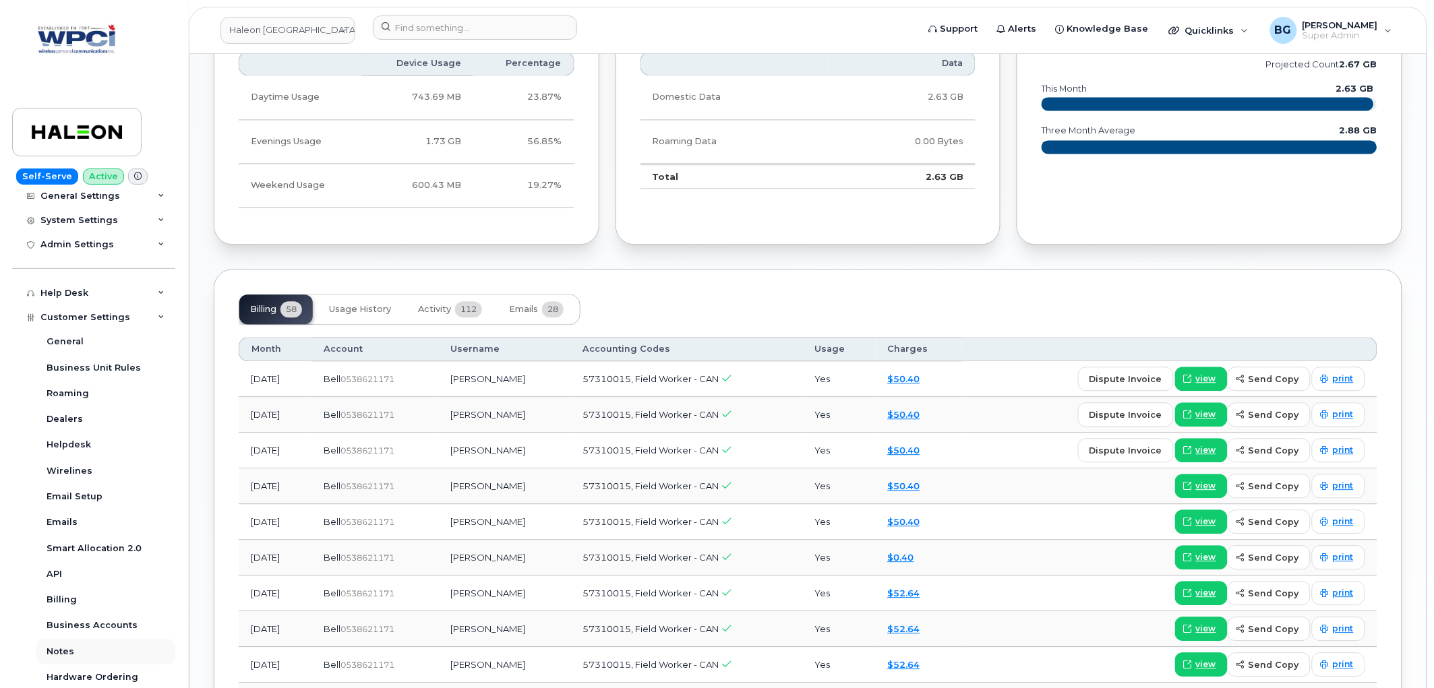
scroll to position [249, 0]
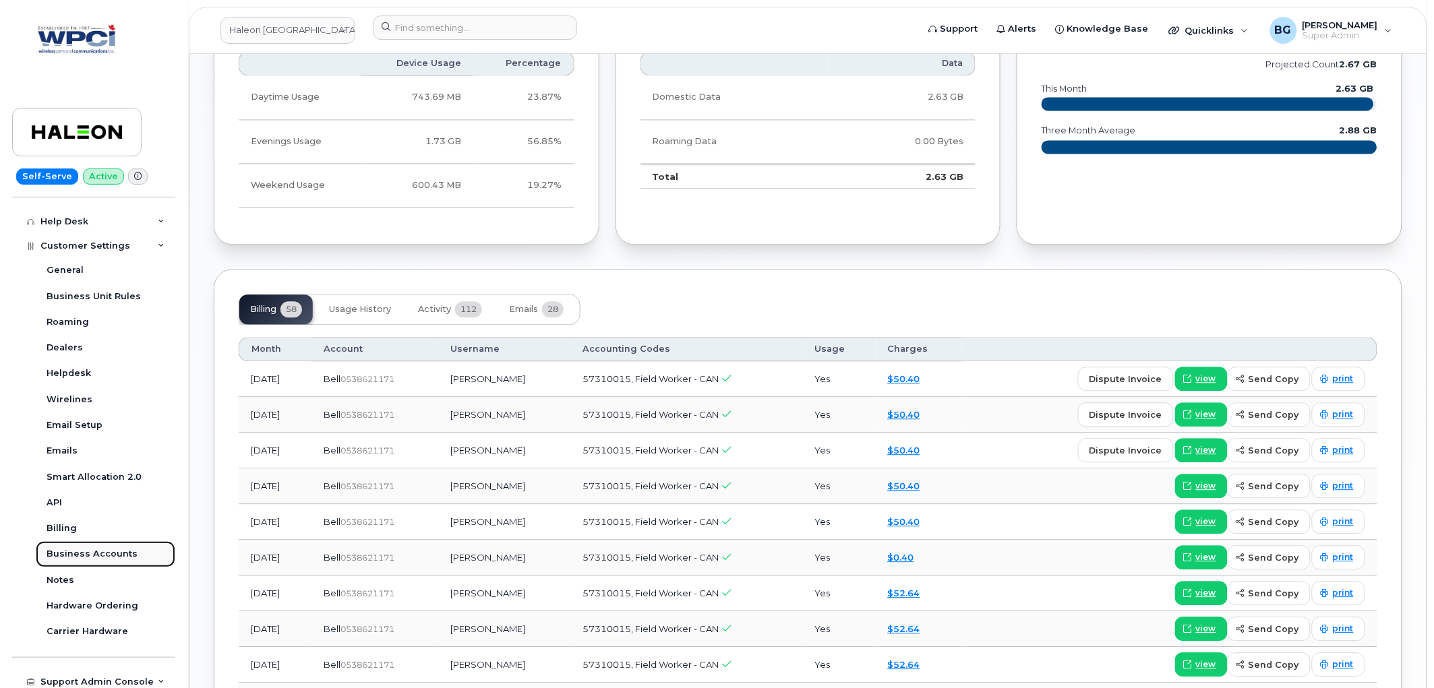
click at [90, 556] on div "Business Accounts" at bounding box center [92, 554] width 91 height 12
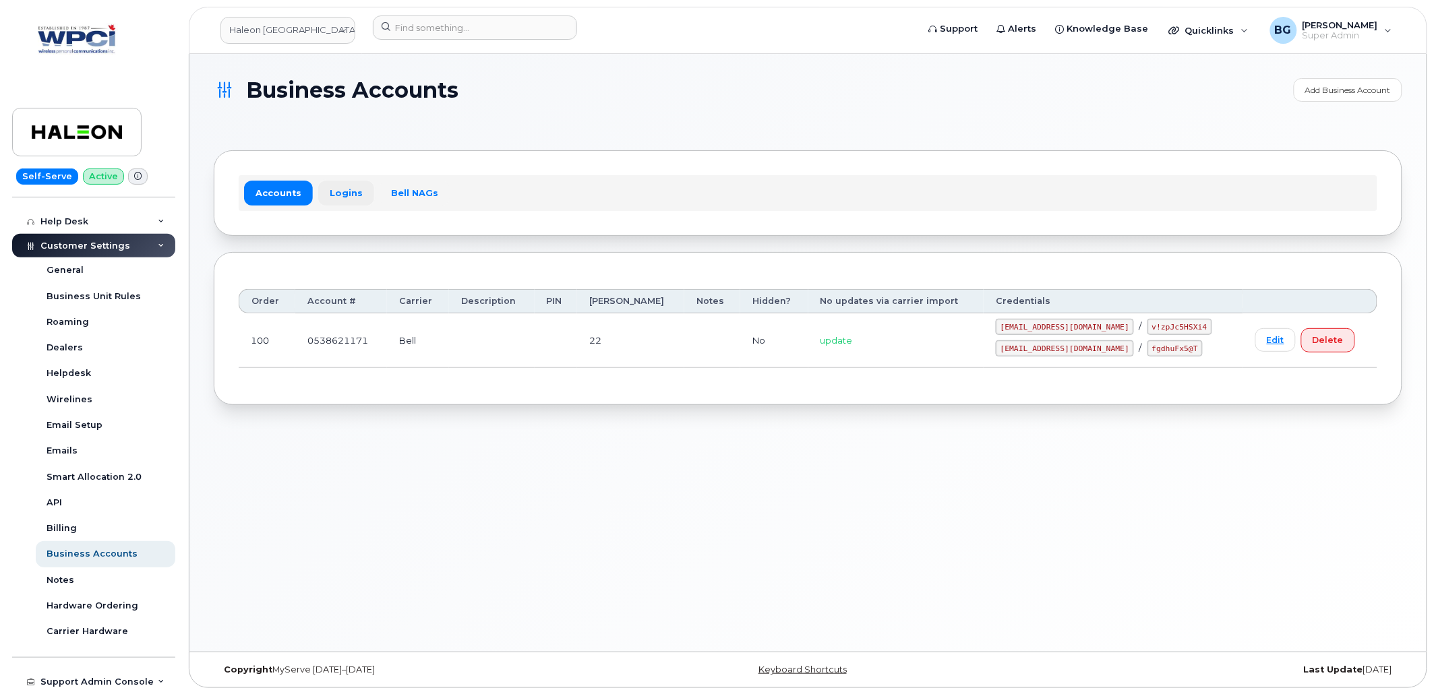
click at [337, 189] on link "Logins" at bounding box center [346, 193] width 56 height 24
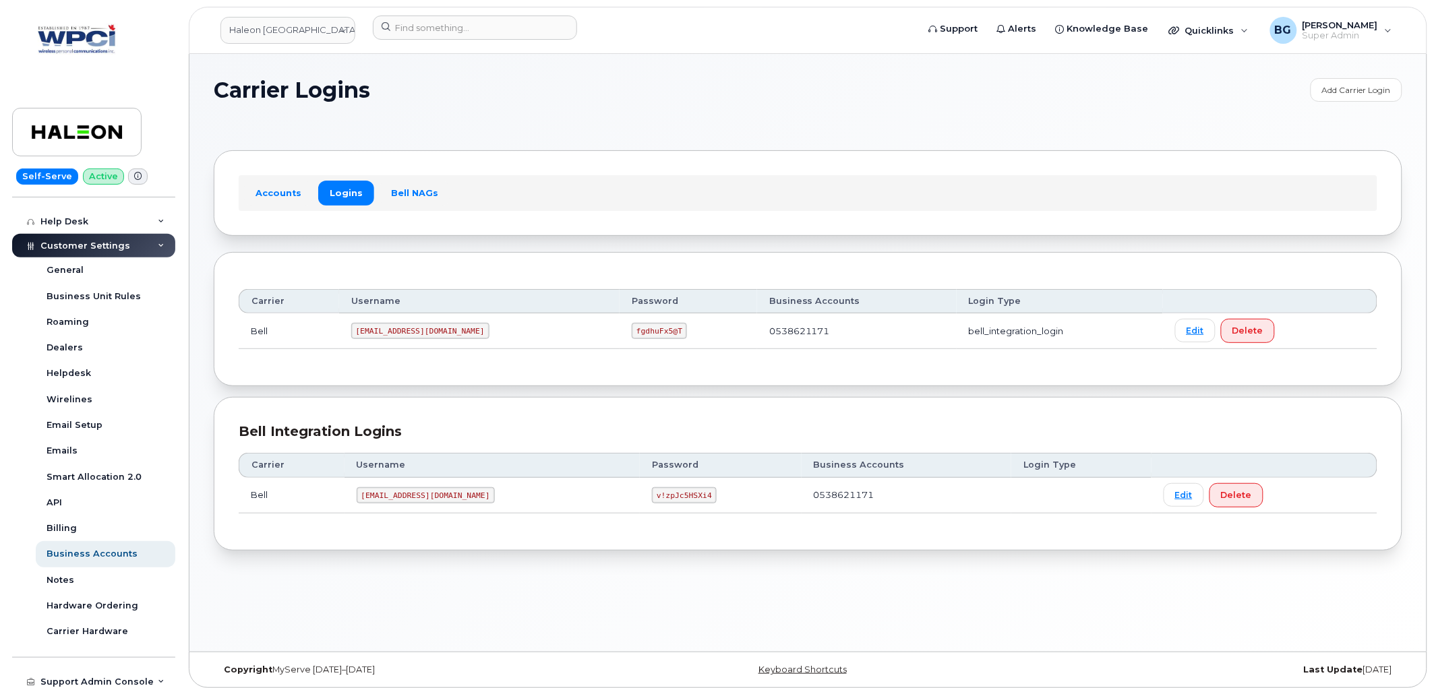
click at [364, 331] on code "[EMAIL_ADDRESS][DOMAIN_NAME]" at bounding box center [420, 331] width 138 height 16
drag, startPoint x: 364, startPoint y: 331, endPoint x: 431, endPoint y: 333, distance: 67.4
click at [431, 333] on code "[EMAIL_ADDRESS][DOMAIN_NAME]" at bounding box center [420, 331] width 138 height 16
copy code "[EMAIL_ADDRESS][DOMAIN_NAME]"
click at [632, 328] on code "fgdhuFx5@T" at bounding box center [659, 331] width 55 height 16
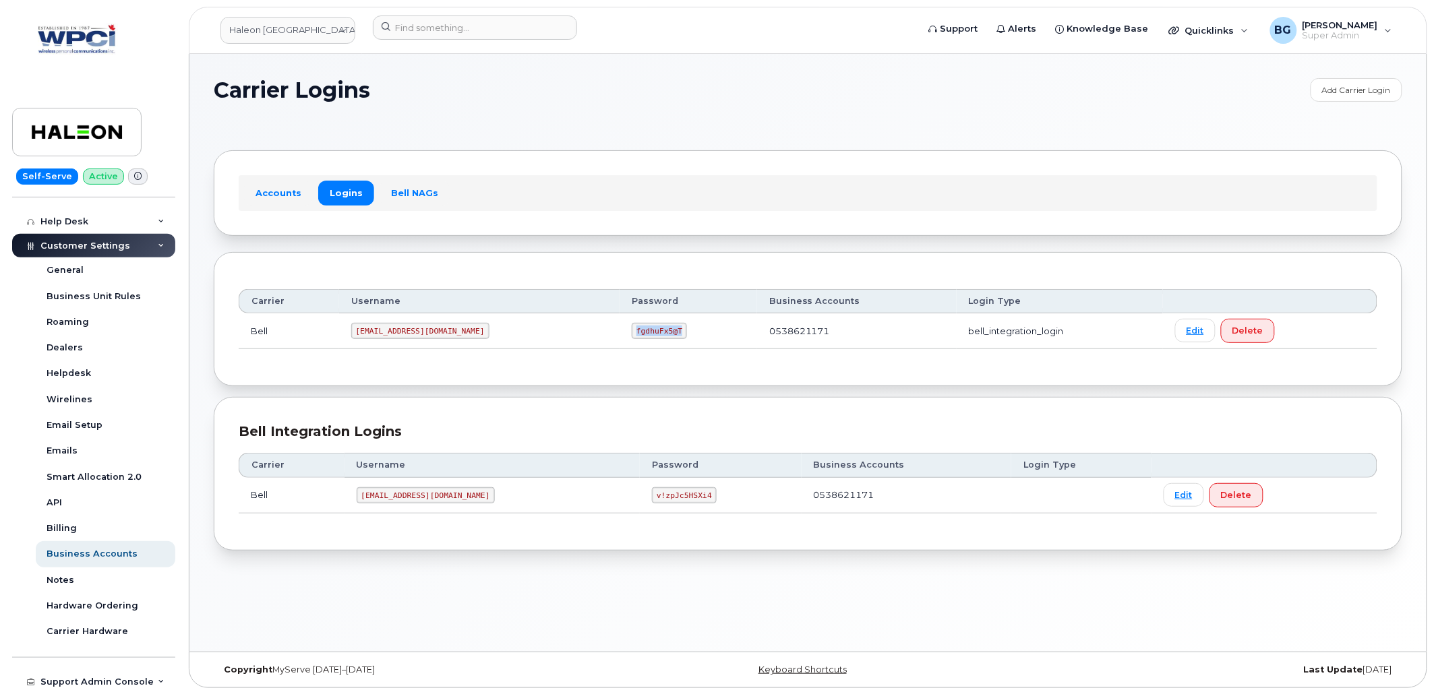
drag, startPoint x: 584, startPoint y: 328, endPoint x: 609, endPoint y: 334, distance: 26.5
click at [632, 334] on code "fgdhuFx5@T" at bounding box center [659, 331] width 55 height 16
copy code "fgdhuFx5@T"
click at [320, 32] on link "Haleon [GEOGRAPHIC_DATA] ULC" at bounding box center [287, 30] width 135 height 27
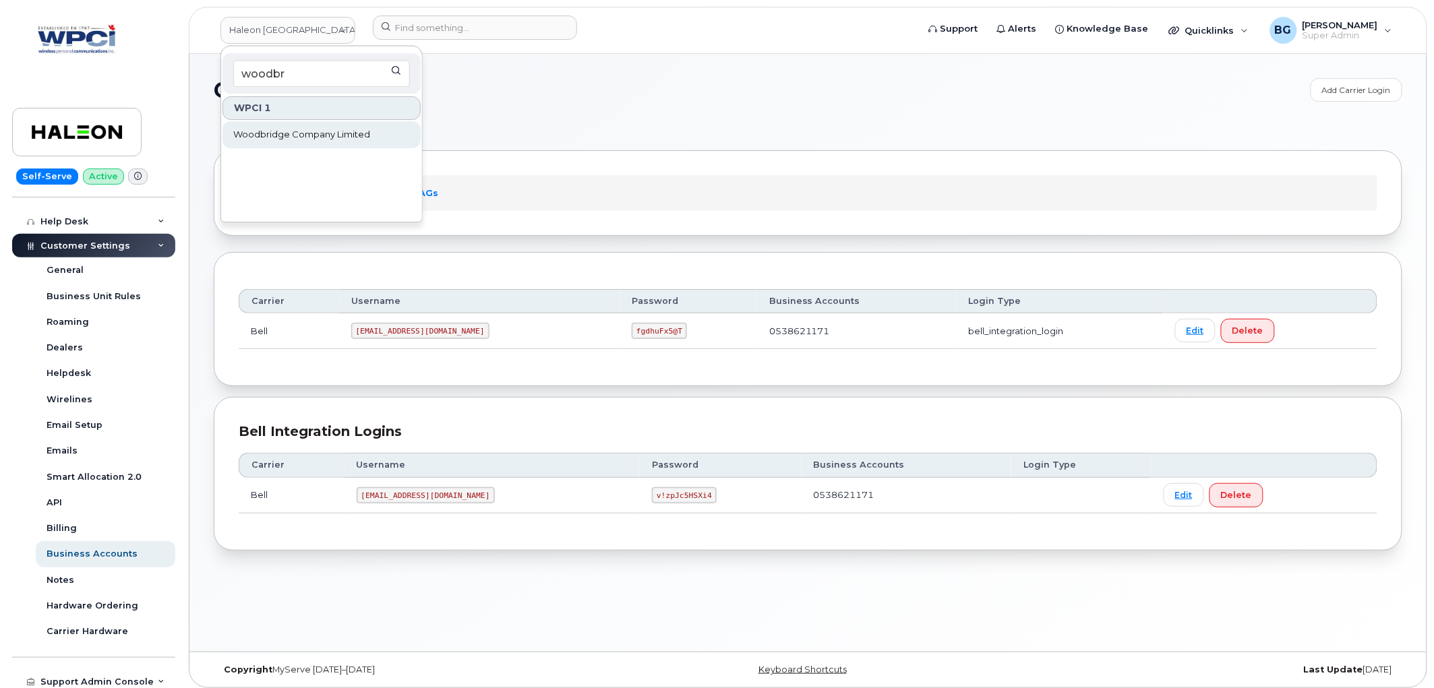
type input "woodbr"
click at [288, 128] on span "Woodbridge Company Limited" at bounding box center [301, 134] width 137 height 13
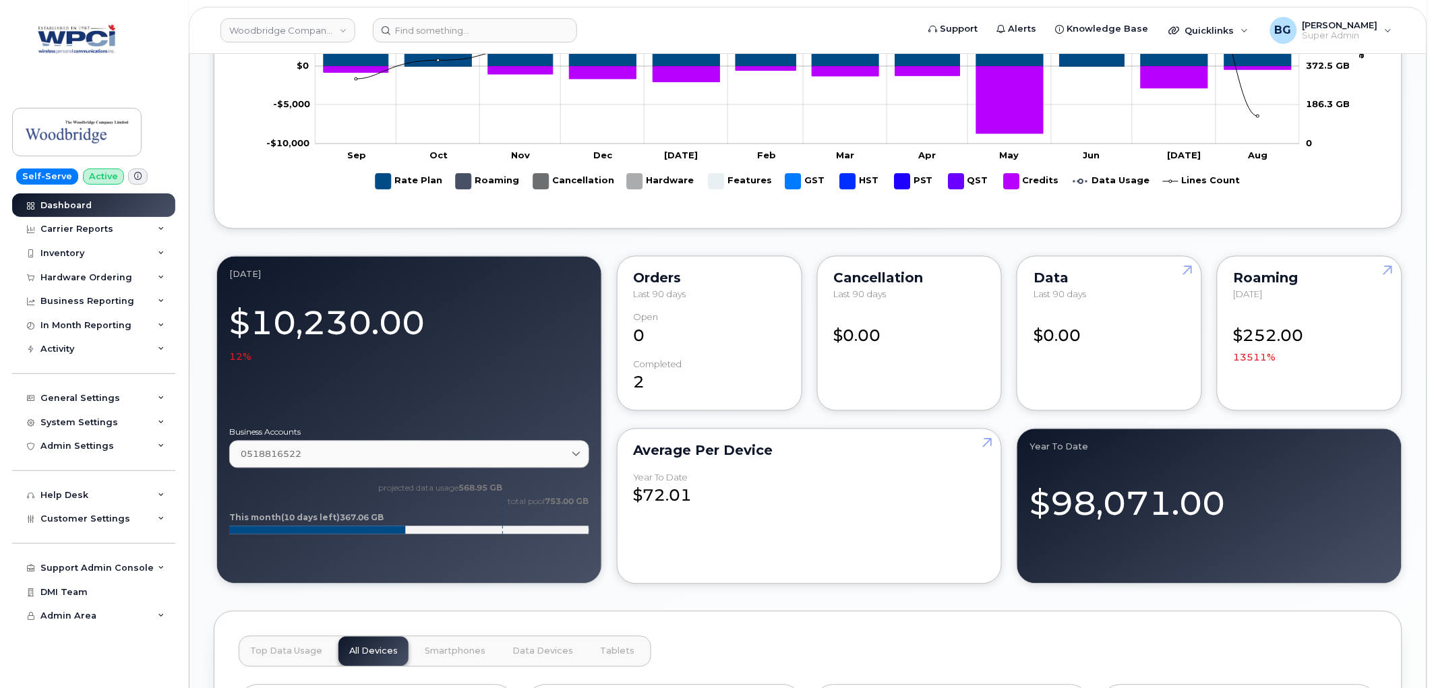
scroll to position [500, 0]
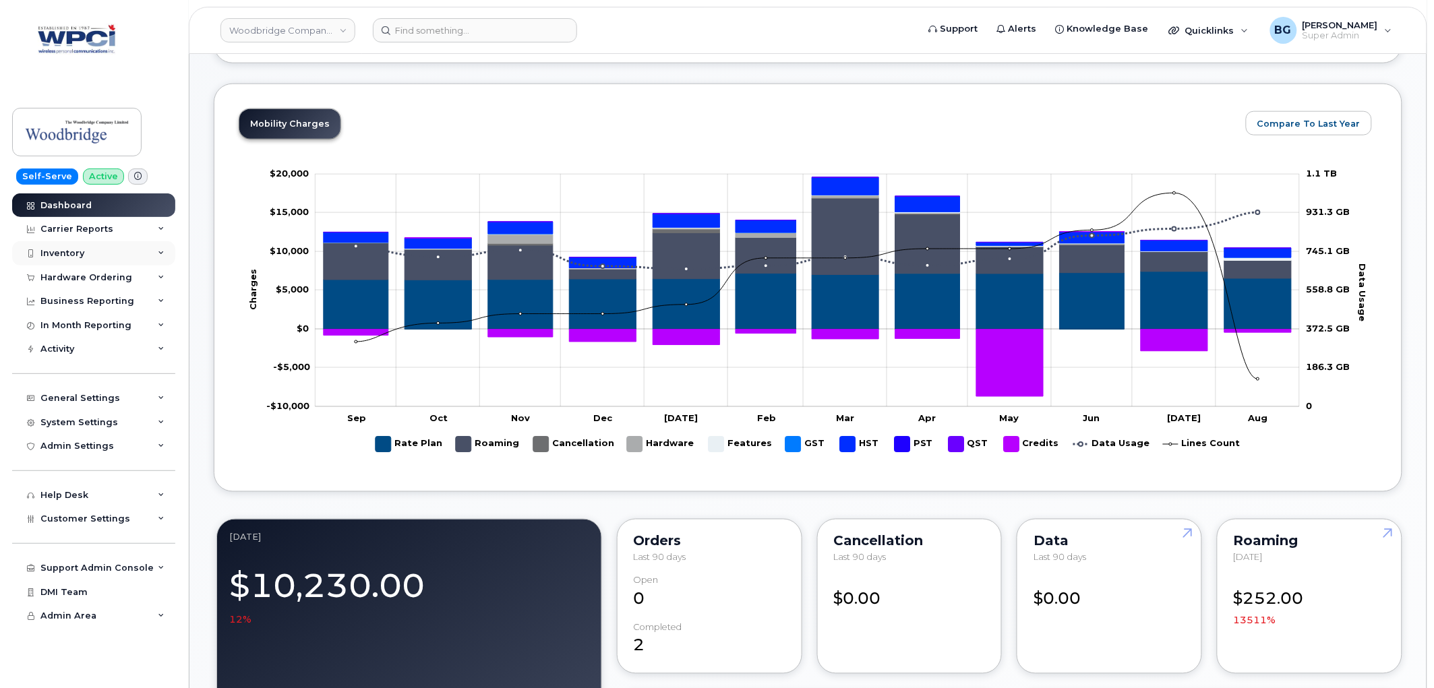
click at [57, 249] on div "Inventory" at bounding box center [62, 253] width 44 height 11
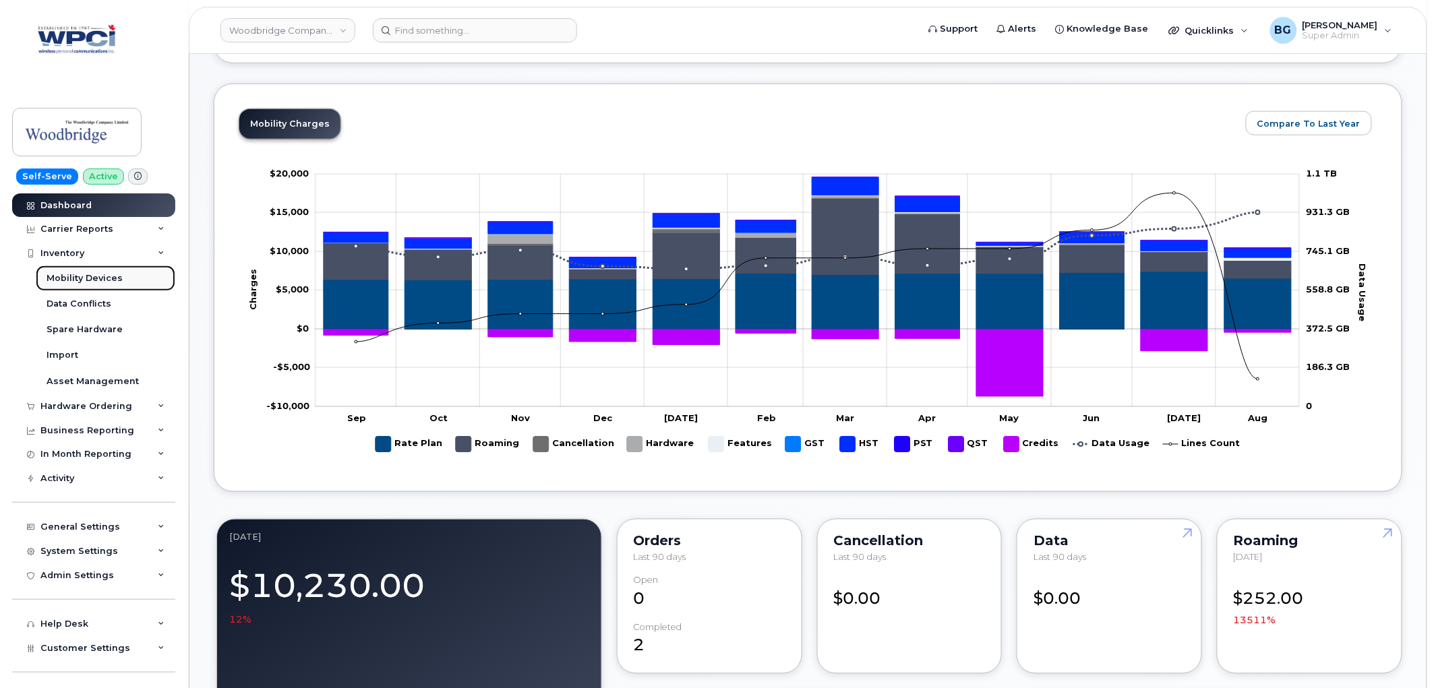
click at [90, 278] on div "Mobility Devices" at bounding box center [85, 278] width 76 height 12
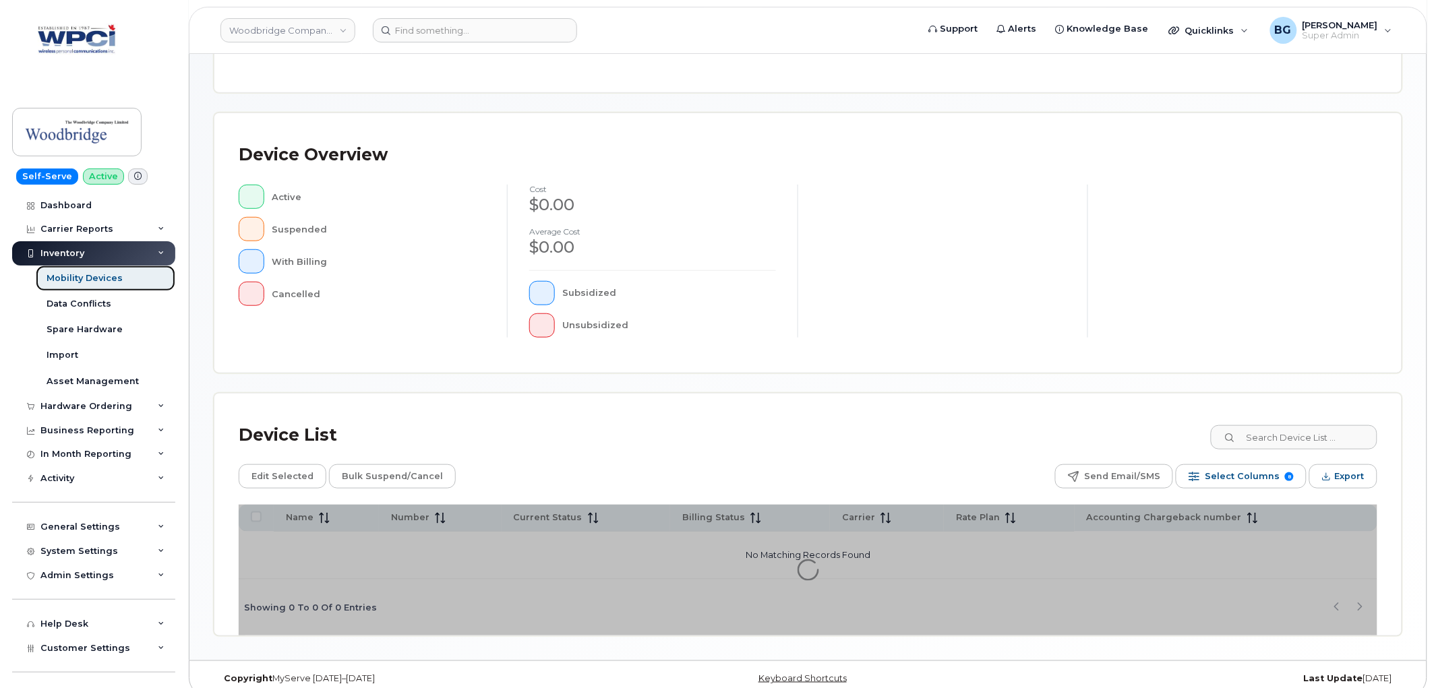
scroll to position [239, 0]
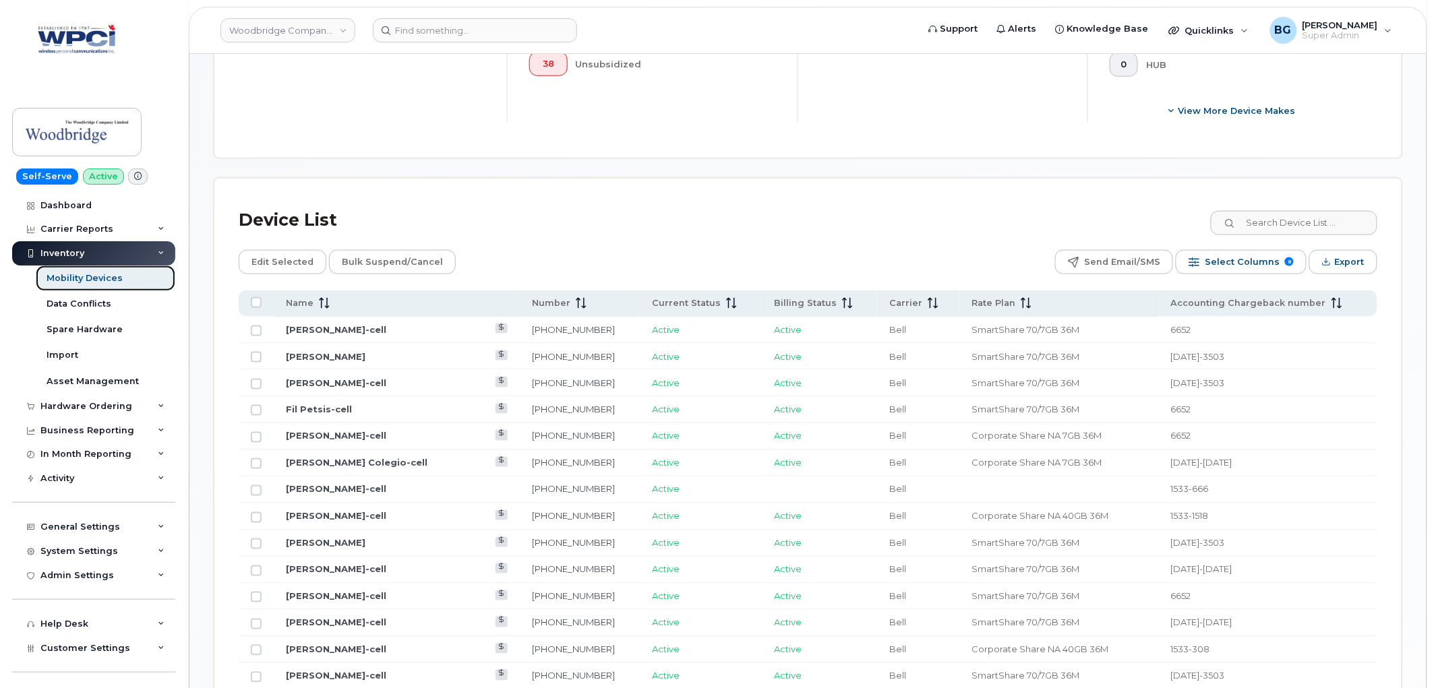
scroll to position [524, 0]
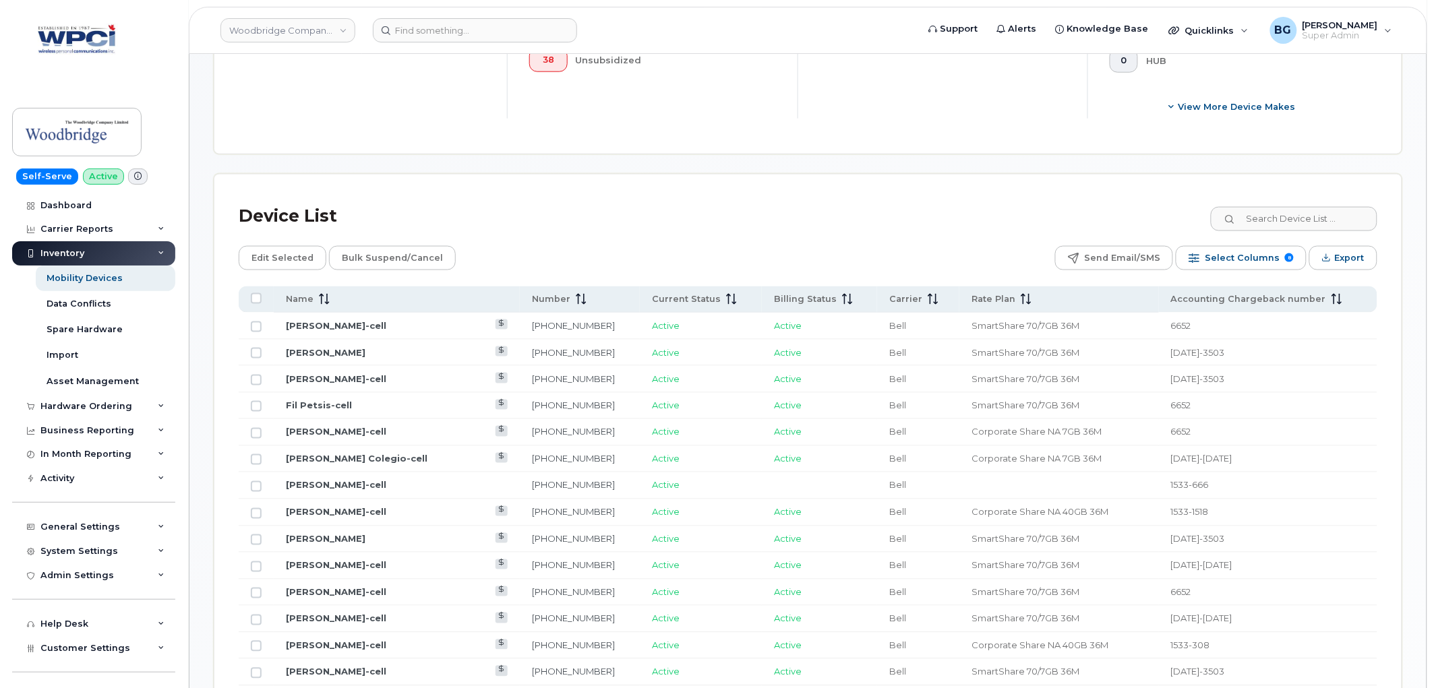
click at [520, 425] on td "[PHONE_NUMBER]" at bounding box center [580, 432] width 120 height 27
click at [532, 432] on link "[PHONE_NUMBER]" at bounding box center [573, 432] width 83 height 11
click at [278, 34] on link "Woodbridge Company Limited" at bounding box center [287, 30] width 135 height 24
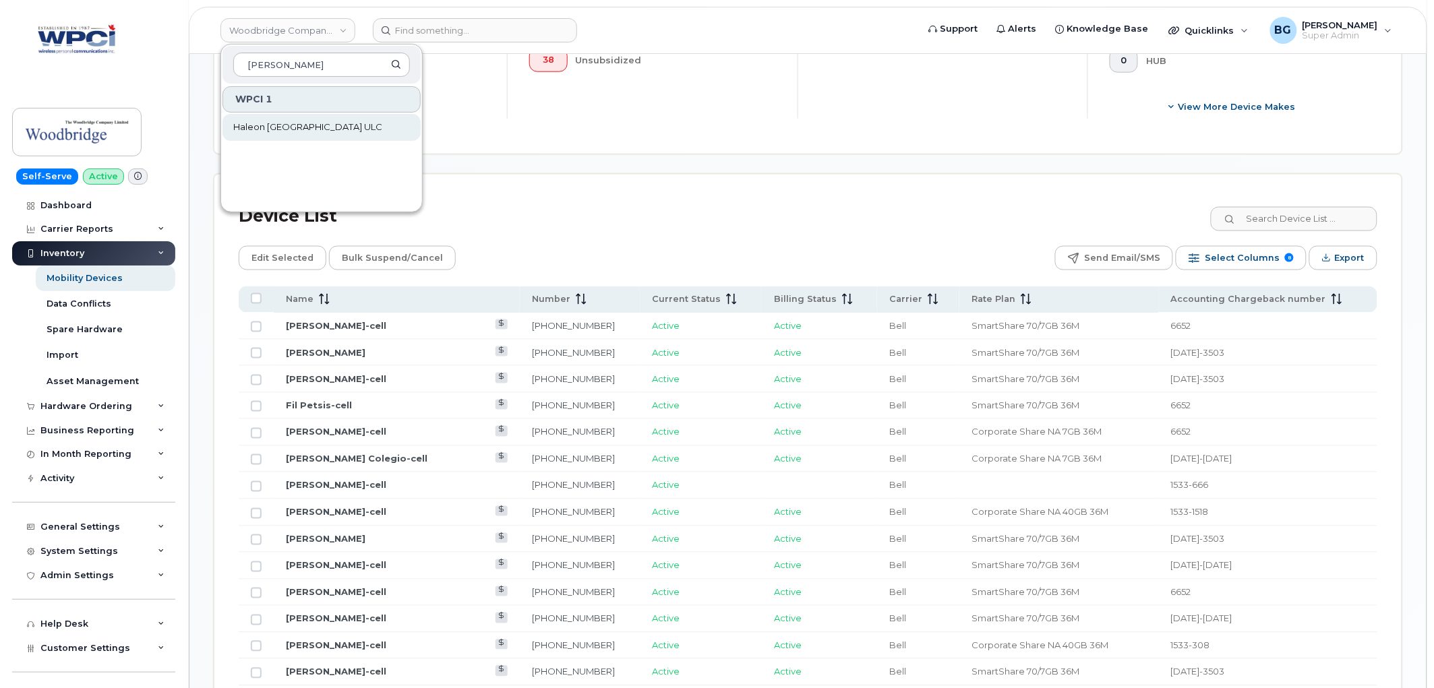
type input "hale"
click at [278, 128] on span "Haleon [GEOGRAPHIC_DATA] ULC" at bounding box center [307, 127] width 149 height 13
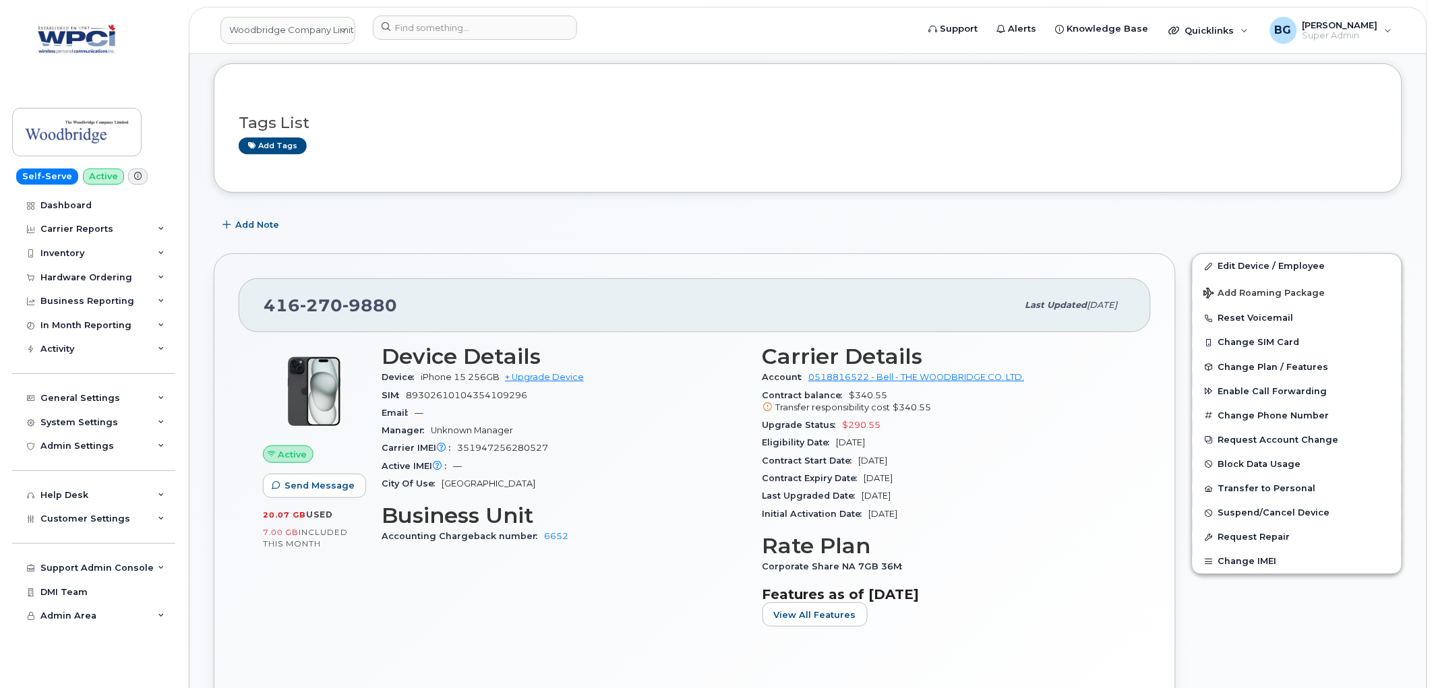
scroll to position [200, 0]
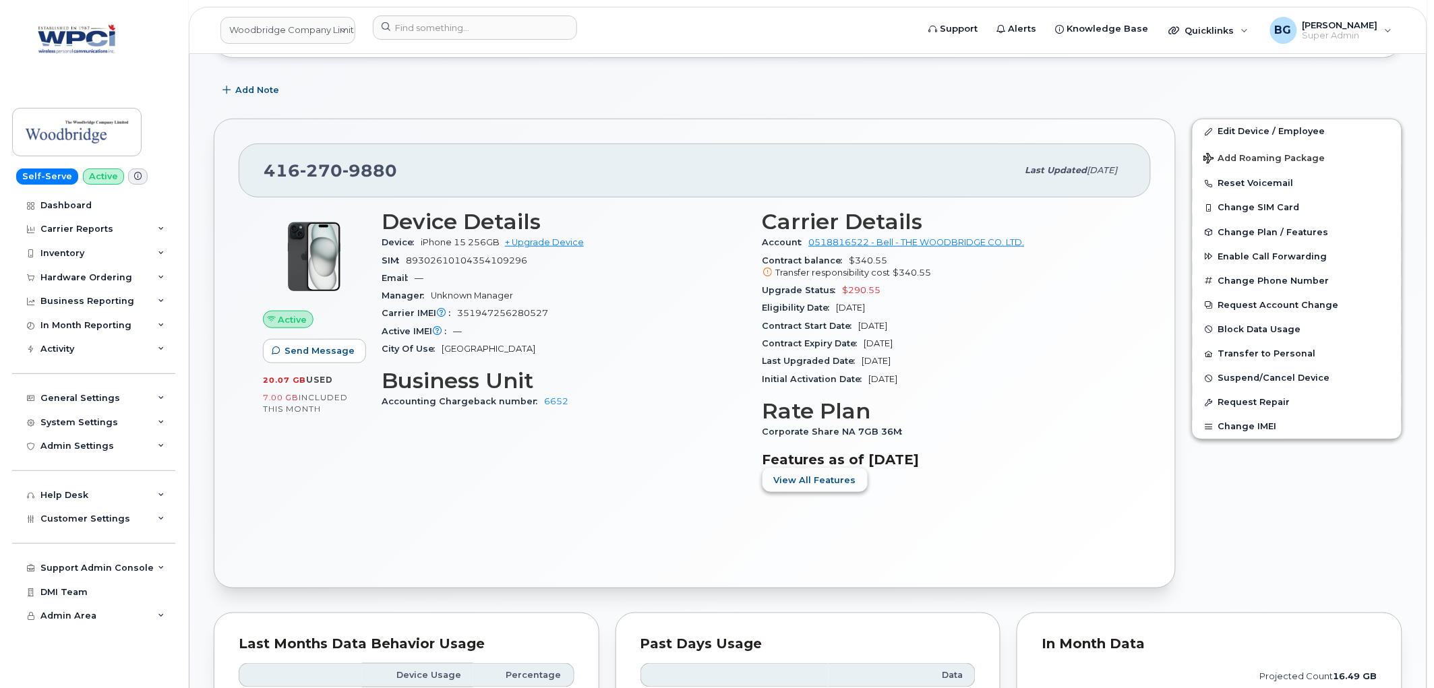
click at [814, 484] on span "View All Features" at bounding box center [815, 480] width 82 height 13
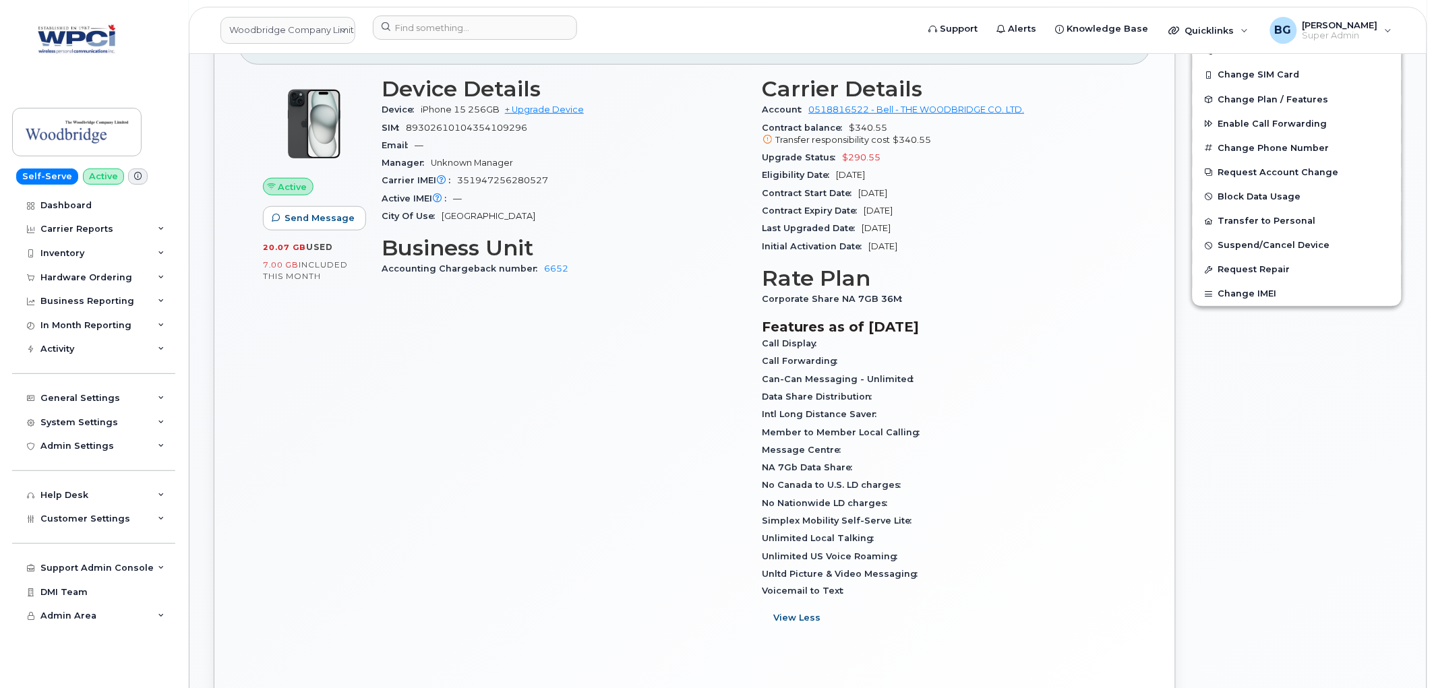
scroll to position [349, 0]
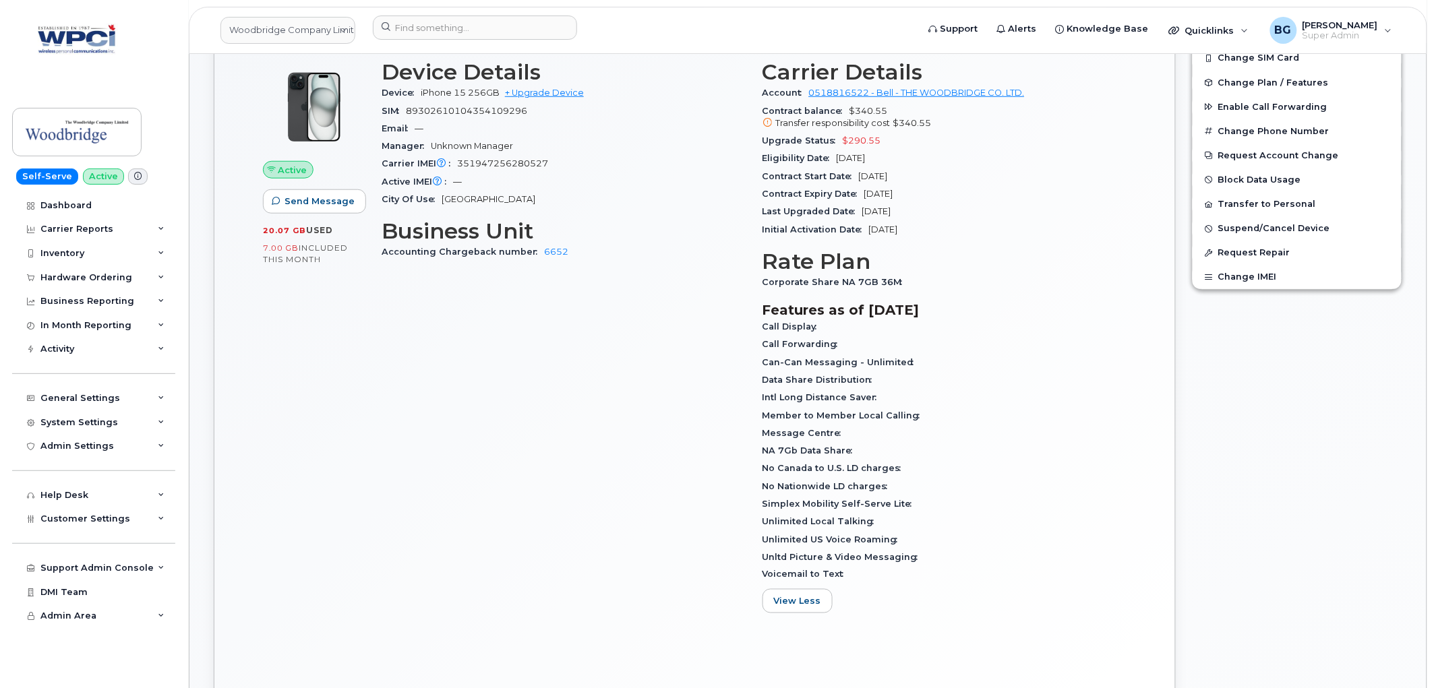
click at [790, 499] on span "Simplex Mobility Self-Serve Lite" at bounding box center [840, 504] width 156 height 10
click at [71, 253] on div "Inventory" at bounding box center [62, 253] width 44 height 11
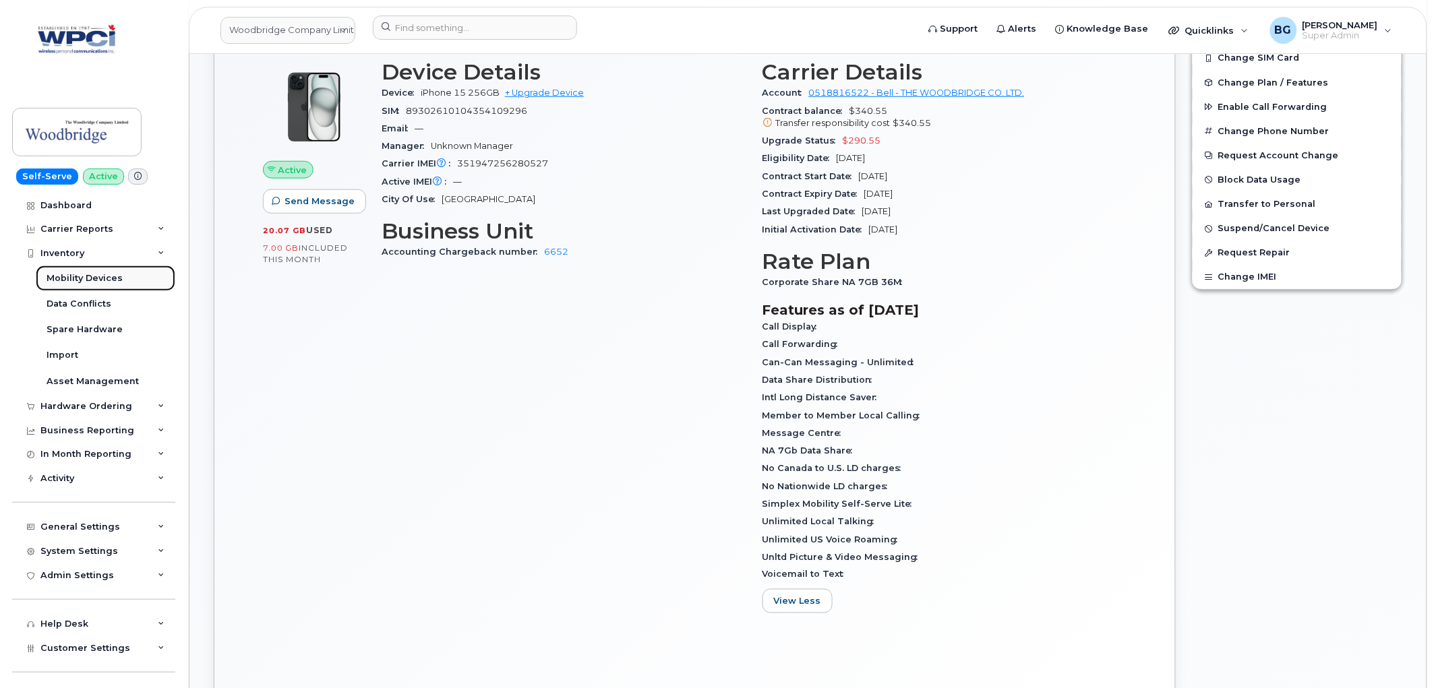
click at [78, 278] on div "Mobility Devices" at bounding box center [85, 278] width 76 height 12
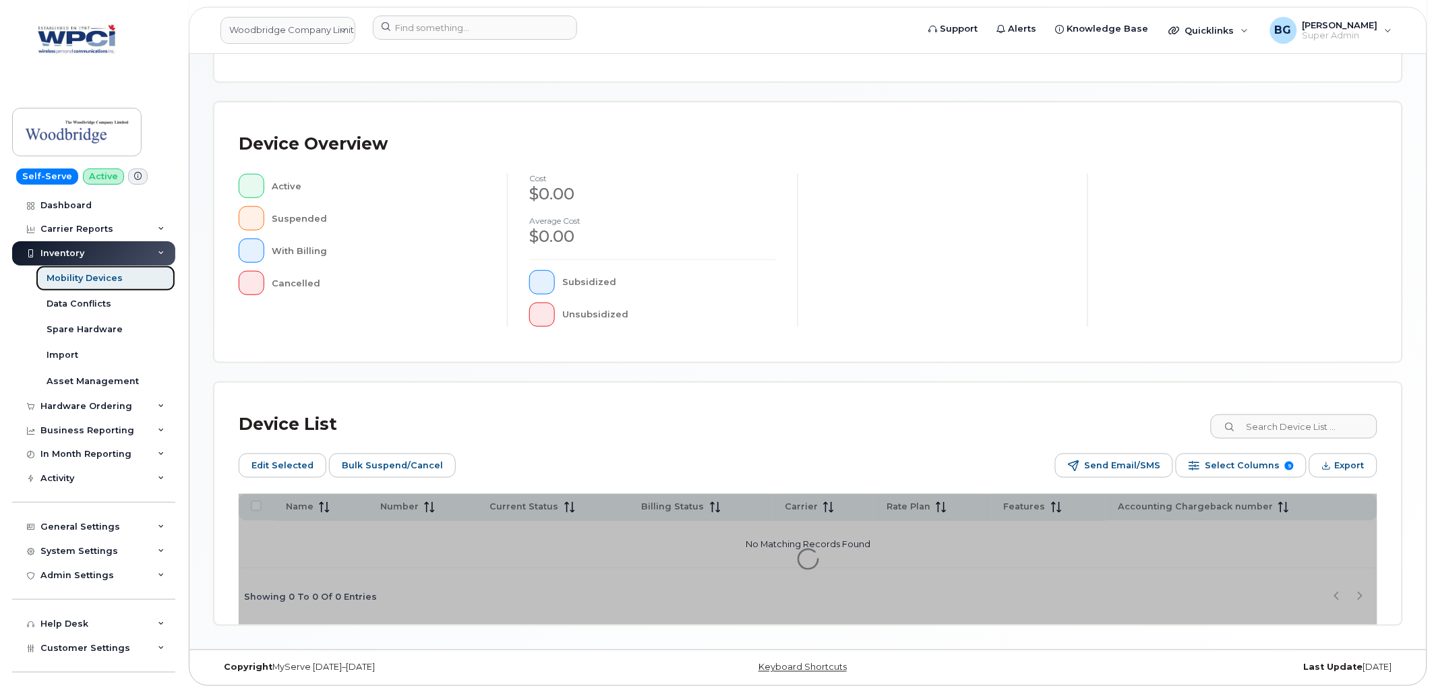
scroll to position [263, 0]
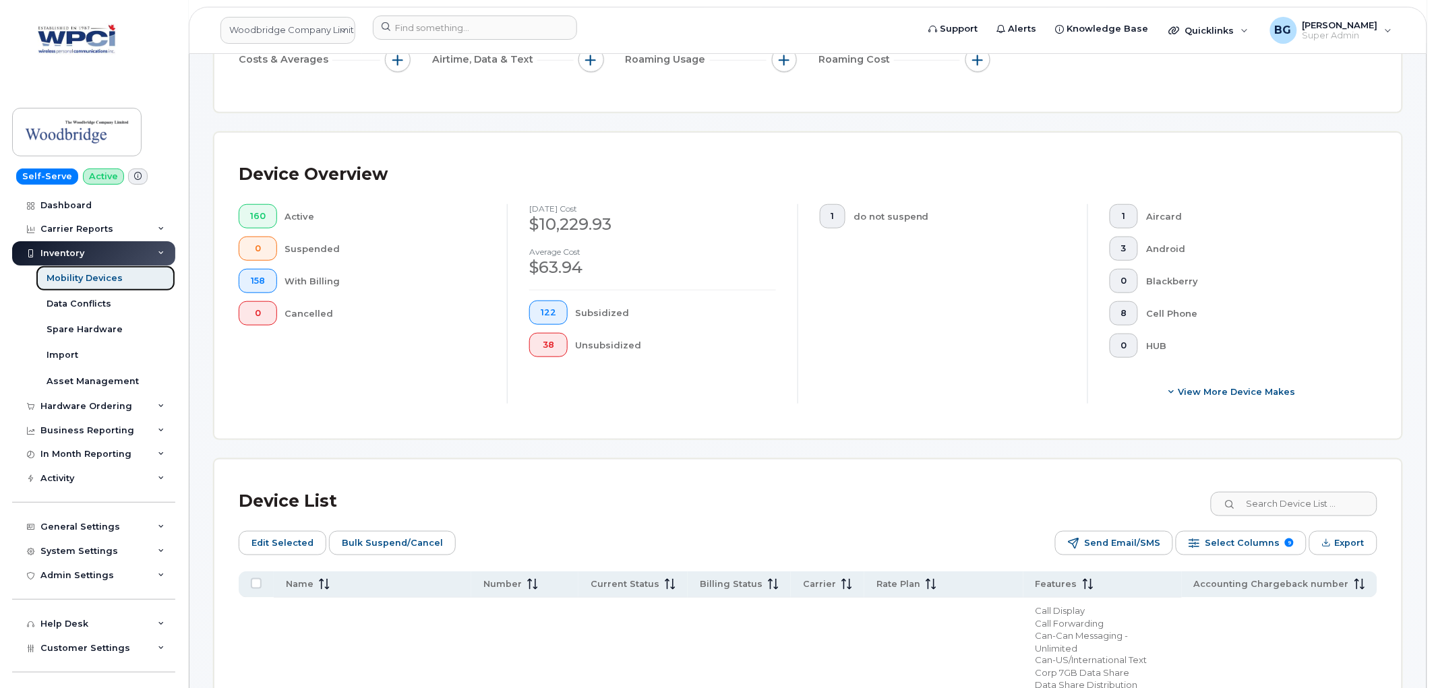
scroll to position [298, 0]
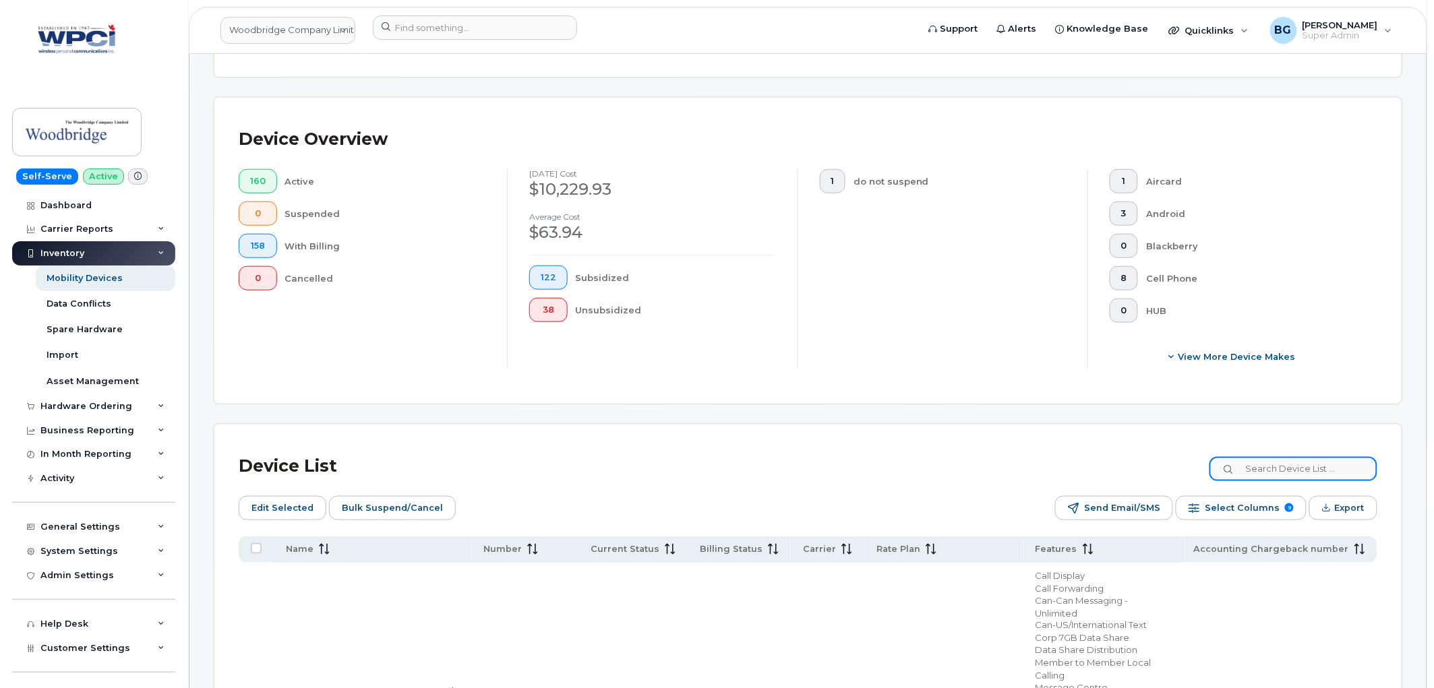
click at [1268, 466] on input at bounding box center [1293, 469] width 168 height 24
type input "simplex"
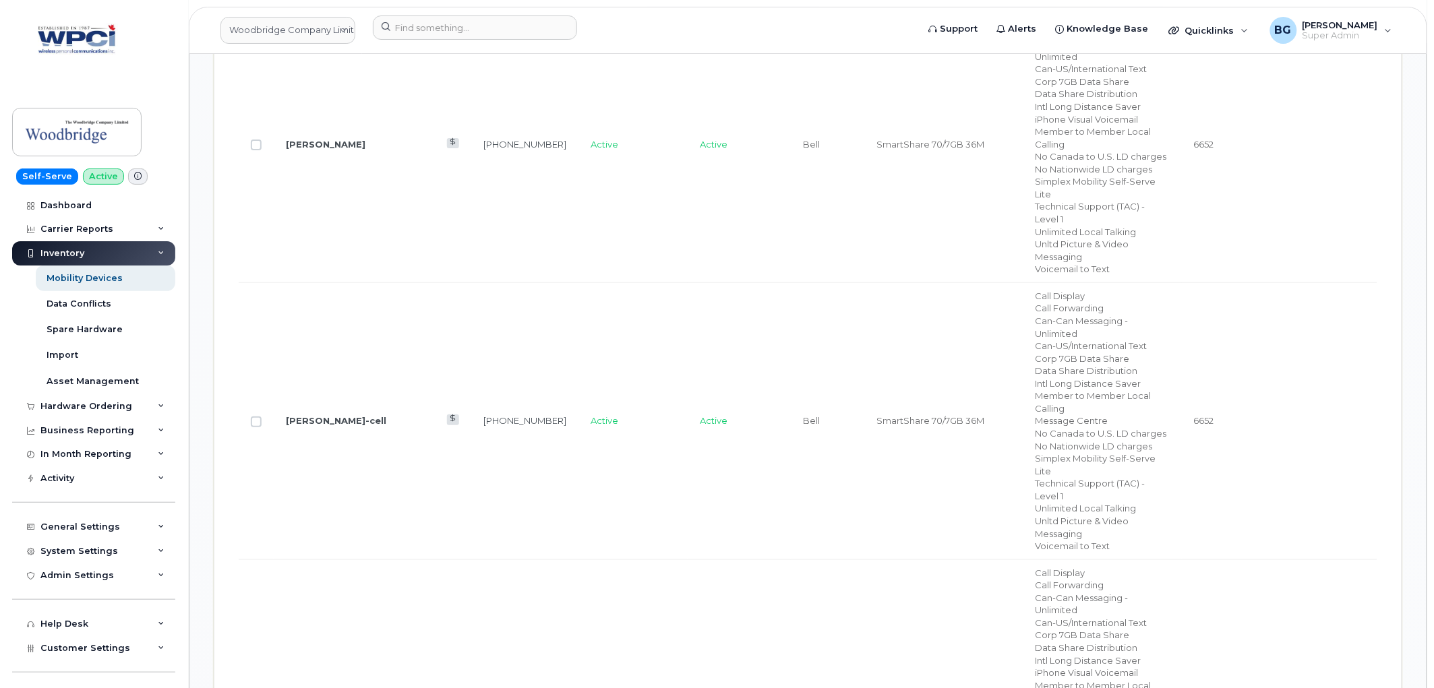
scroll to position [10262, 0]
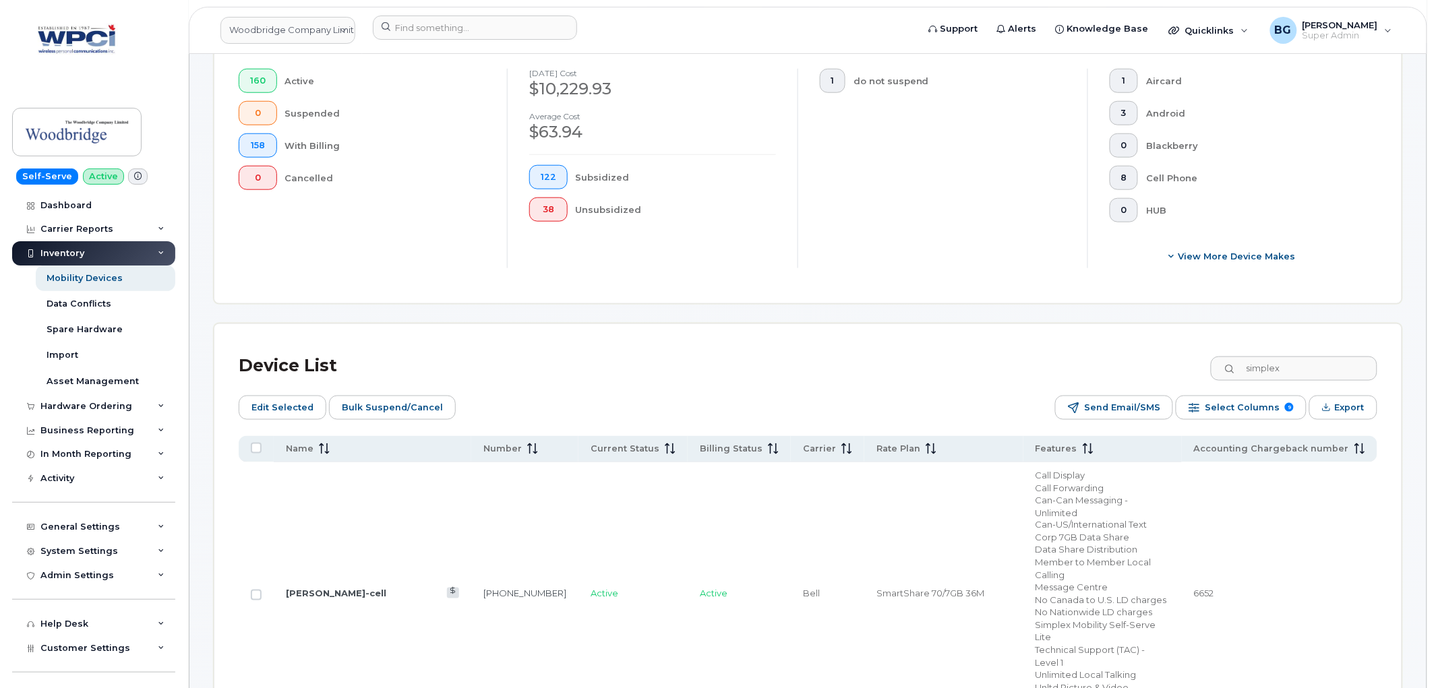
scroll to position [399, 0]
click at [1330, 369] on input "simplex" at bounding box center [1293, 368] width 168 height 24
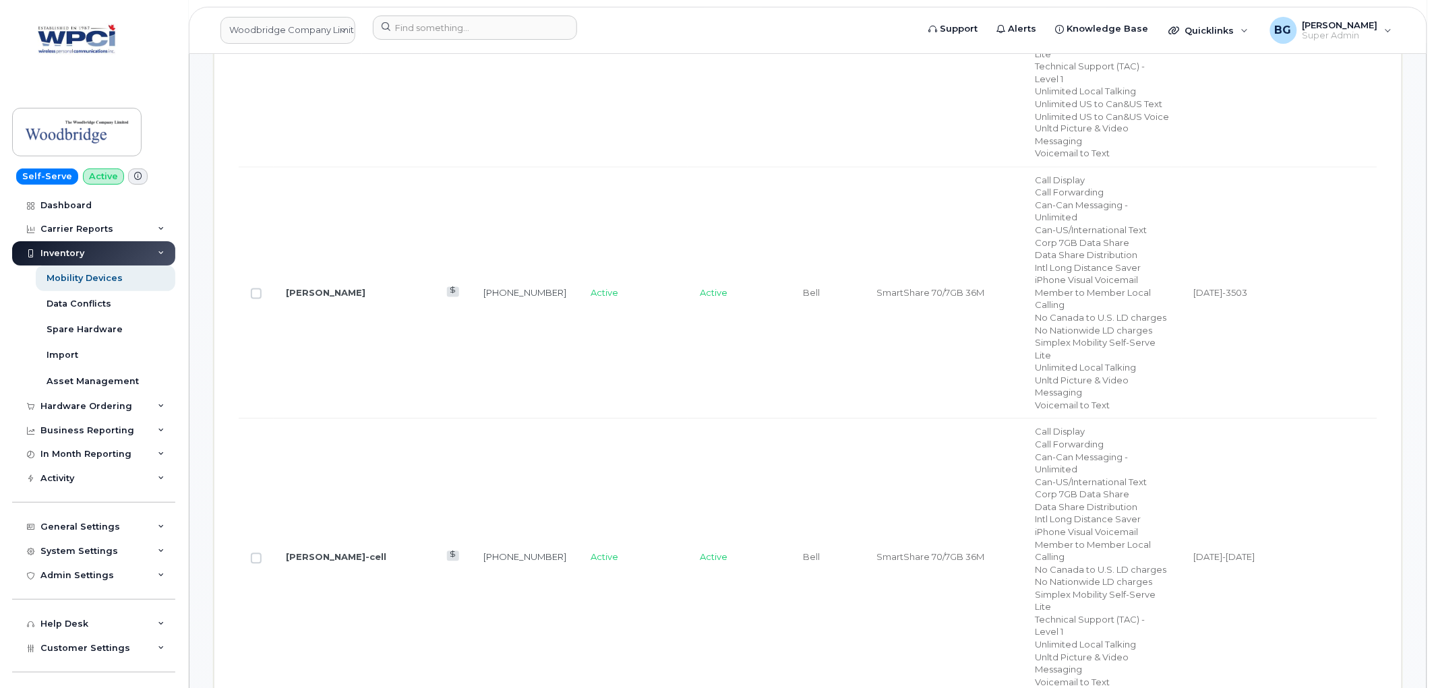
scroll to position [0, 0]
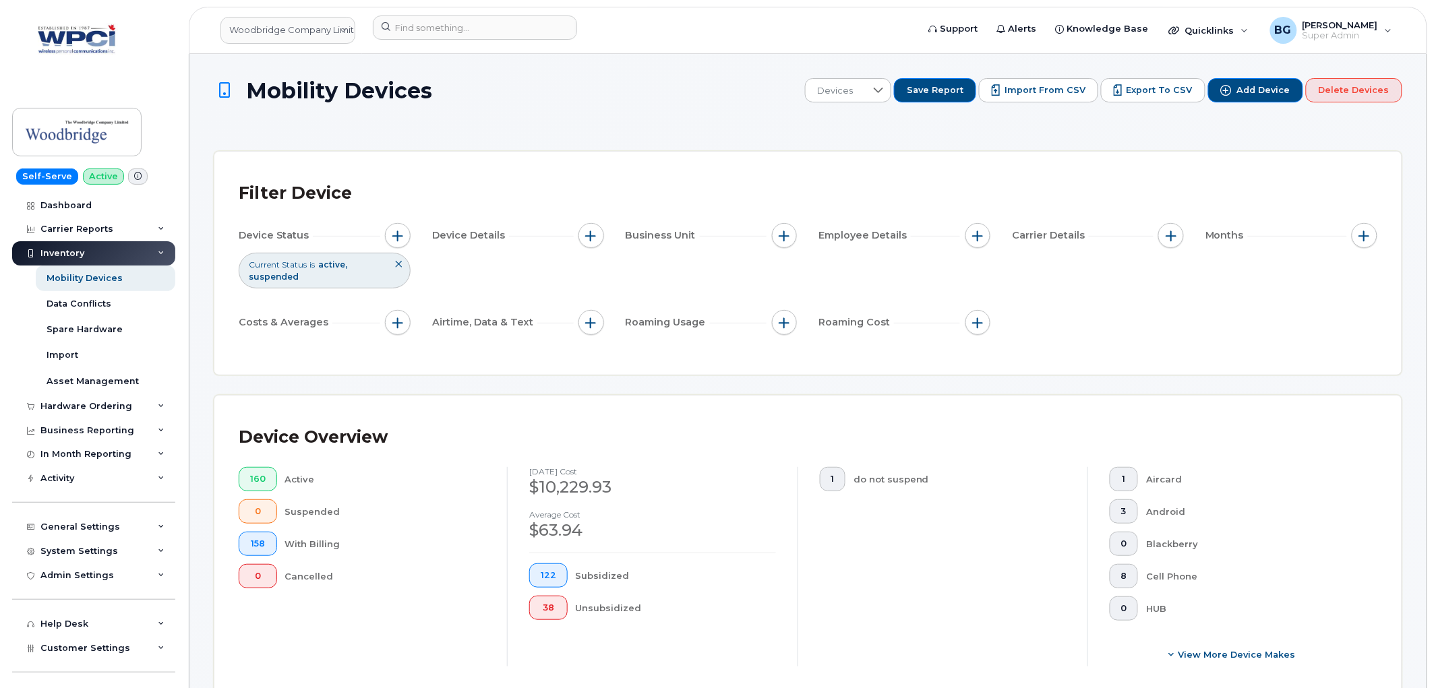
click at [86, 544] on div "System Settings" at bounding box center [93, 551] width 163 height 24
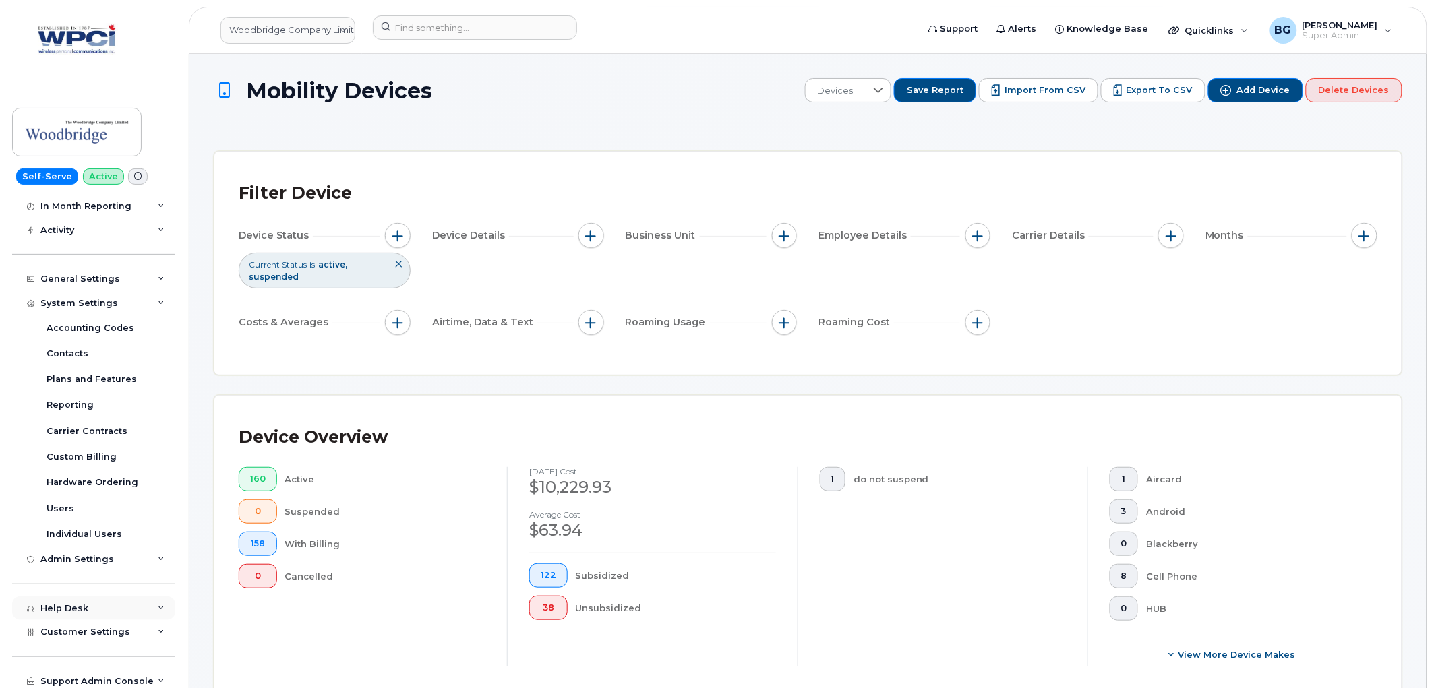
scroll to position [299, 0]
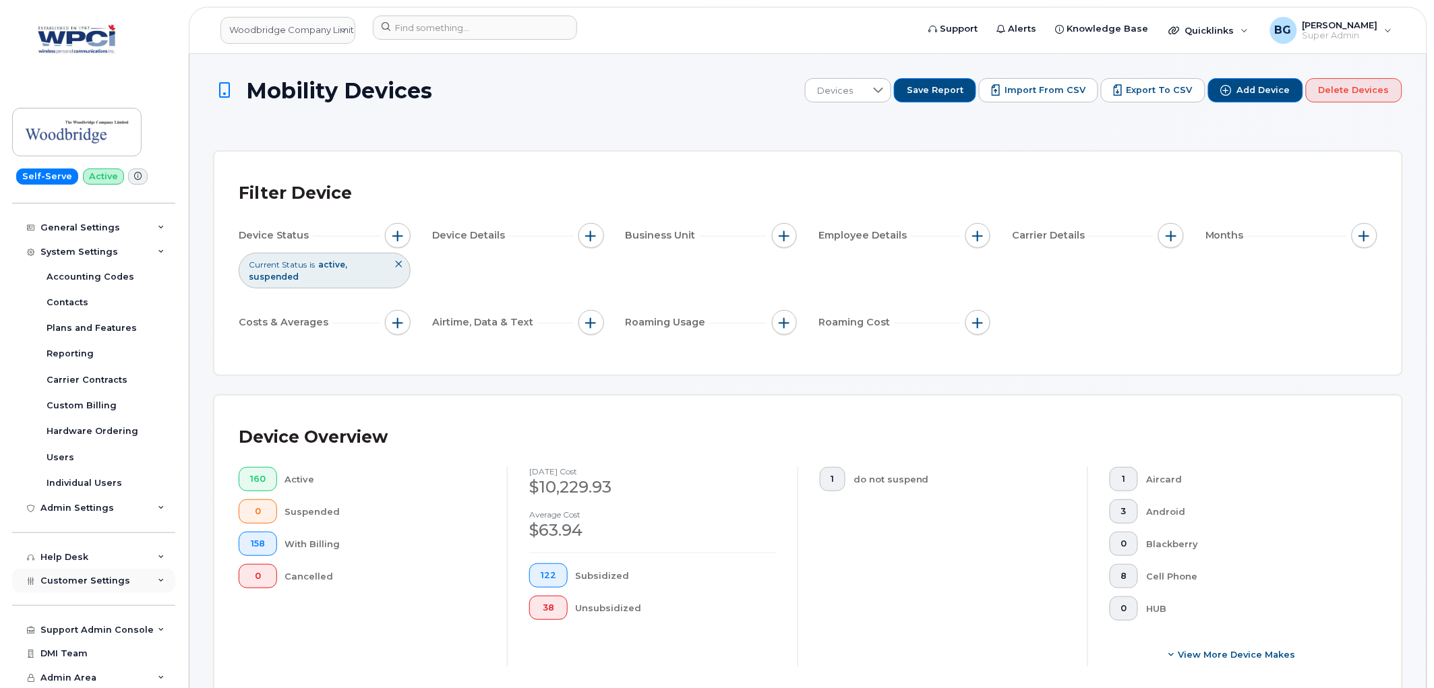
click at [99, 584] on span "Customer Settings" at bounding box center [85, 581] width 90 height 10
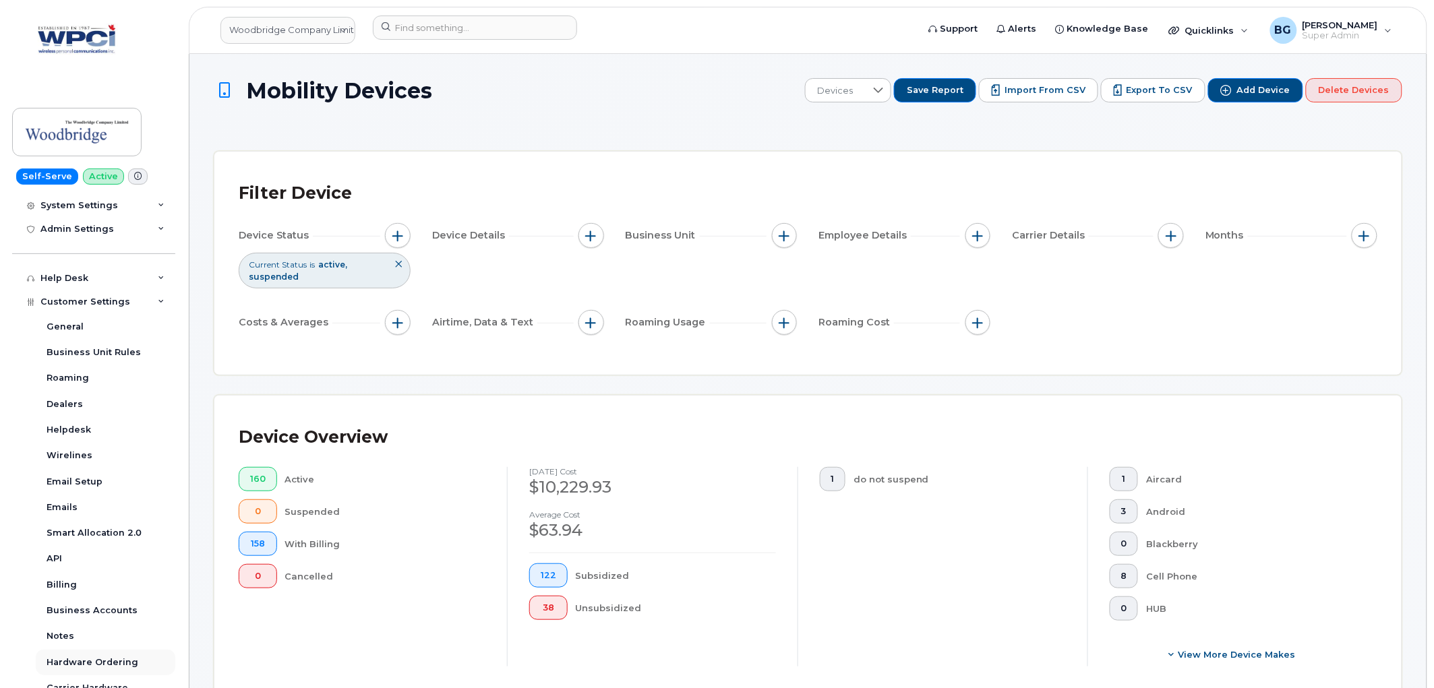
scroll to position [688, 0]
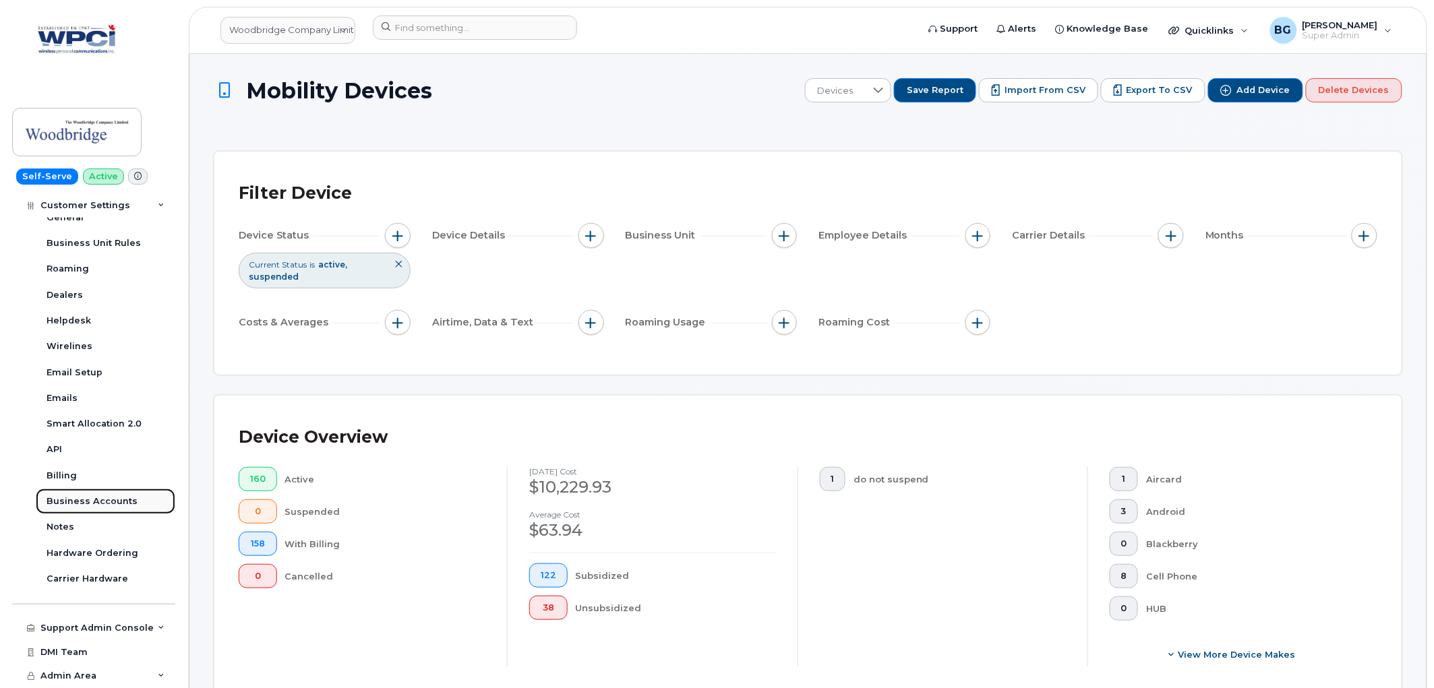
click at [94, 499] on div "Business Accounts" at bounding box center [92, 501] width 91 height 12
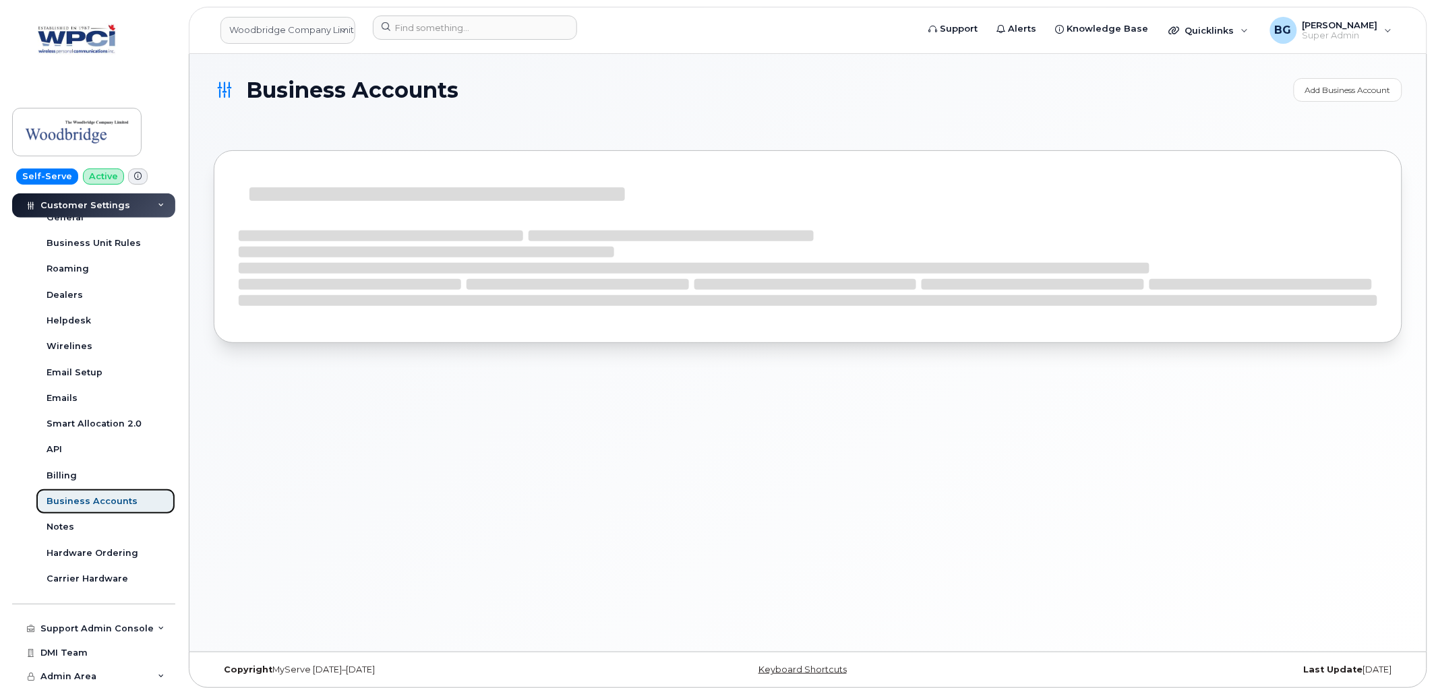
scroll to position [326, 0]
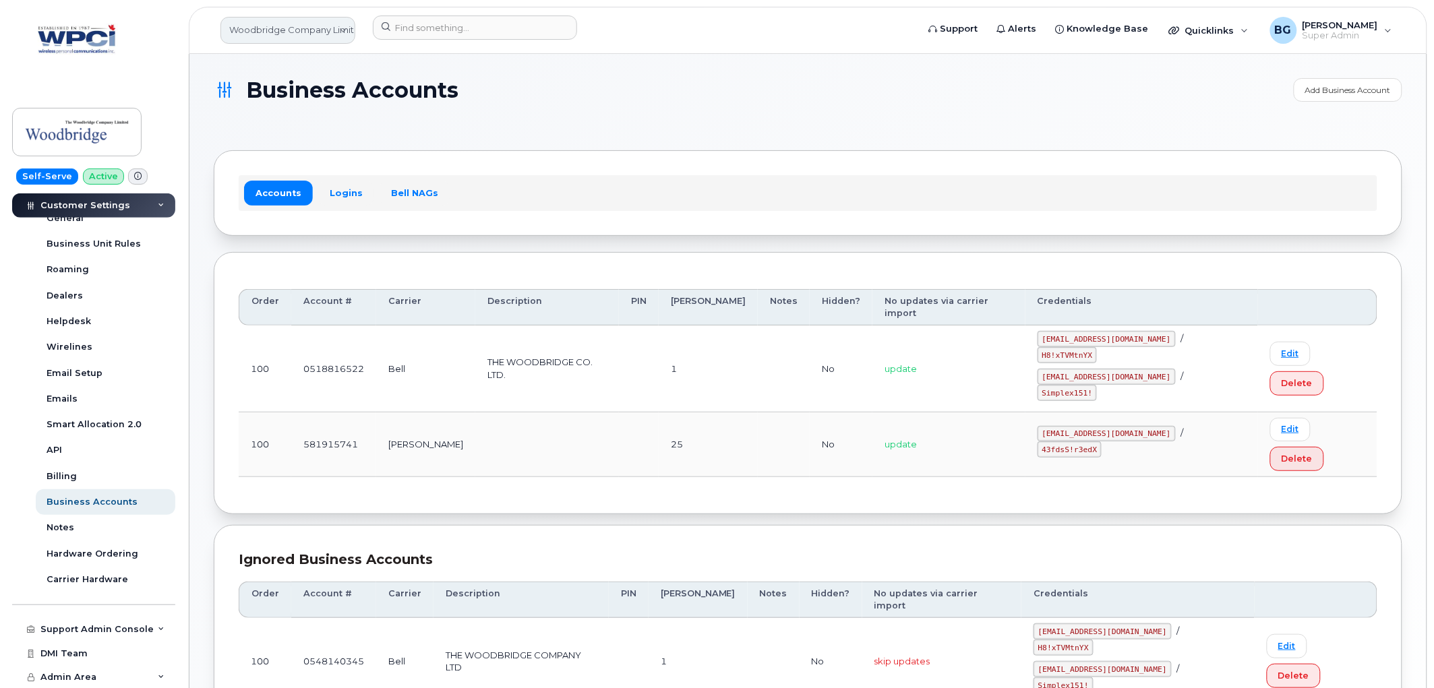
click at [346, 30] on link "Woodbridge Company Limited" at bounding box center [287, 30] width 135 height 27
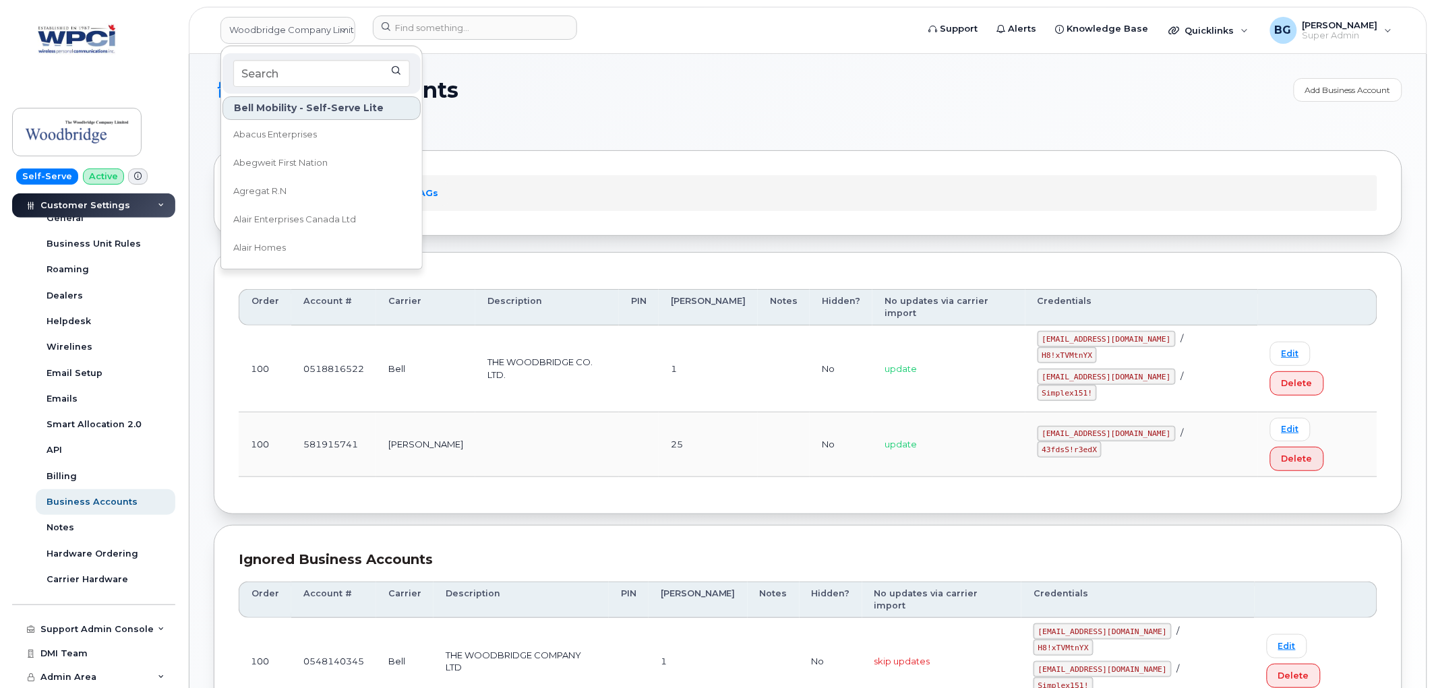
click at [582, 83] on h1 "Business Accounts" at bounding box center [750, 90] width 1073 height 24
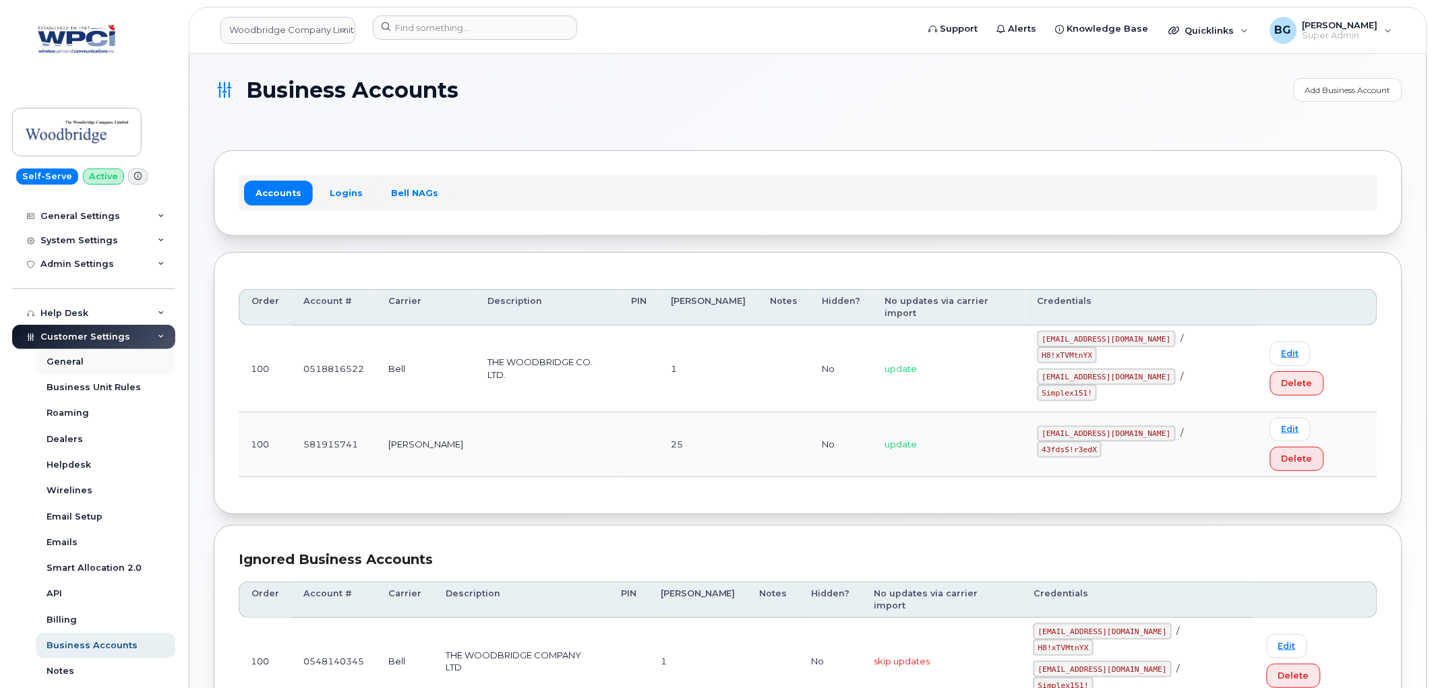
scroll to position [177, 0]
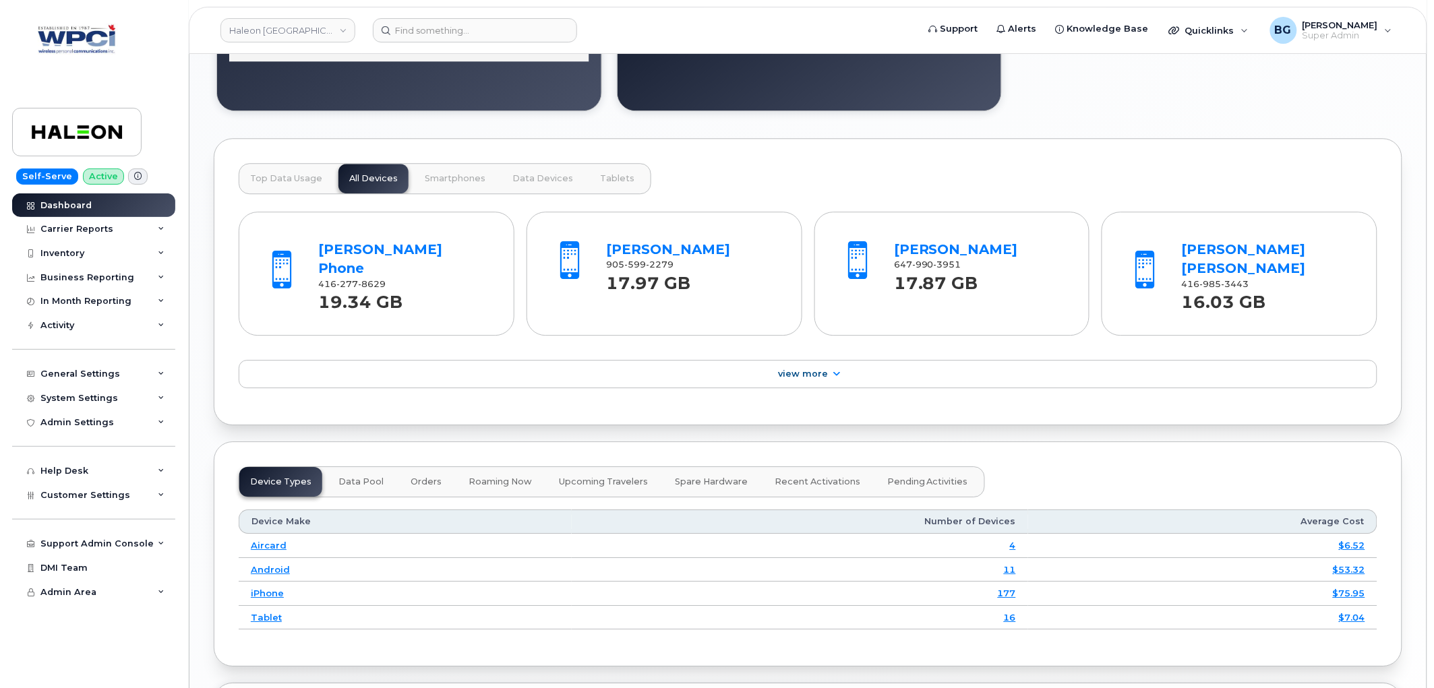
scroll to position [1498, 0]
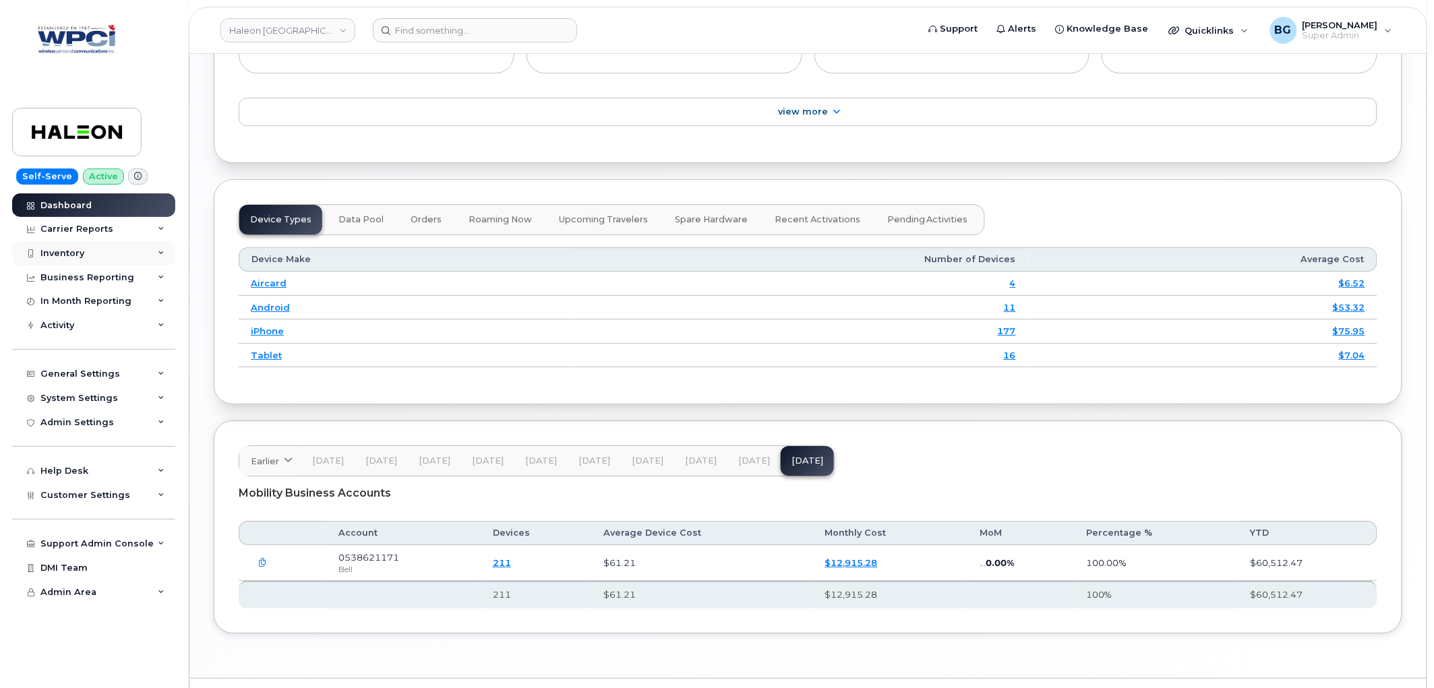
click at [53, 243] on div "Inventory" at bounding box center [93, 253] width 163 height 24
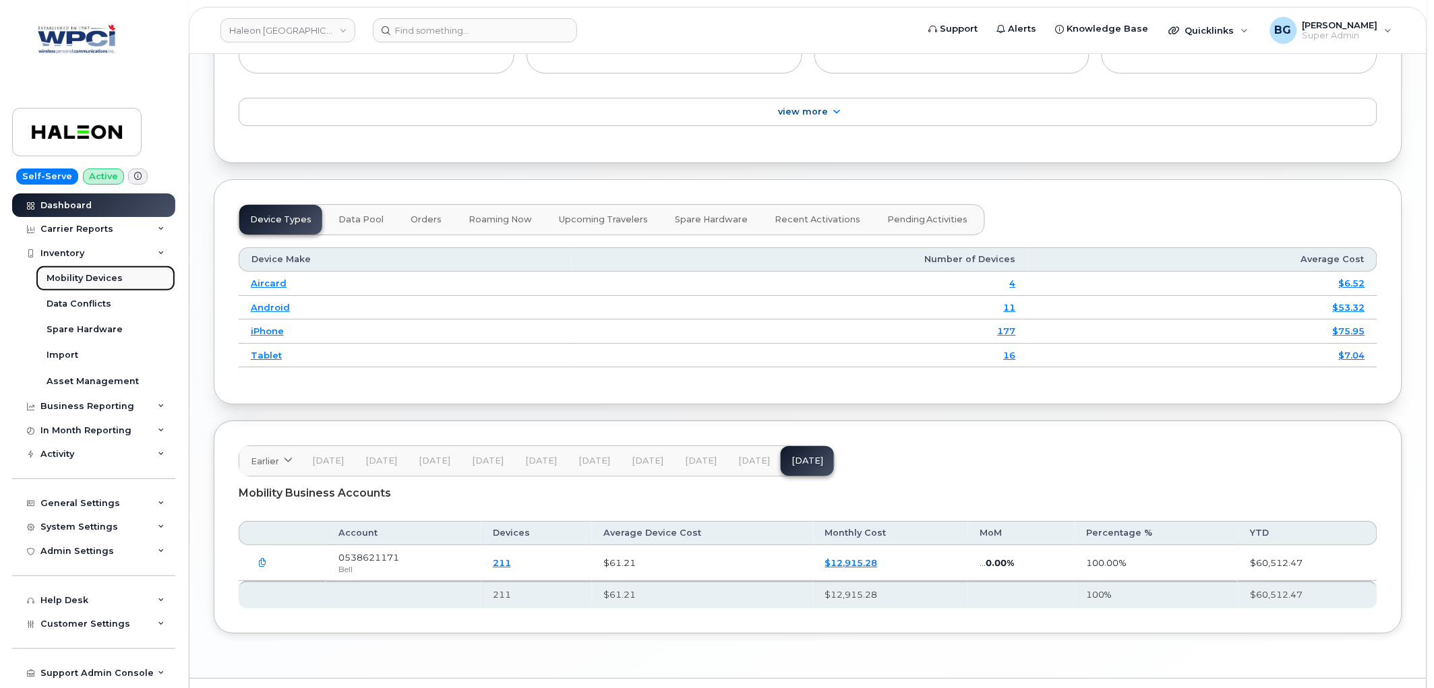
click at [70, 272] on div "Mobility Devices" at bounding box center [85, 278] width 76 height 12
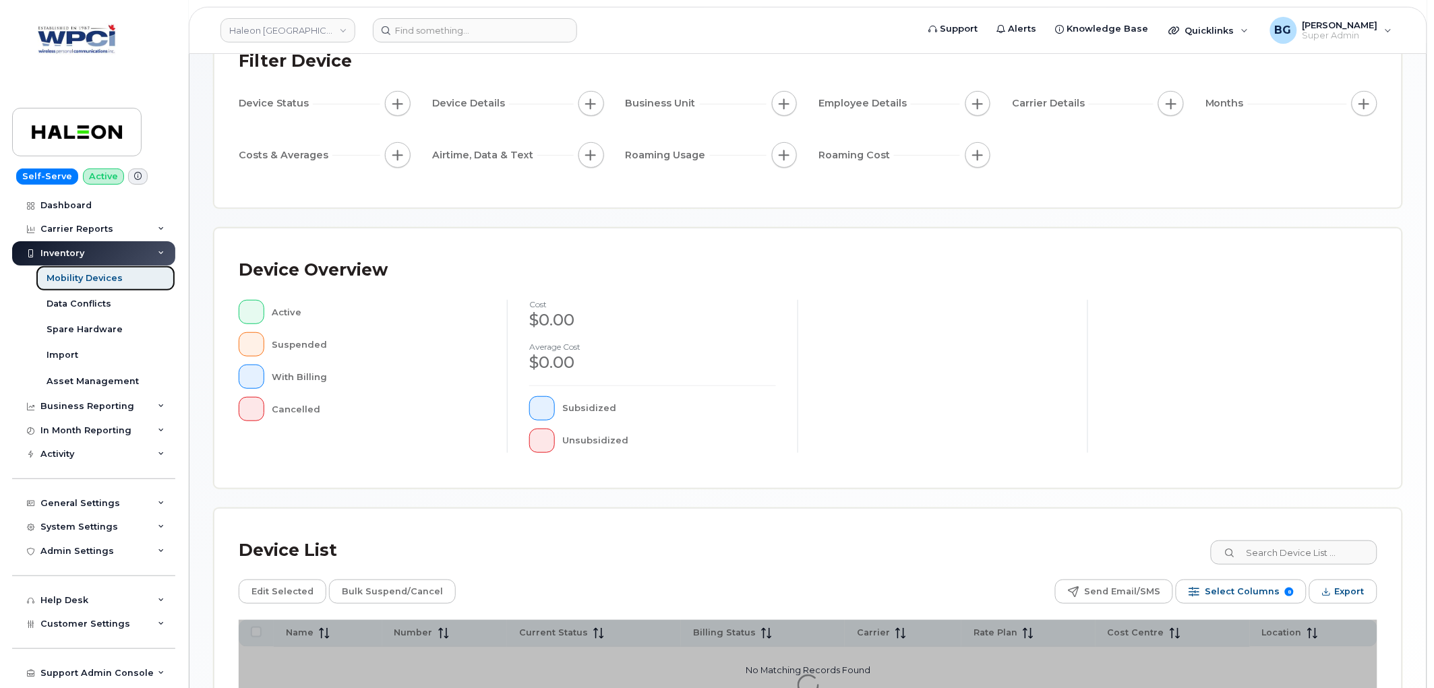
scroll to position [239, 0]
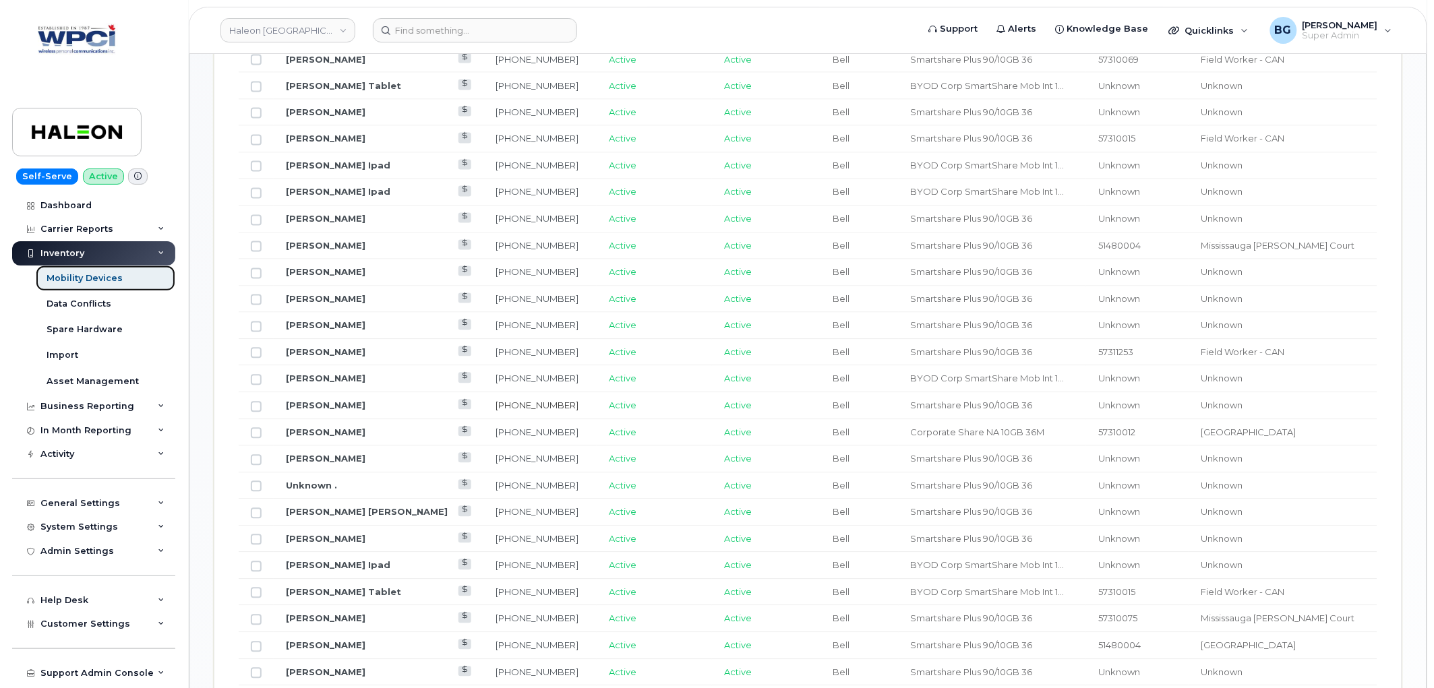
scroll to position [824, 0]
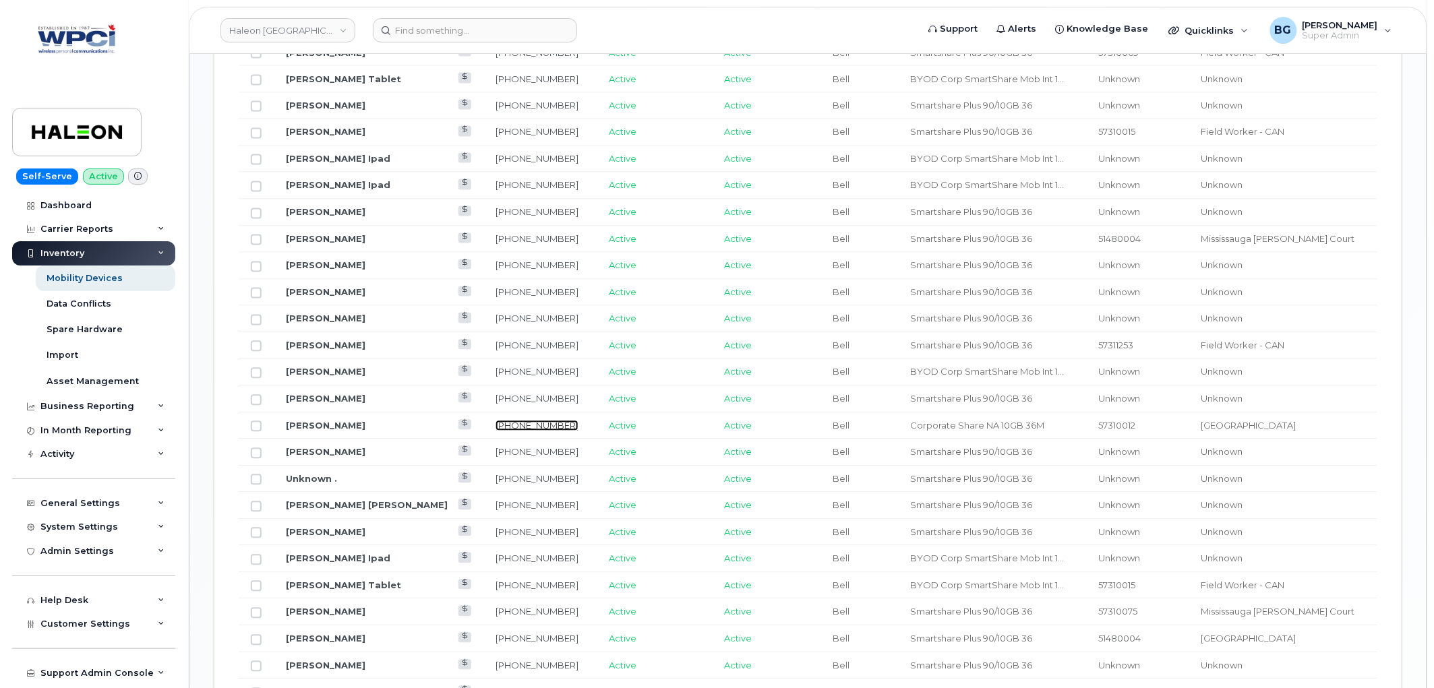
click at [495, 423] on link "289-983-1278" at bounding box center [536, 426] width 83 height 11
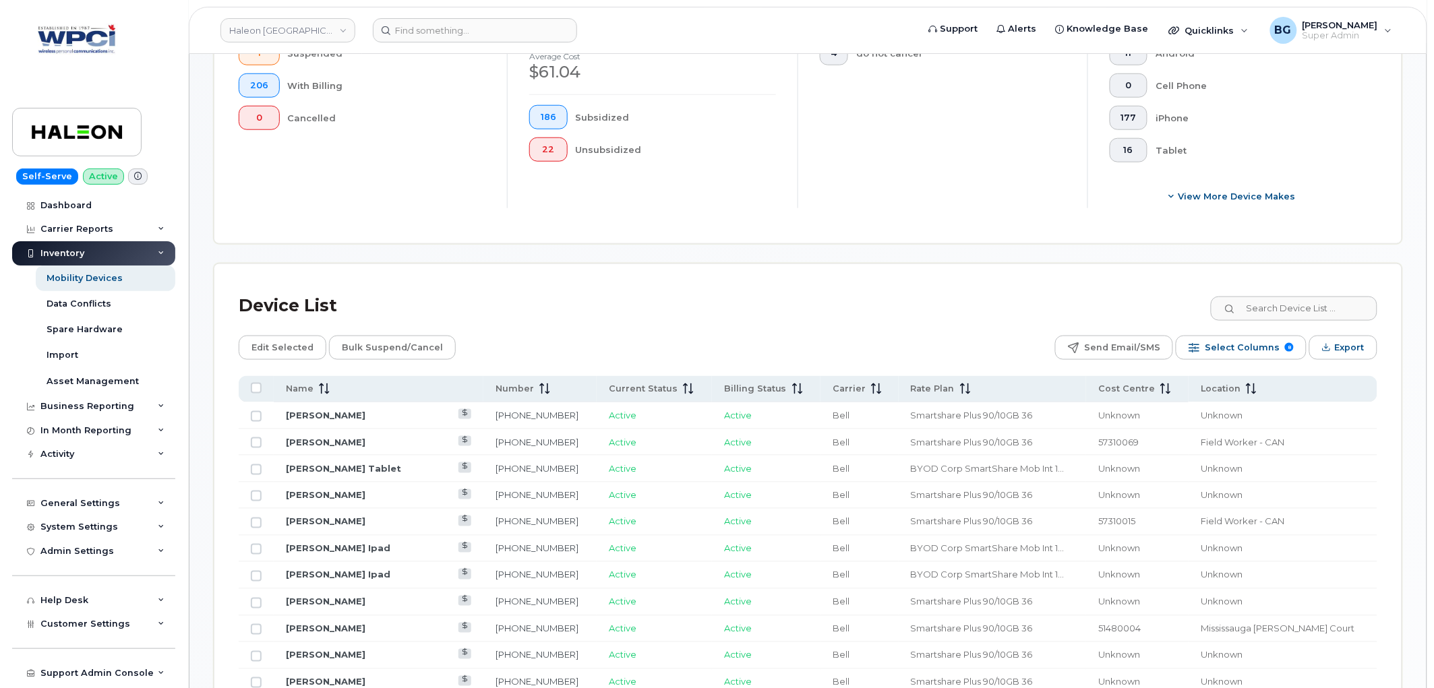
scroll to position [425, 0]
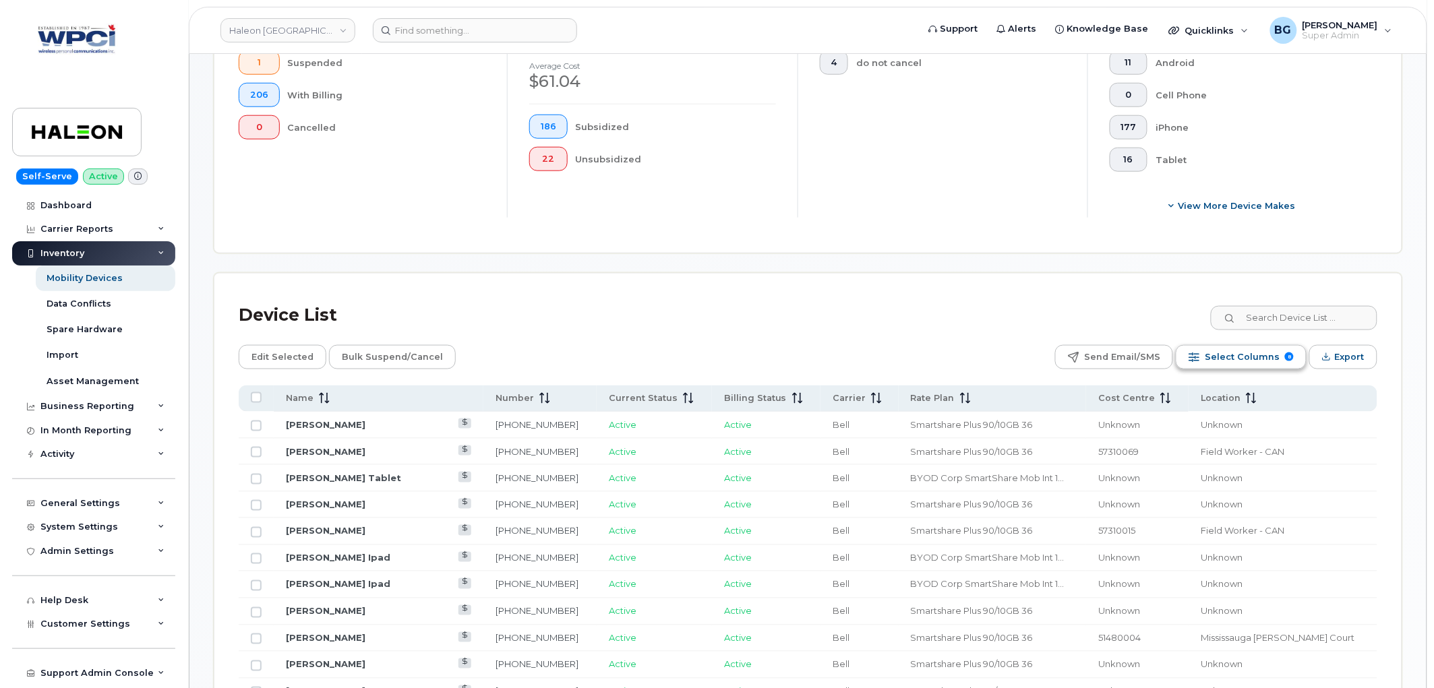
click at [1250, 353] on span "Select Columns" at bounding box center [1242, 357] width 75 height 20
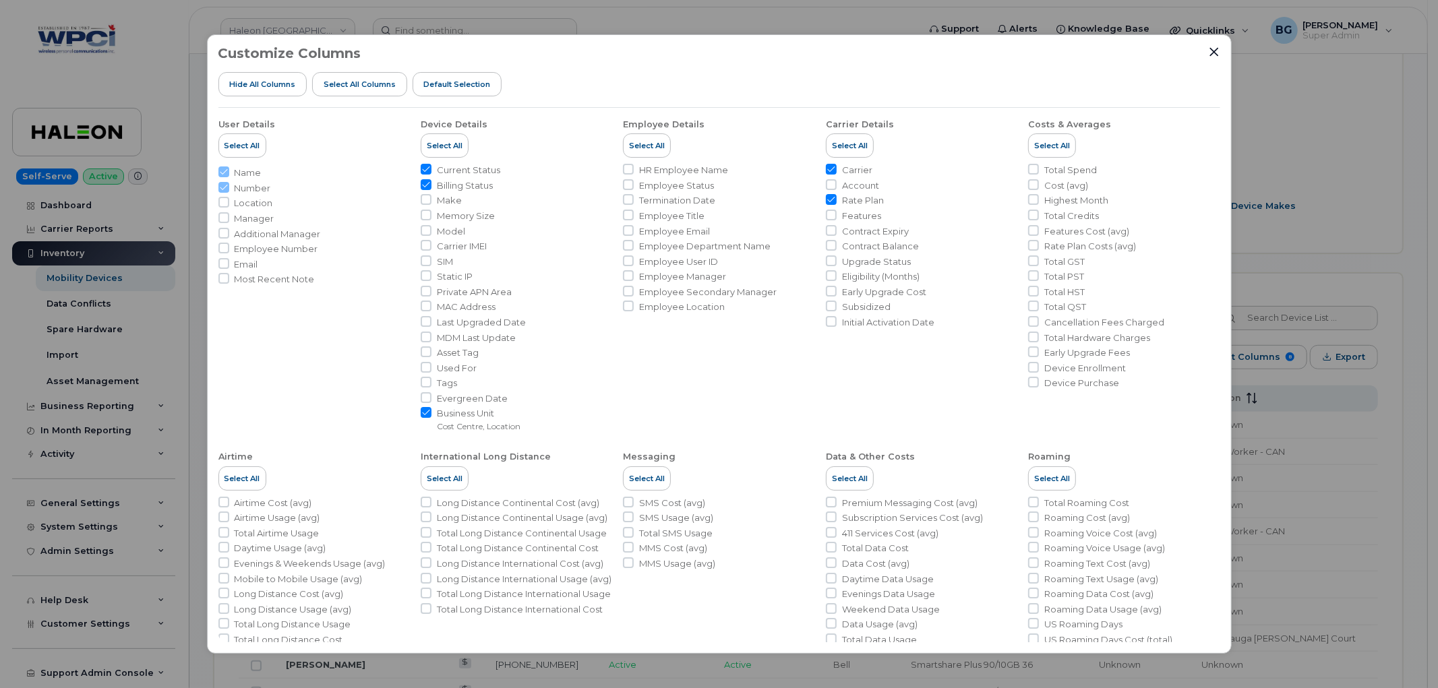
click at [834, 211] on li "Features" at bounding box center [921, 216] width 191 height 13
drag, startPoint x: 831, startPoint y: 214, endPoint x: 1029, endPoint y: 241, distance: 199.9
click at [830, 214] on input "Features" at bounding box center [831, 215] width 11 height 11
checkbox input "true"
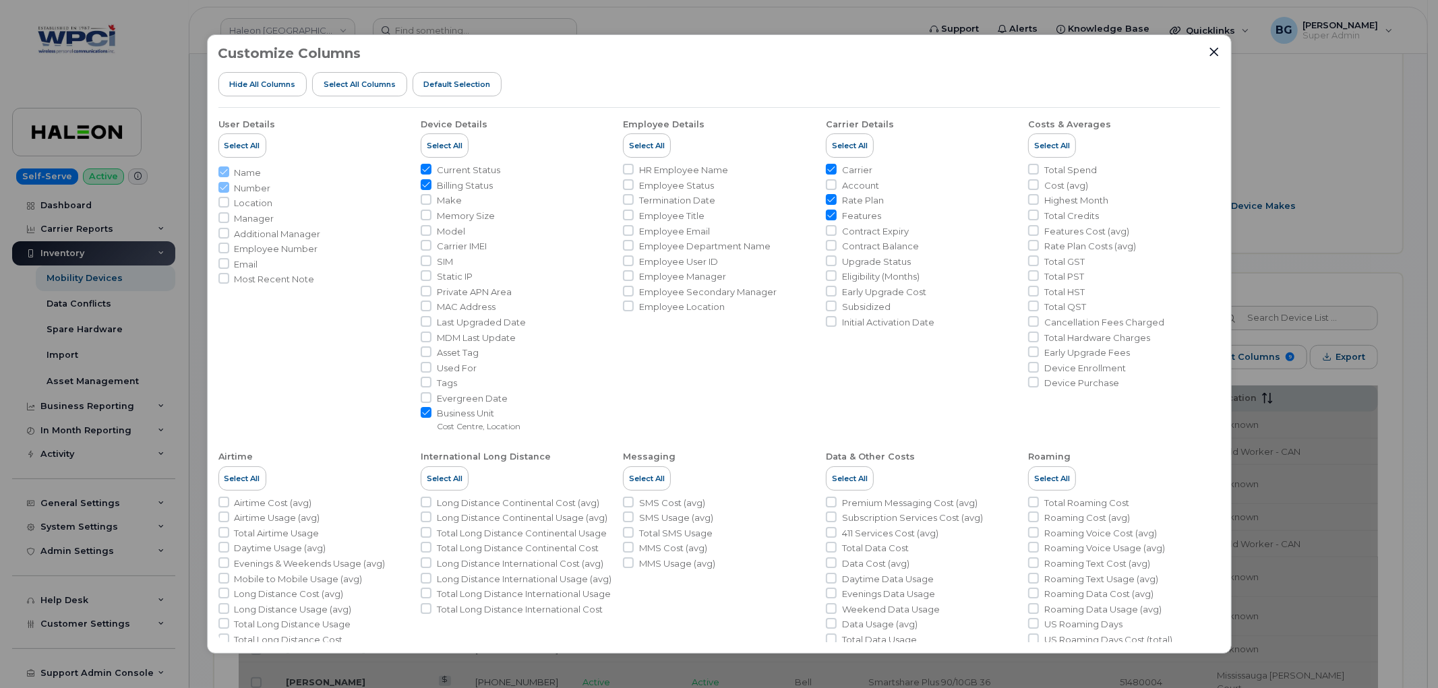
click at [1290, 106] on div "Customize Columns Hide All Columns Select all Columns Default Selection User De…" at bounding box center [719, 344] width 1438 height 688
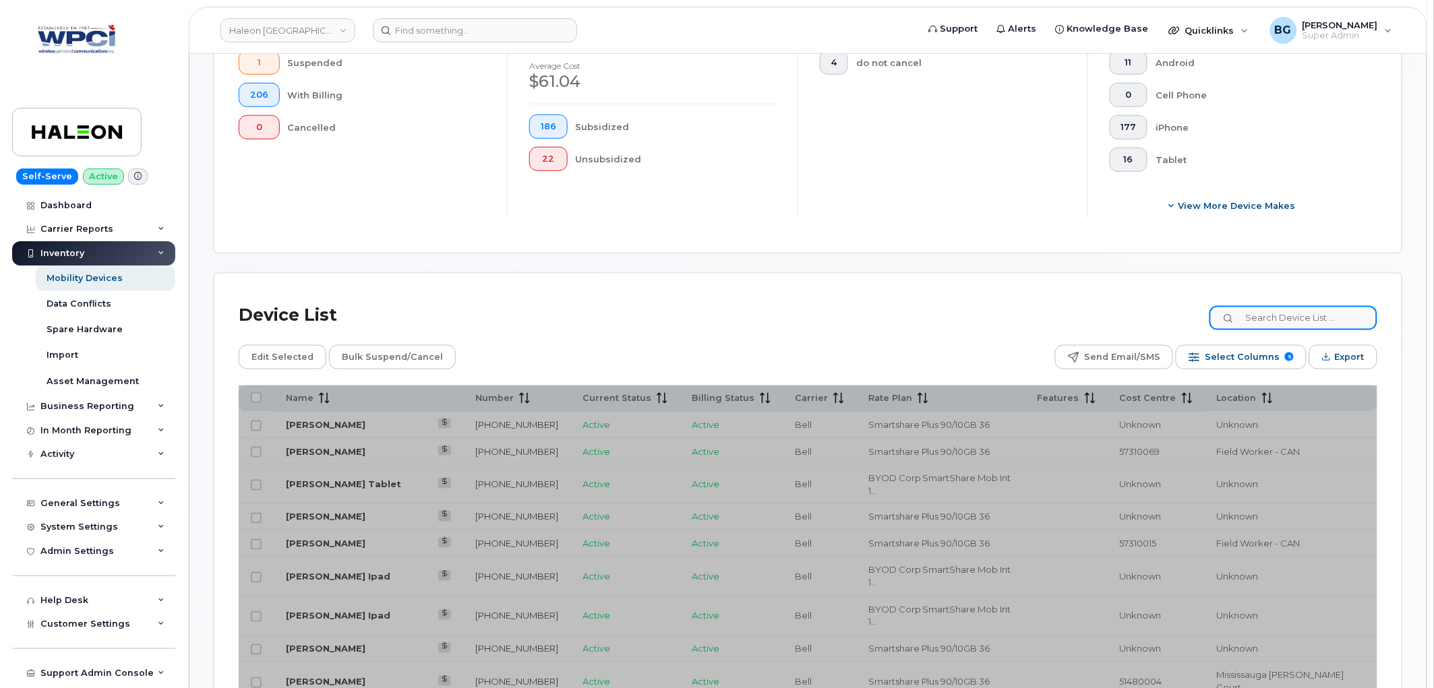
click at [1274, 315] on input at bounding box center [1293, 318] width 168 height 24
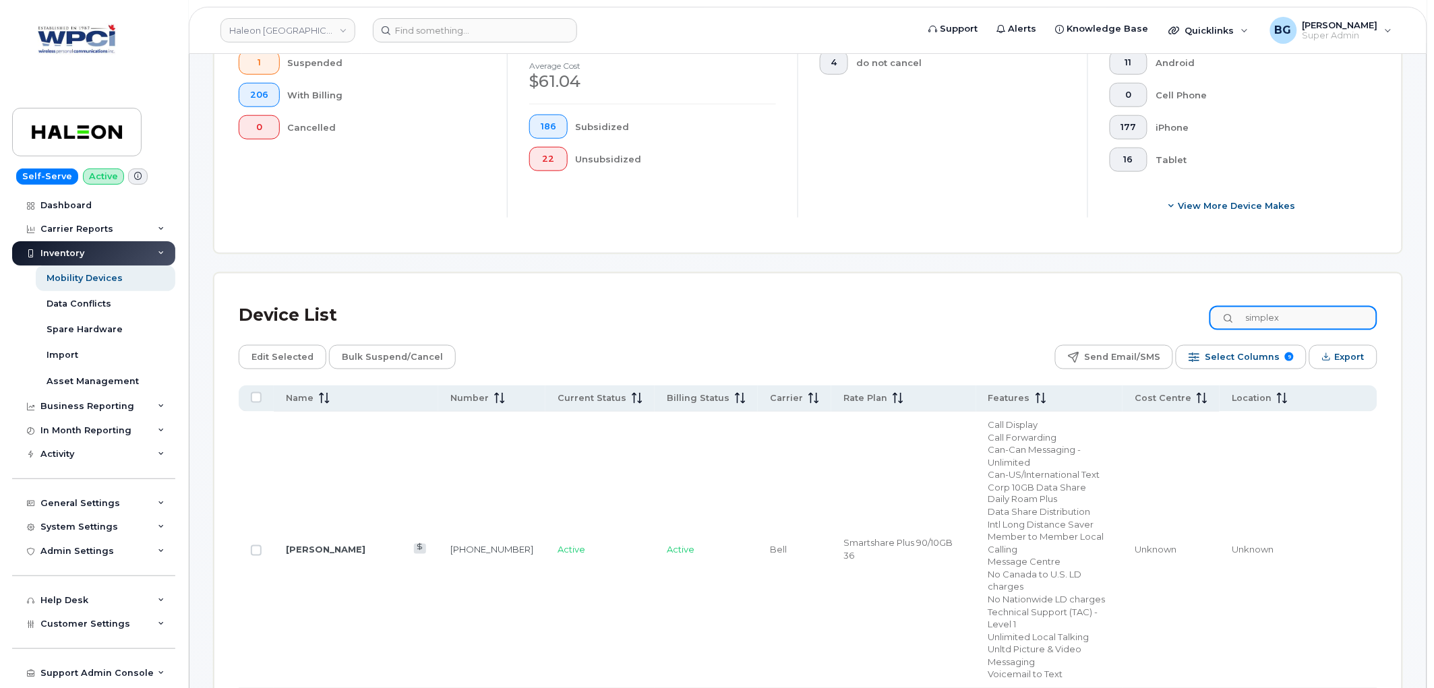
type input "simplex"
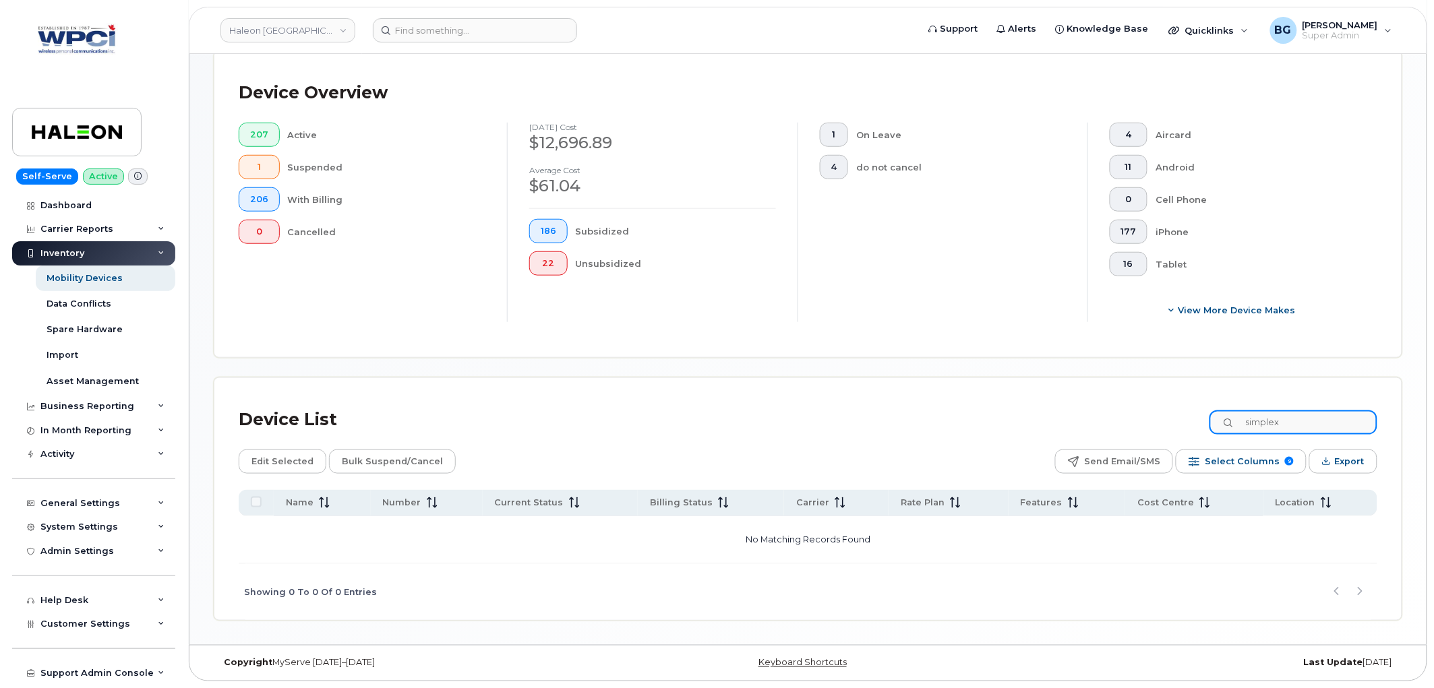
scroll to position [320, 0]
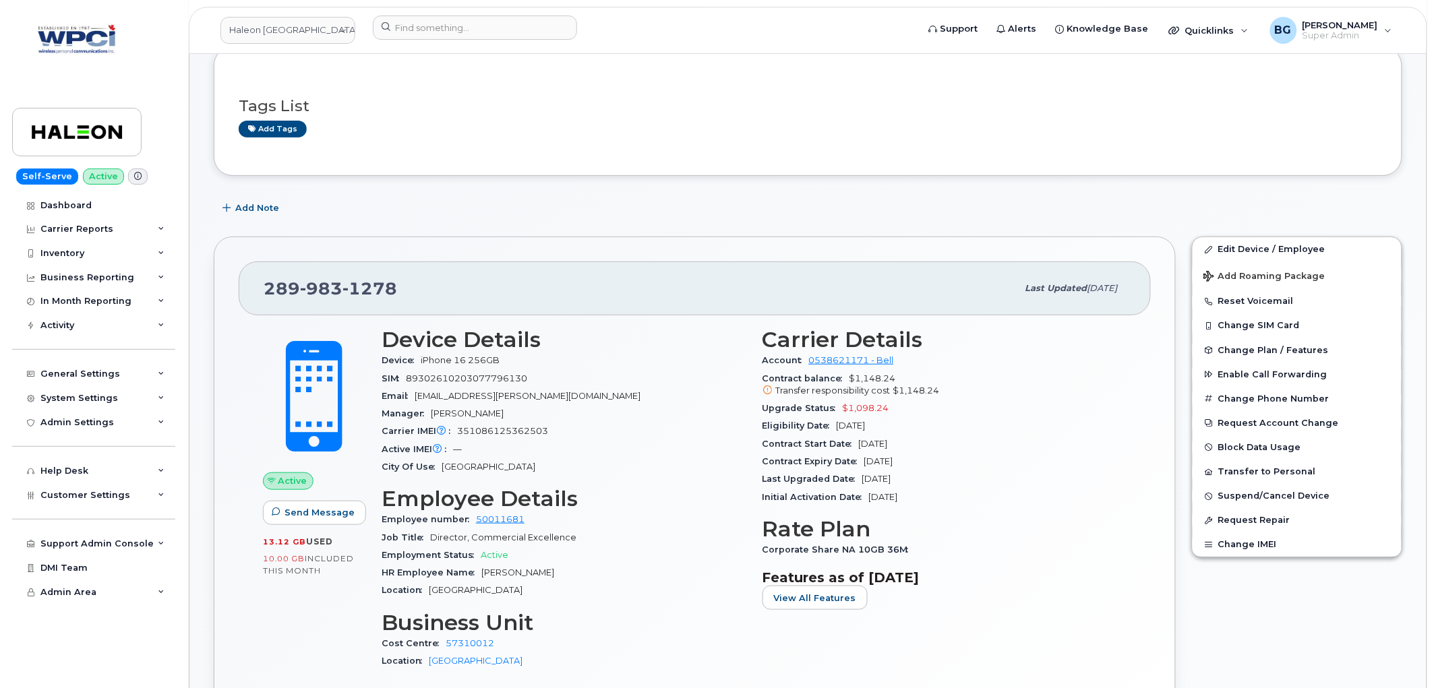
scroll to position [299, 0]
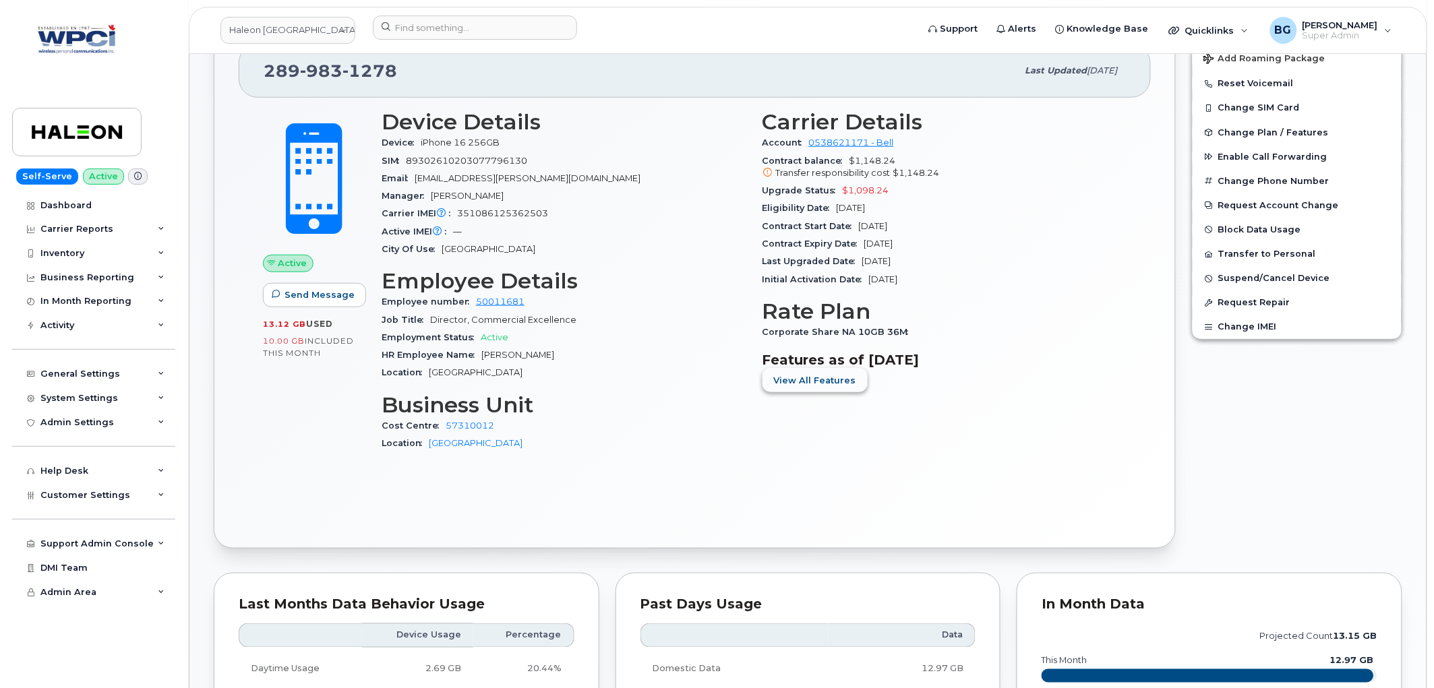
click at [807, 382] on span "View All Features" at bounding box center [815, 380] width 82 height 13
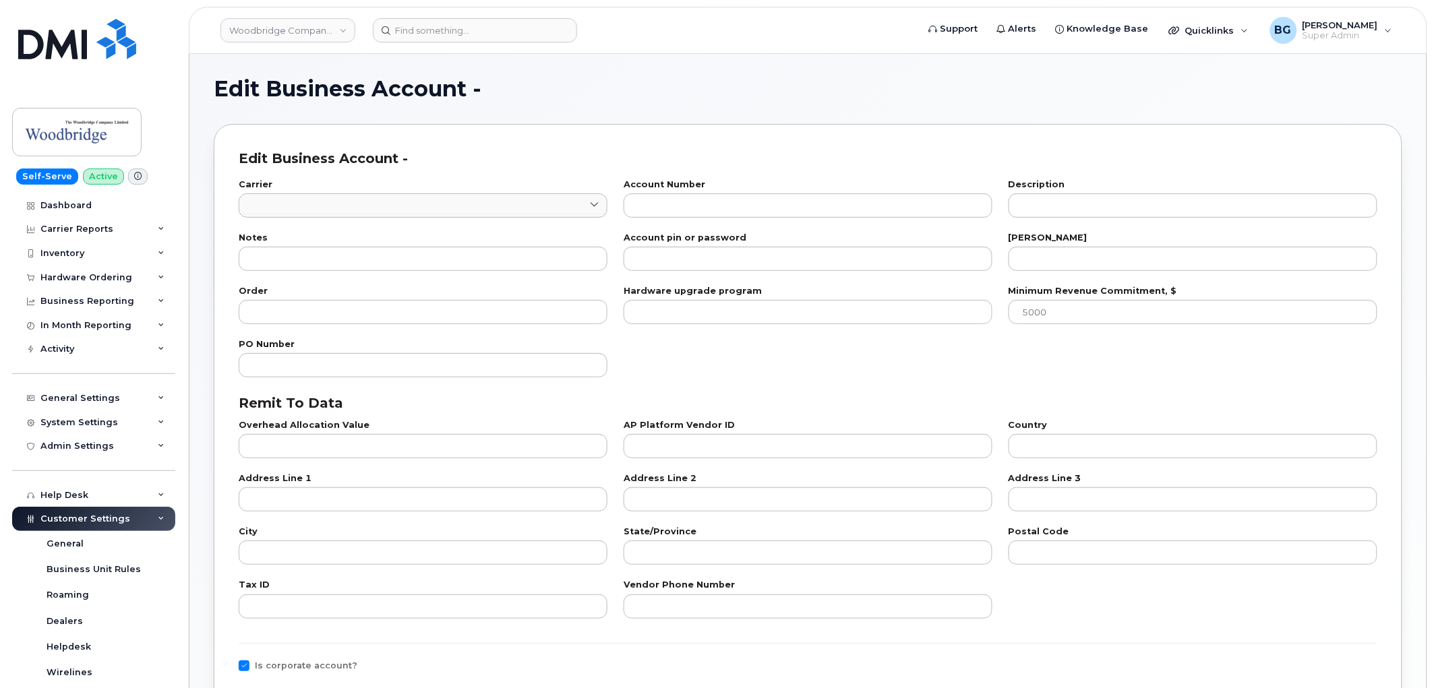
type input "1"
type input "0518816522"
type input "THE WOODBRIDGE CO. LTD."
type input "1"
type input "100"
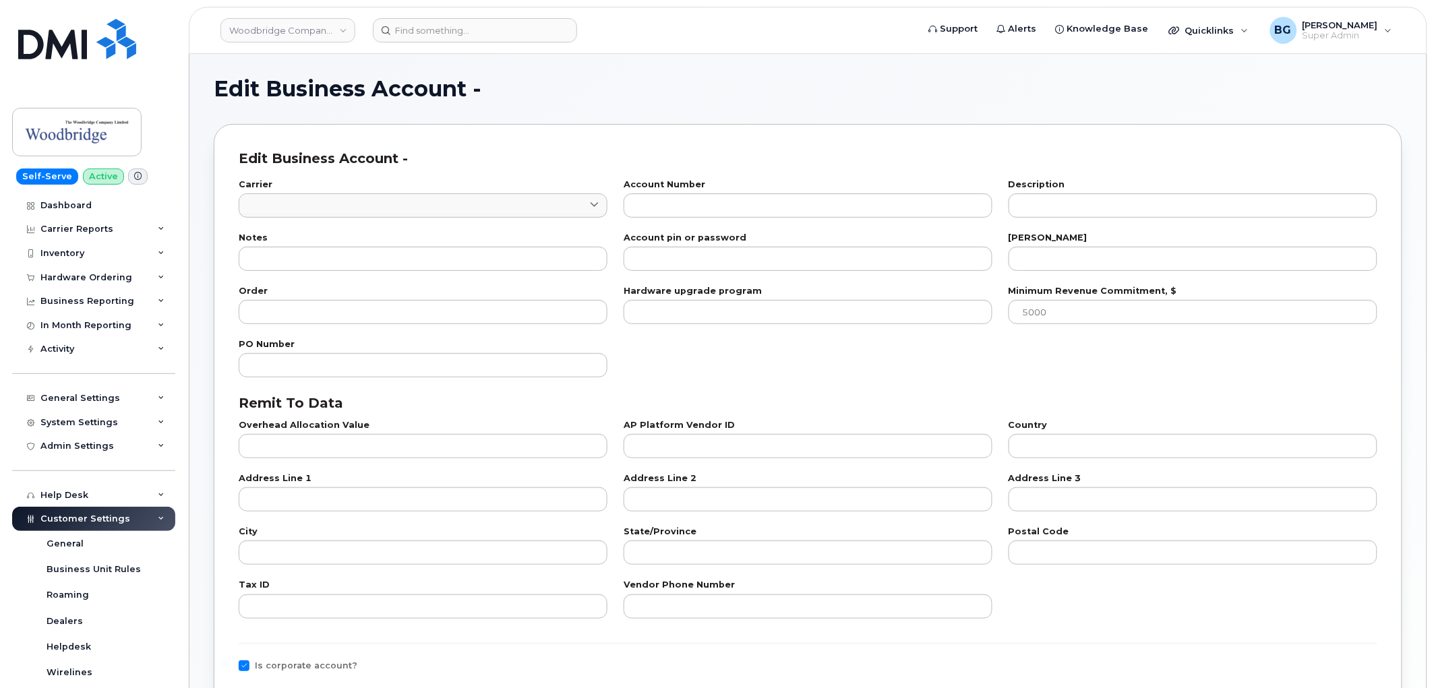
checkbox input "true"
select select "766"
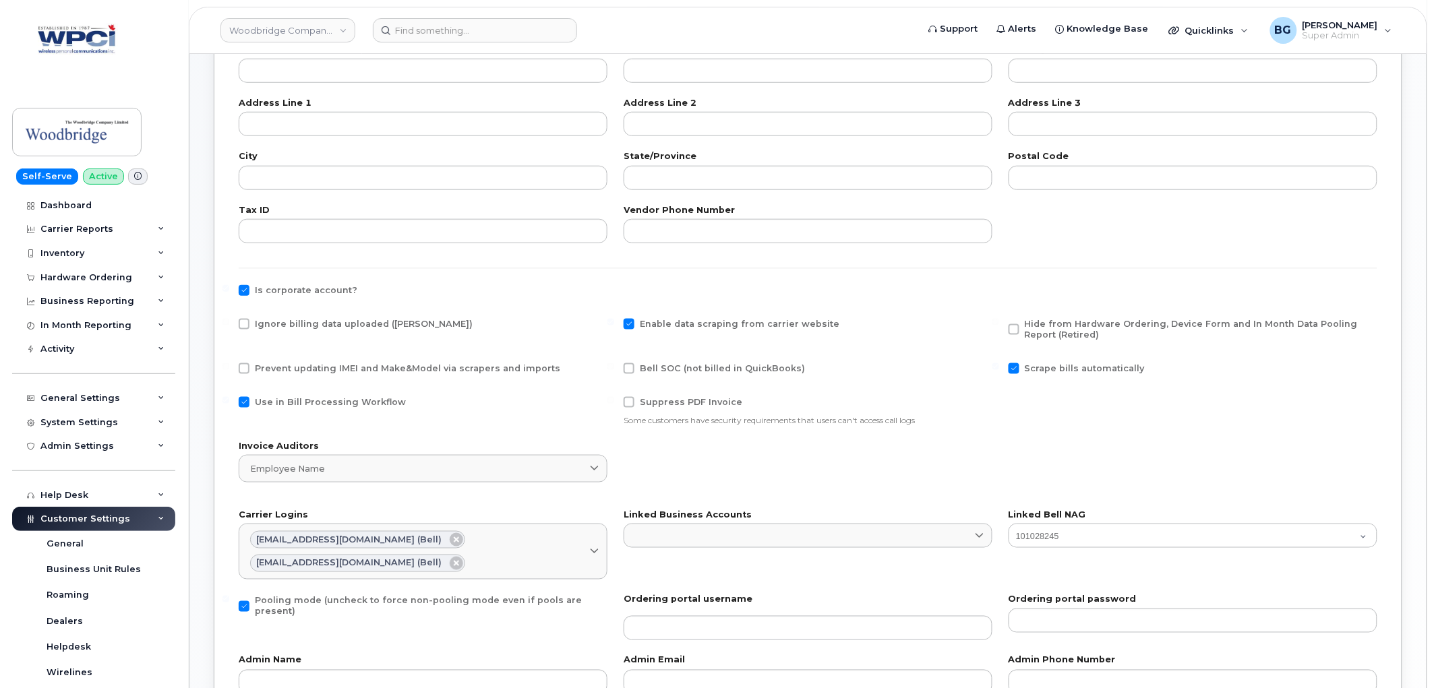
scroll to position [311, 0]
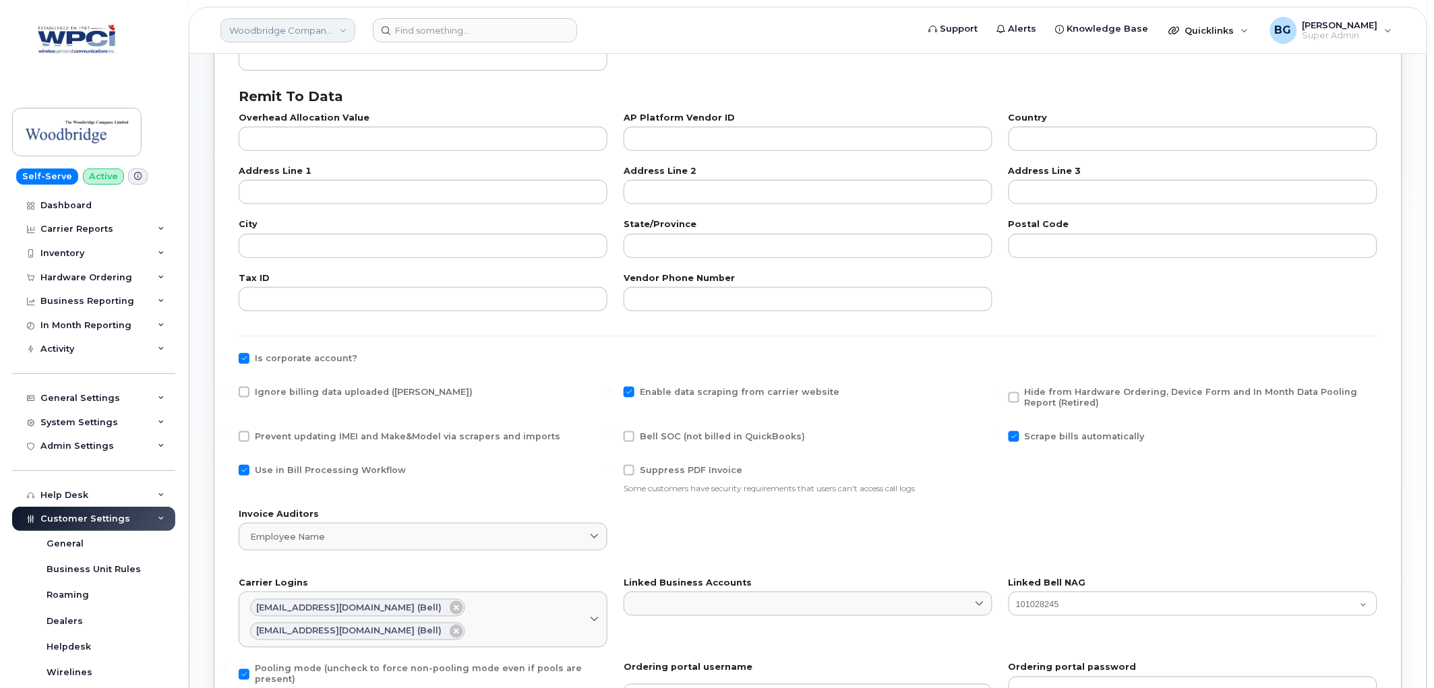
click at [289, 30] on link "Woodbridge Company Limited" at bounding box center [287, 30] width 135 height 24
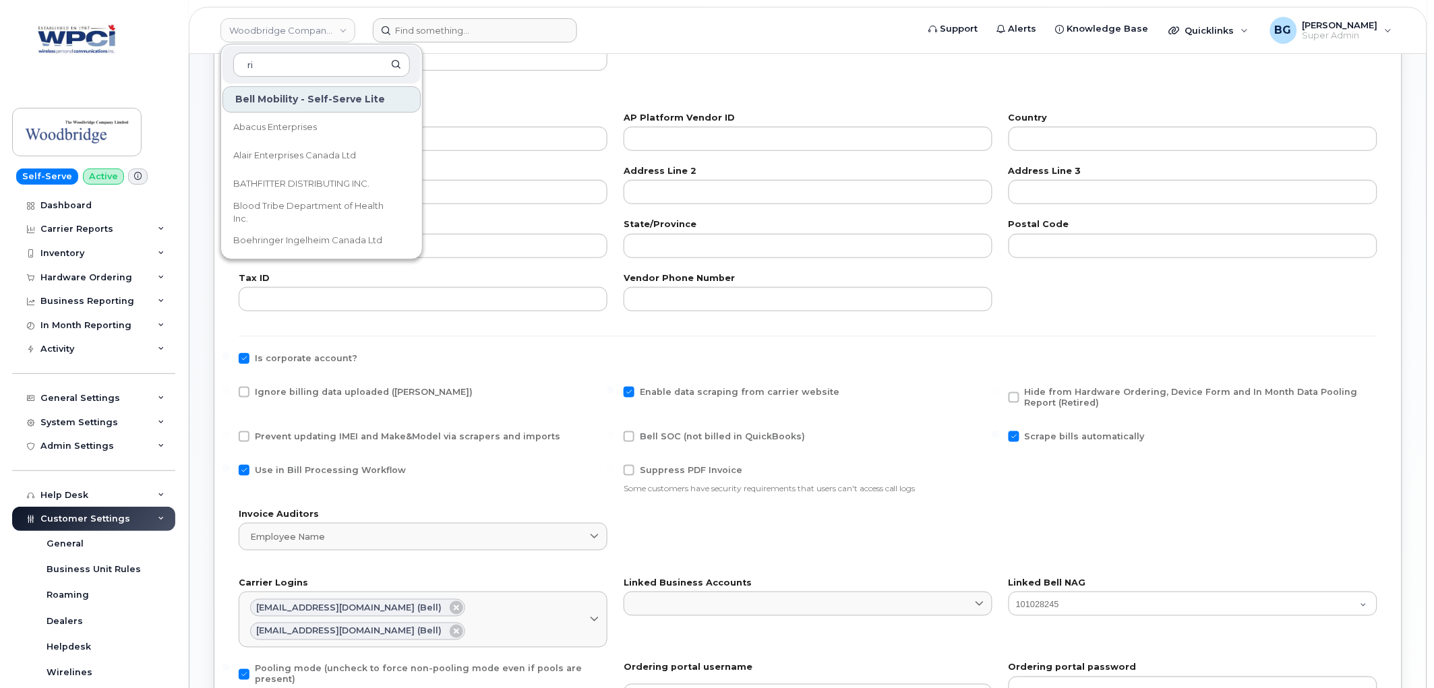
type input "r"
type input "trisan"
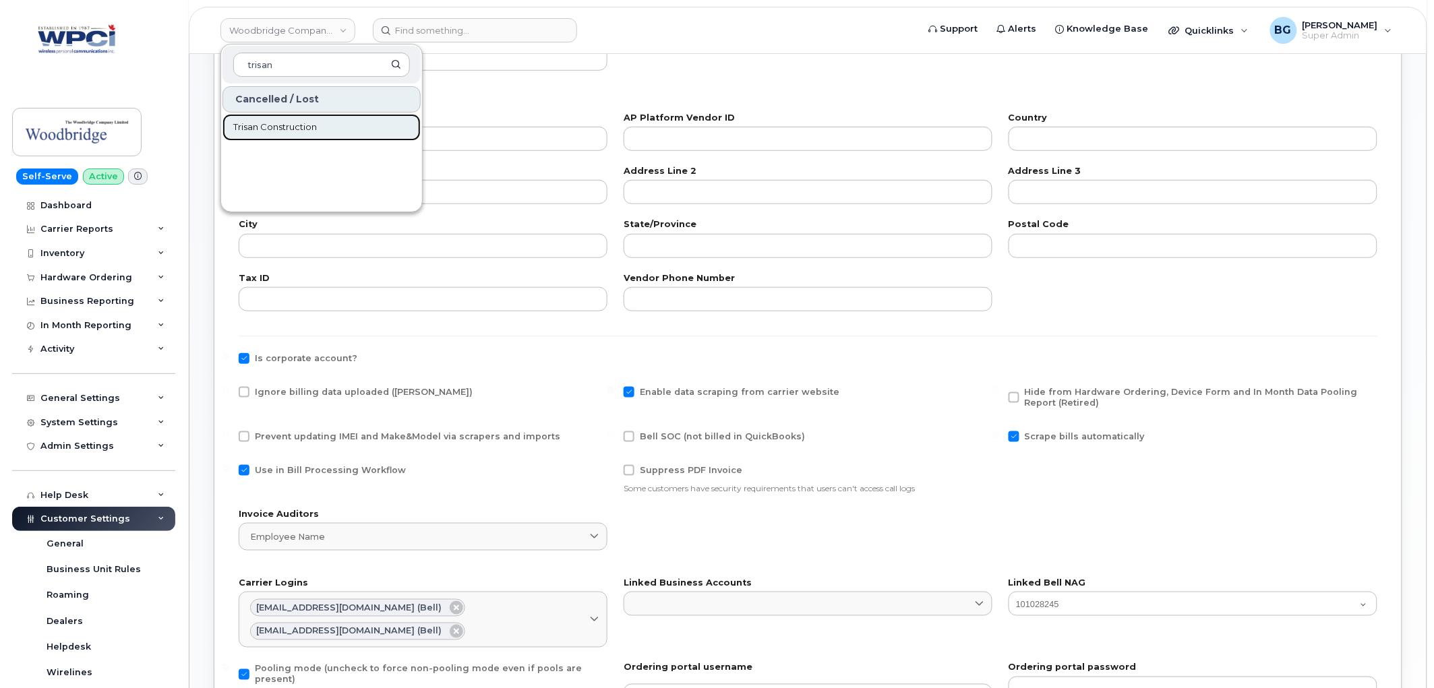
click at [272, 121] on span "Trisan Construction" at bounding box center [275, 127] width 84 height 13
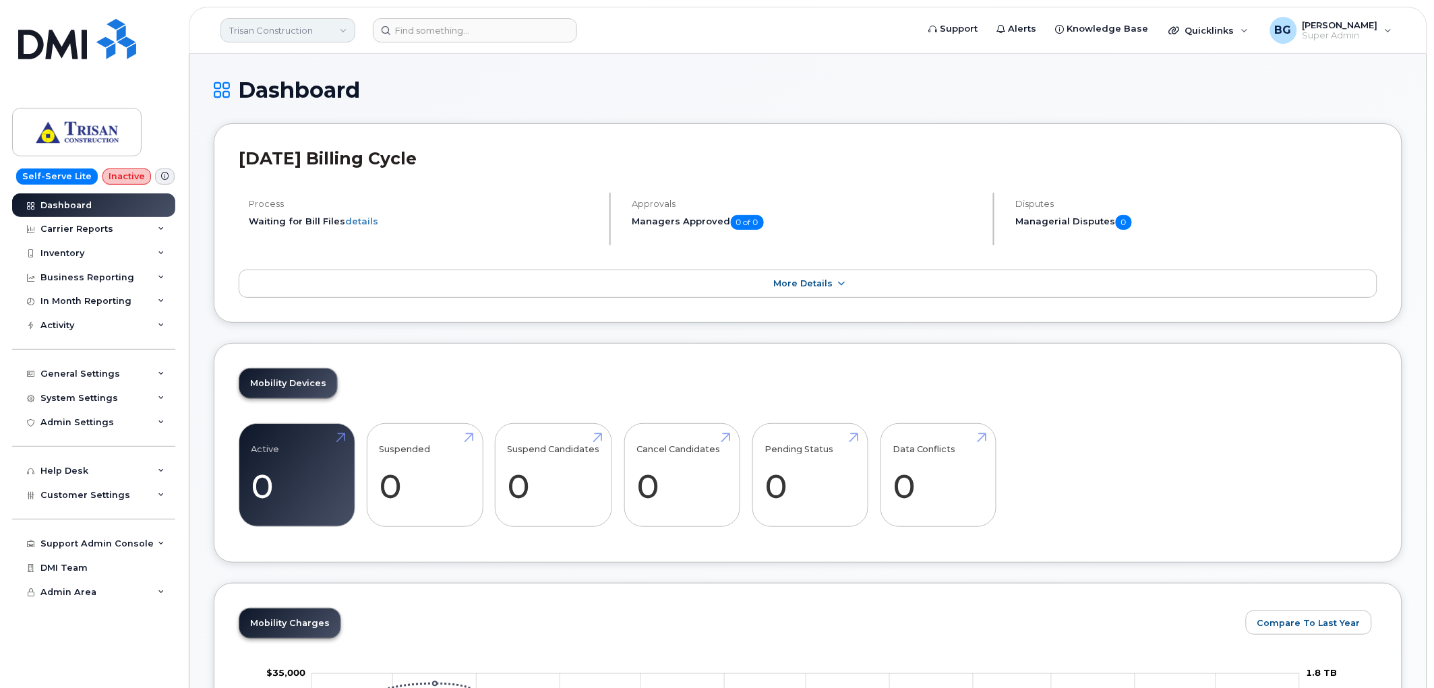
click at [266, 32] on link "Trisan Construction" at bounding box center [287, 30] width 135 height 24
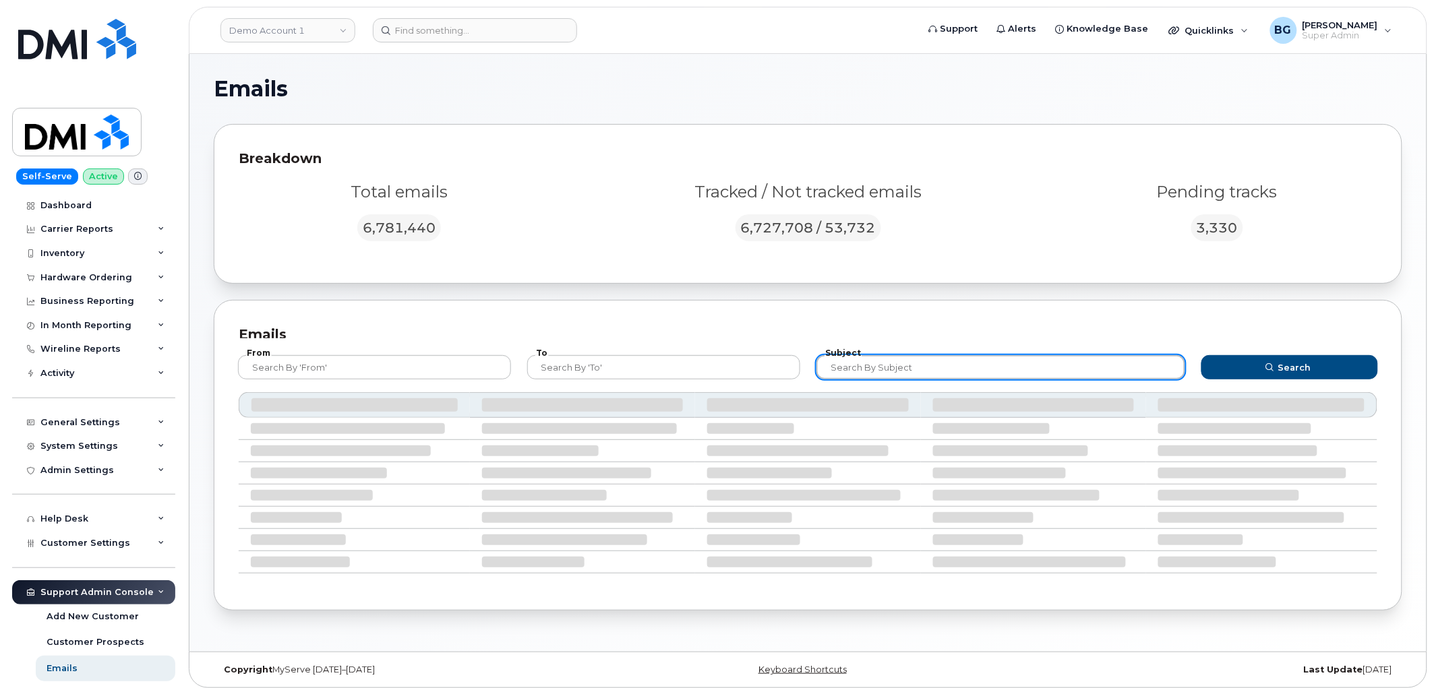
click at [928, 368] on input "text" at bounding box center [1000, 367] width 369 height 24
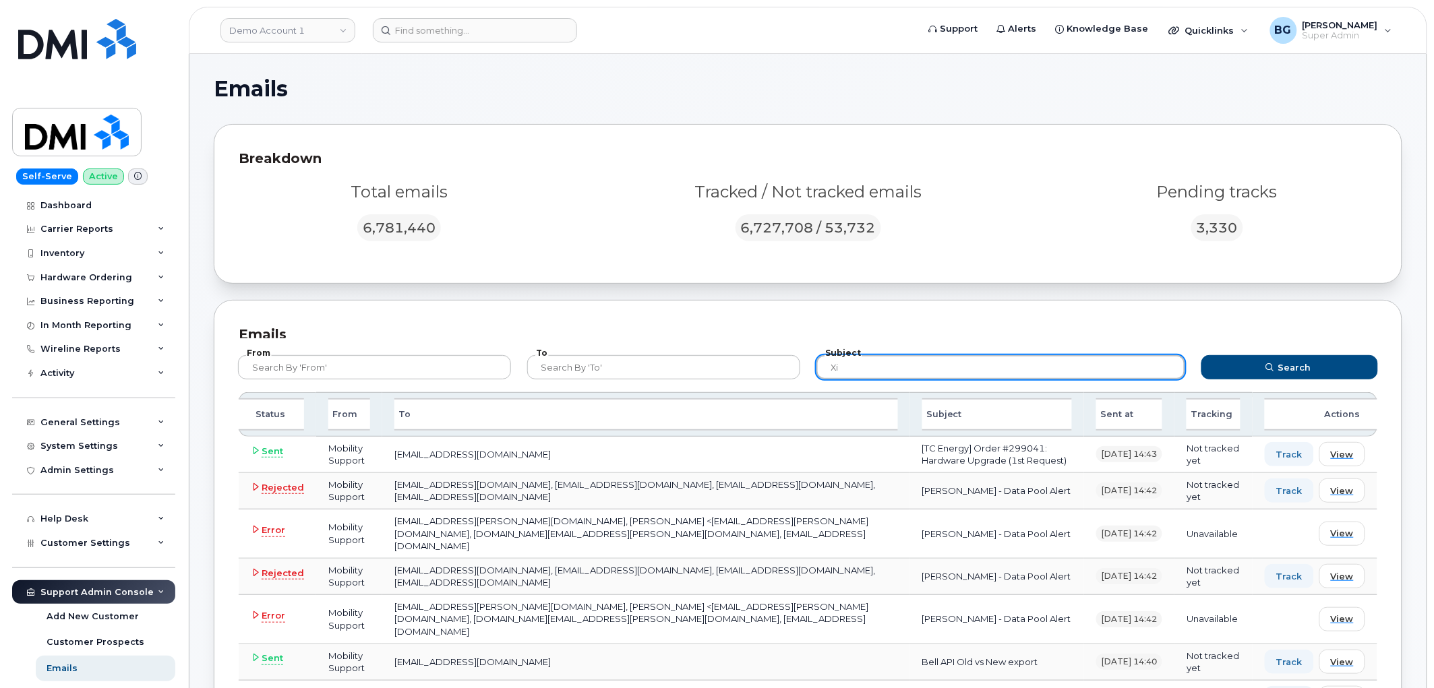
type input "x"
click at [1201, 355] on button "Search" at bounding box center [1289, 367] width 177 height 24
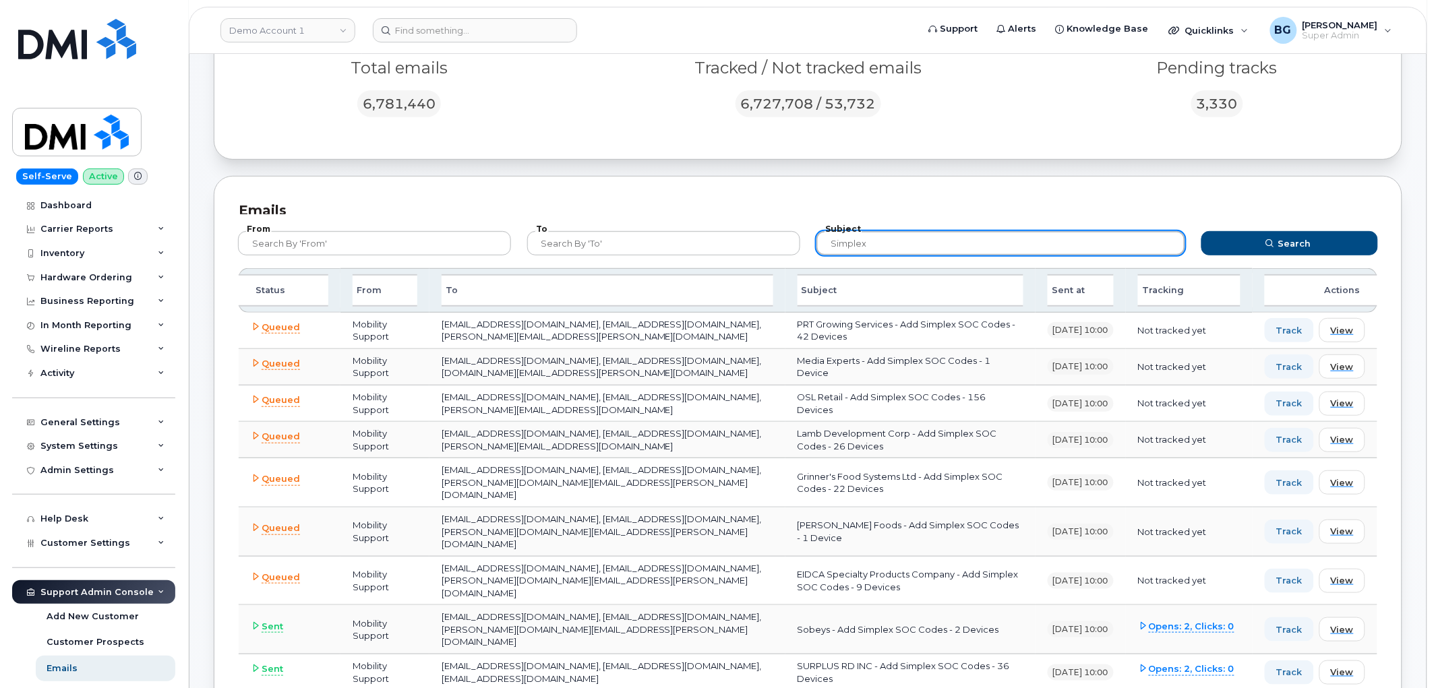
scroll to position [99, 0]
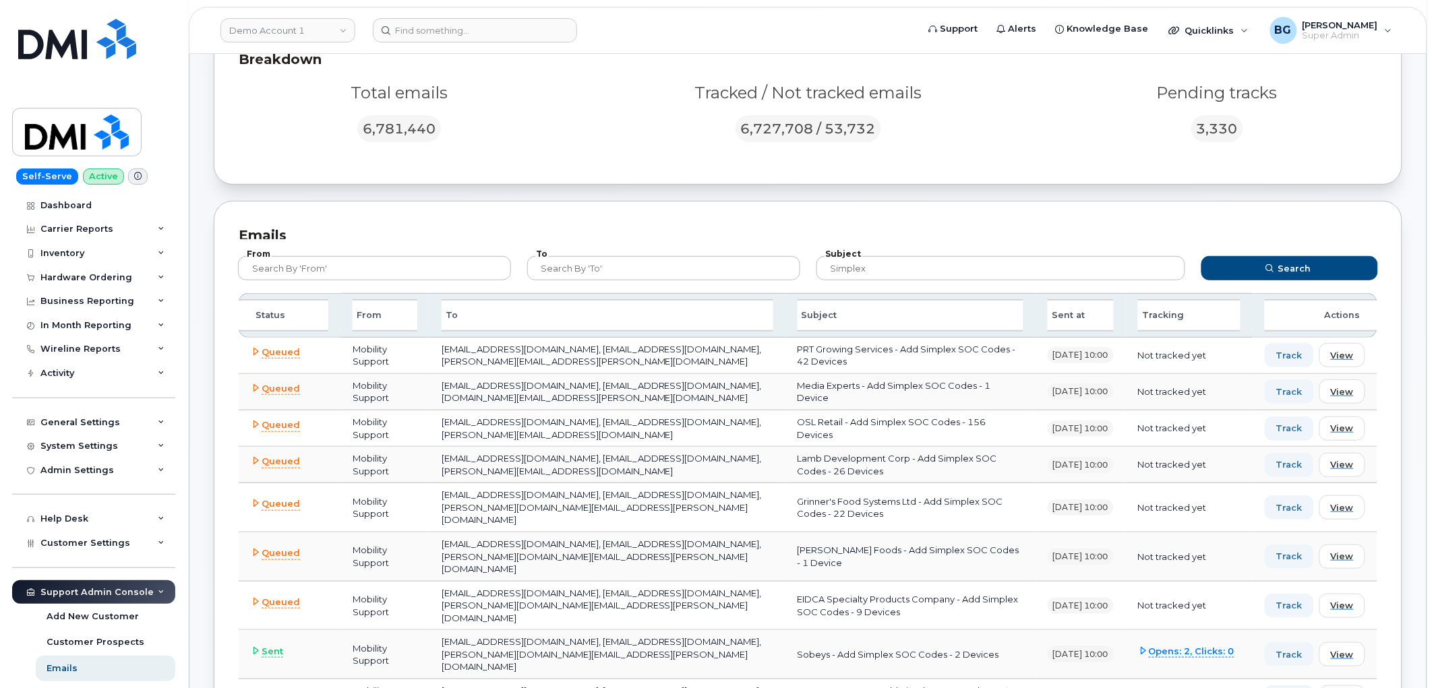
click at [817, 160] on div "Breakdown Total emails 6,781,440 Tracked / Not tracked emails 6,727,708 / 53,73…" at bounding box center [808, 105] width 1188 height 160
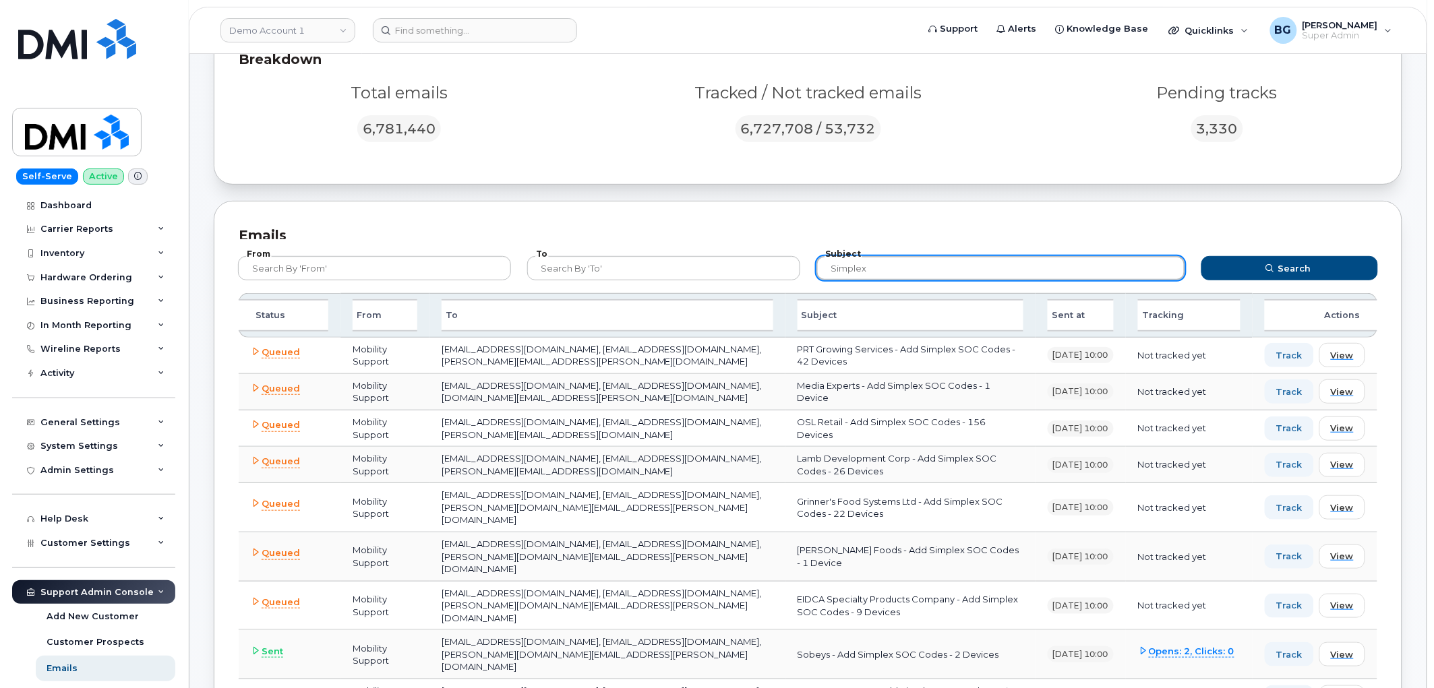
click at [826, 268] on input "simplex" at bounding box center [1000, 268] width 369 height 24
click at [967, 271] on input "Woodbridge company limited simplex" at bounding box center [1000, 268] width 369 height 24
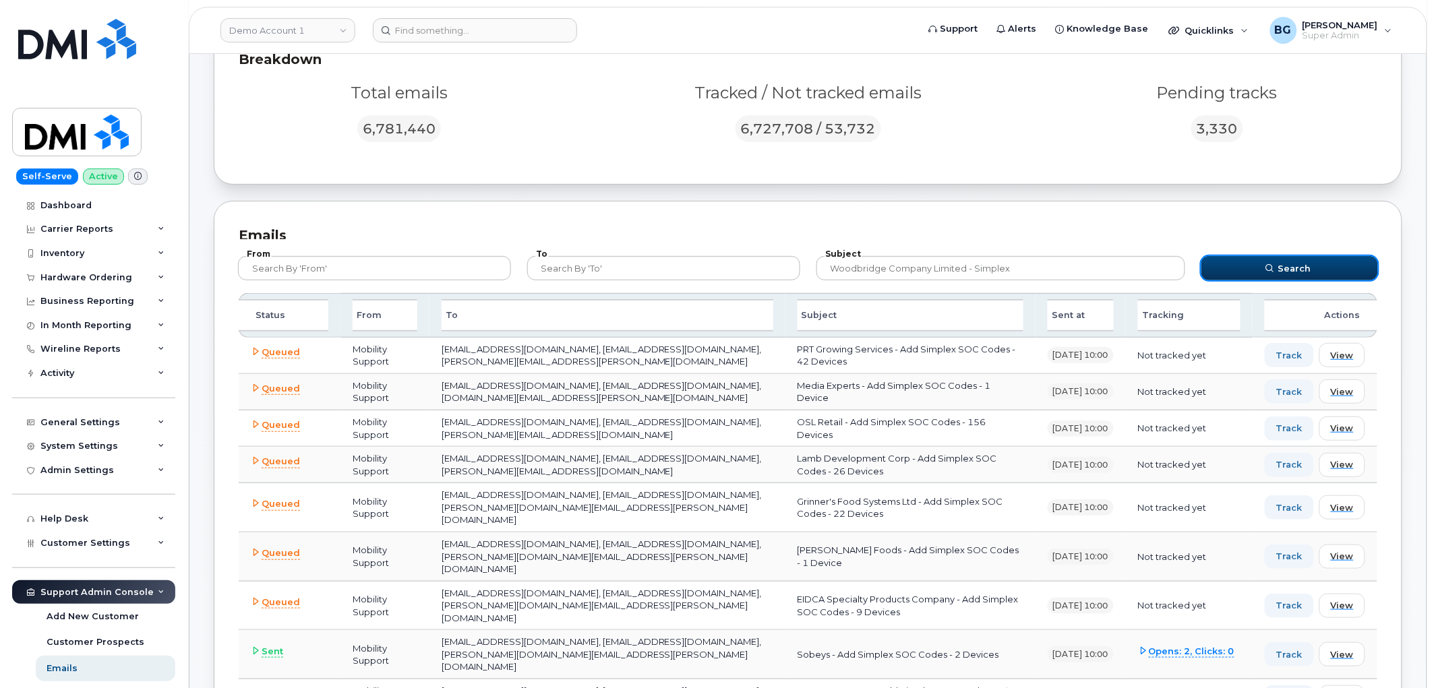
click at [1274, 264] on icon "submit" at bounding box center [1270, 268] width 8 height 8
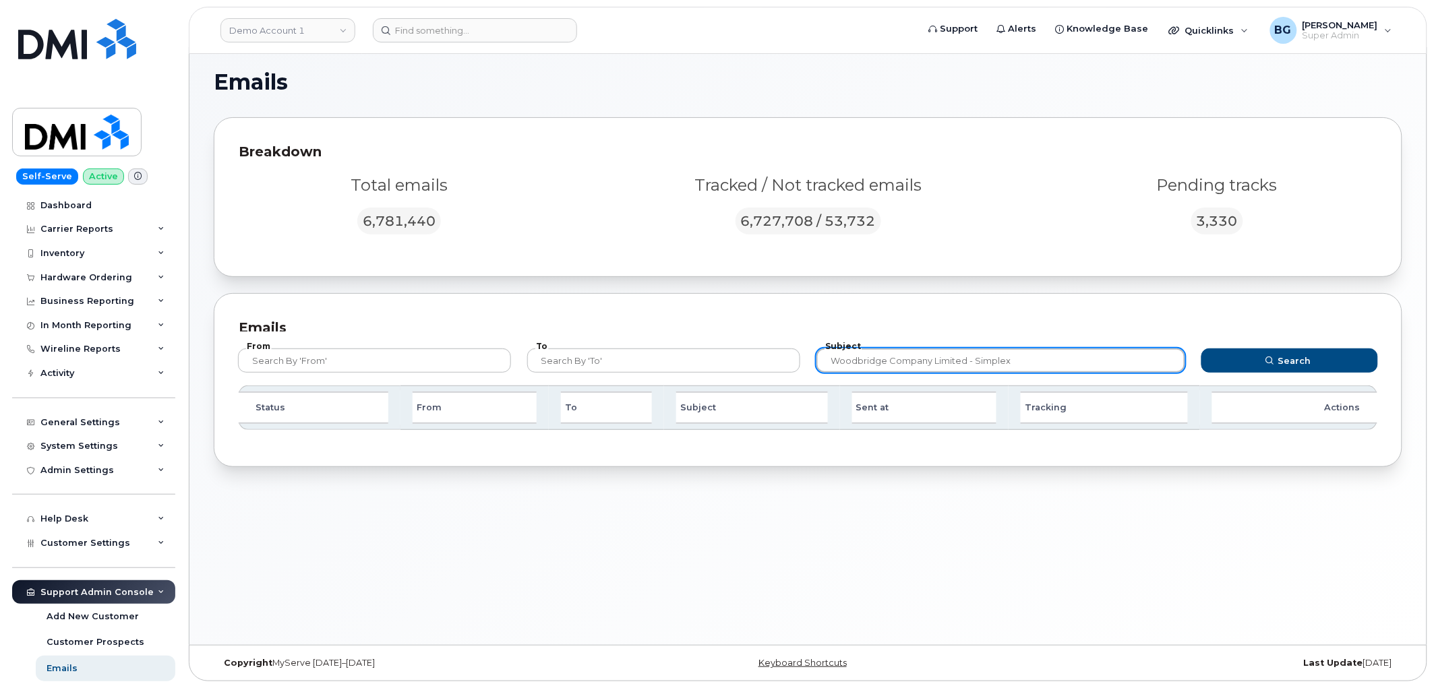
drag, startPoint x: 1018, startPoint y: 367, endPoint x: 968, endPoint y: 387, distance: 53.8
click at [884, 365] on input "Woodbridge company limited - simplex" at bounding box center [1000, 361] width 369 height 24
type input "Woodbridge"
click at [1201, 349] on button "Search" at bounding box center [1289, 361] width 177 height 24
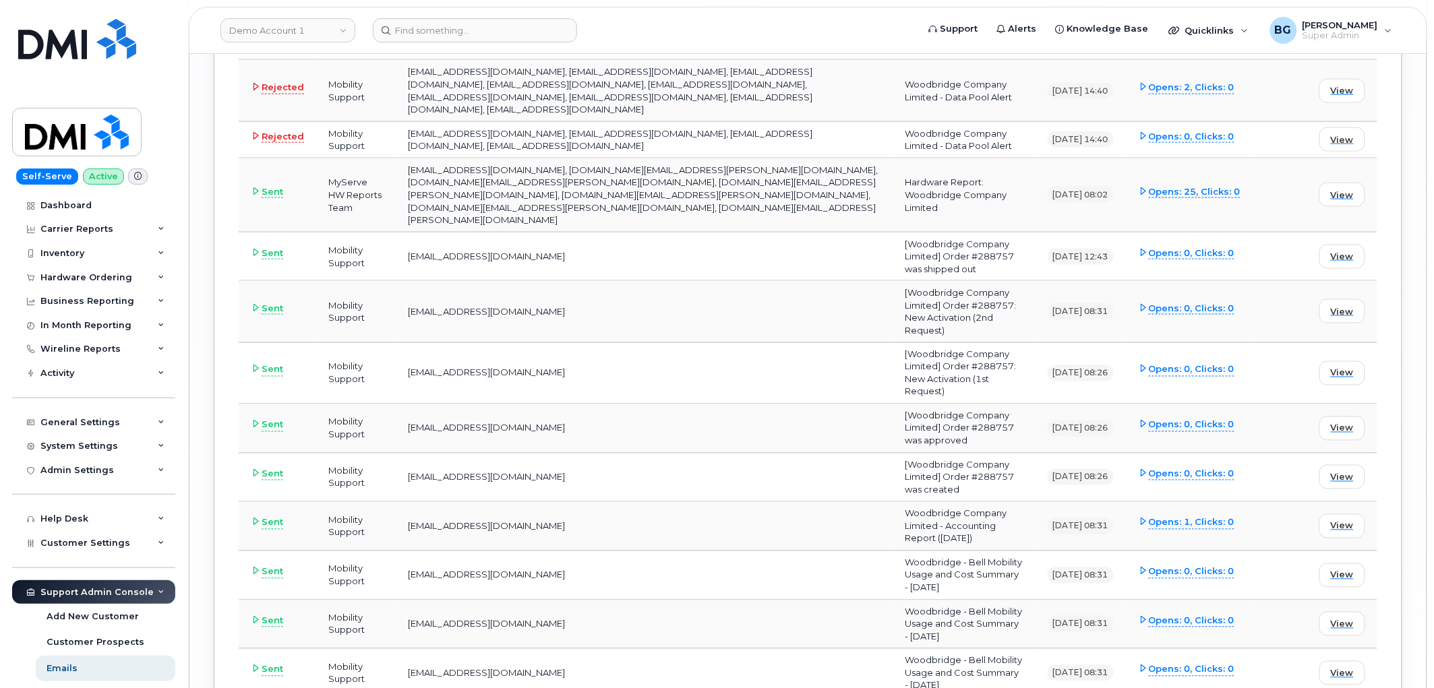
scroll to position [4401, 0]
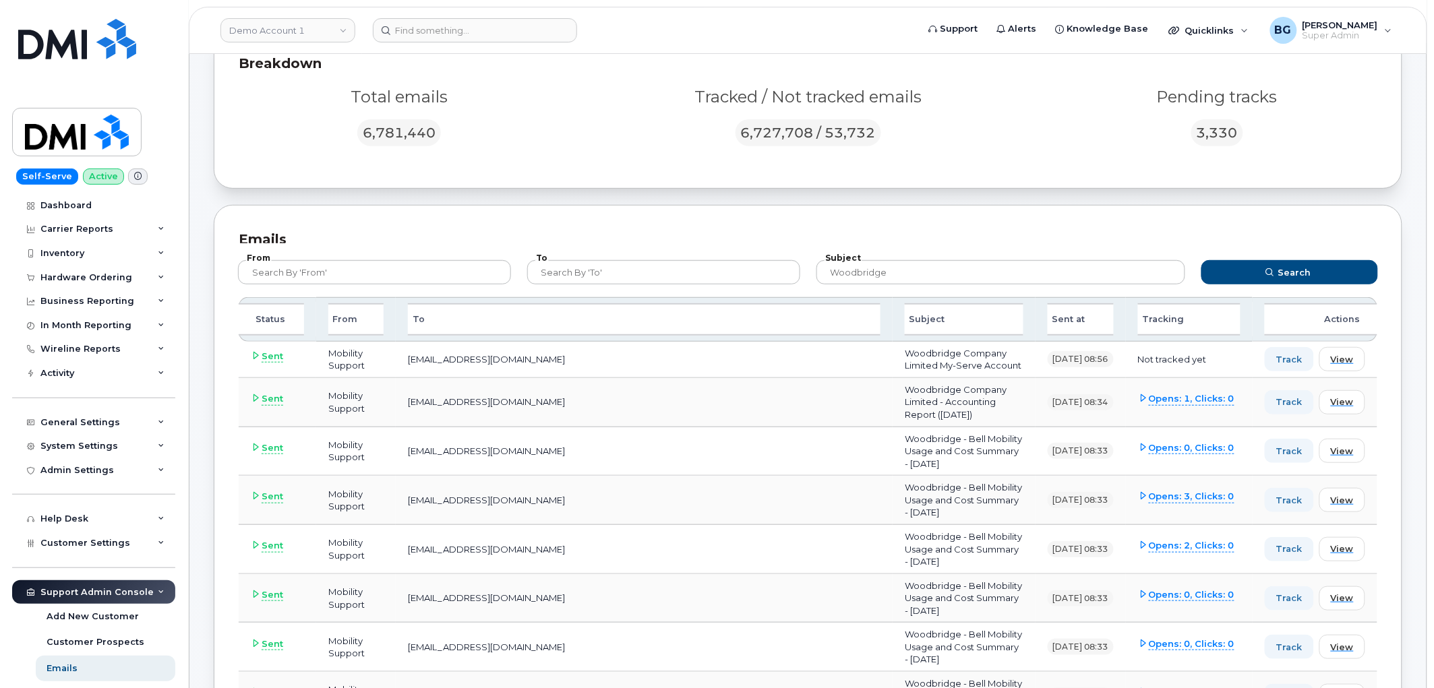
scroll to position [0, 0]
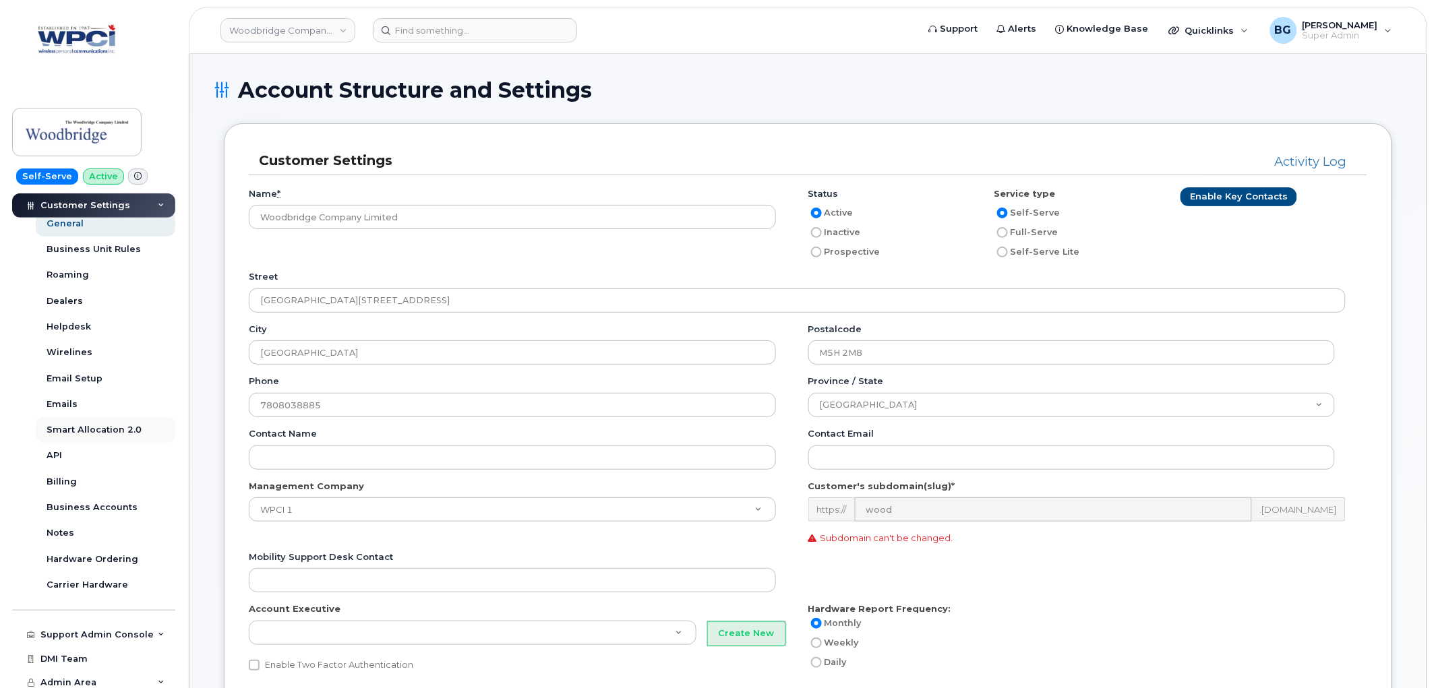
scroll to position [326, 0]
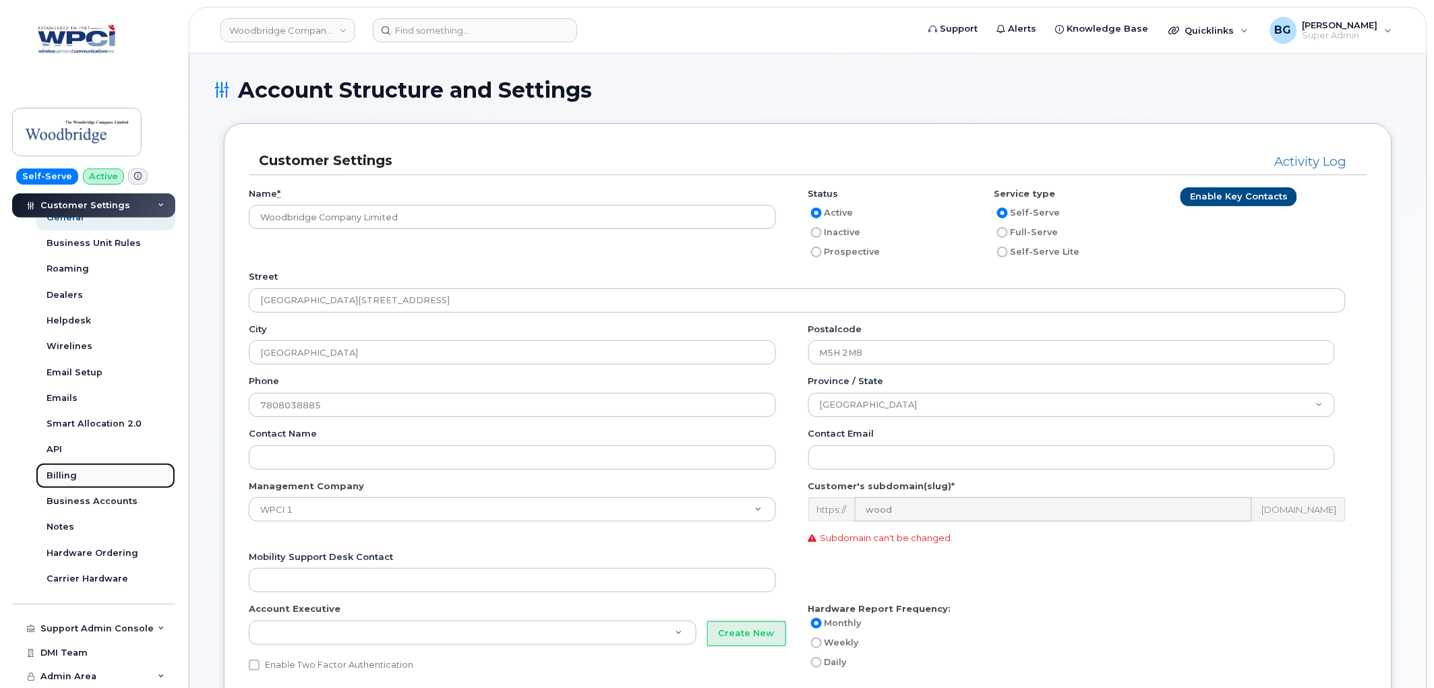
click at [59, 477] on div "Billing" at bounding box center [62, 476] width 30 height 12
